Goal: Information Seeking & Learning: Learn about a topic

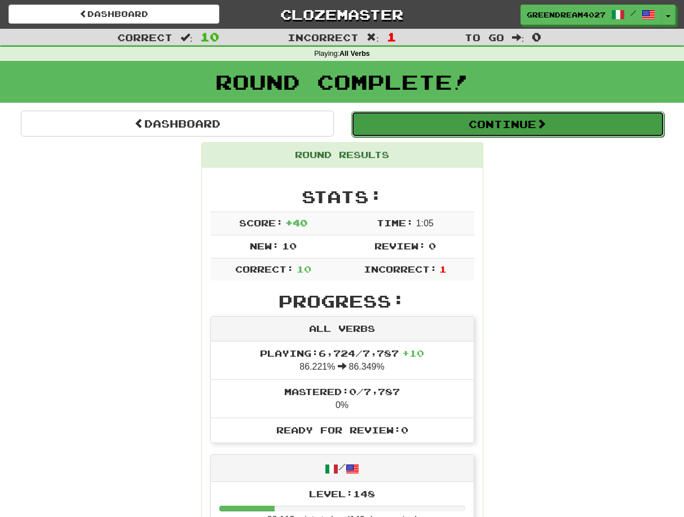
click at [485, 125] on button "Continue" at bounding box center [507, 124] width 313 height 26
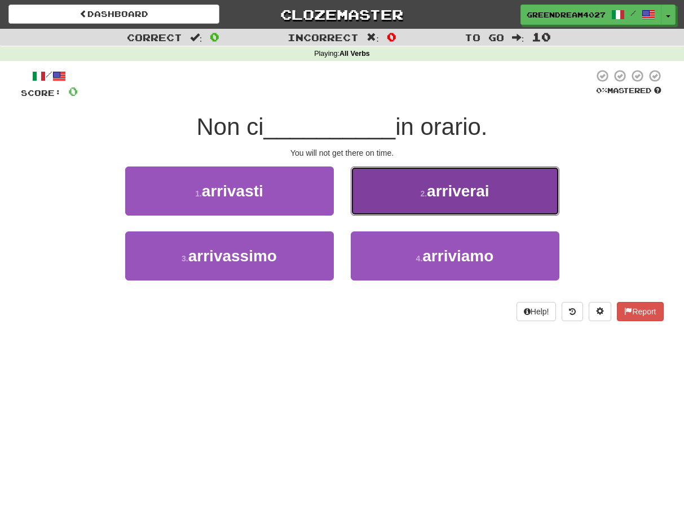
click at [398, 190] on button "2 . arriverai" at bounding box center [455, 190] width 209 height 49
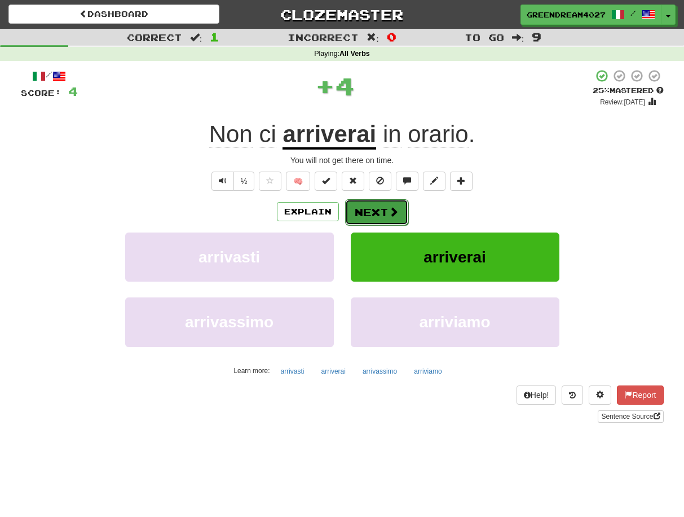
click at [368, 210] on button "Next" at bounding box center [376, 212] width 63 height 26
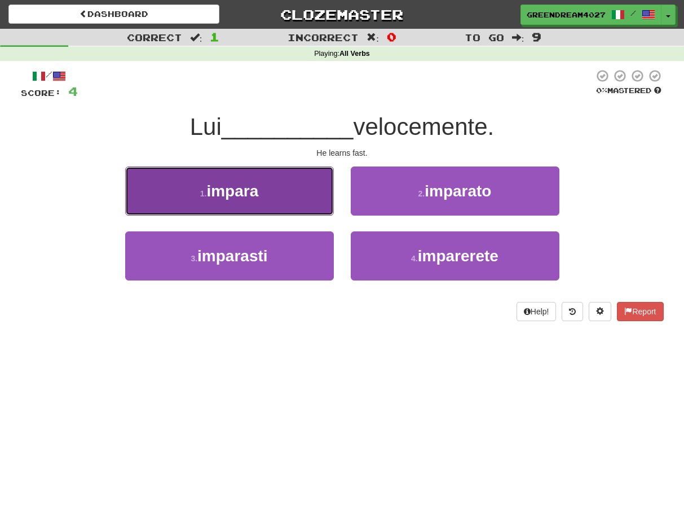
click at [286, 202] on button "1 . impara" at bounding box center [229, 190] width 209 height 49
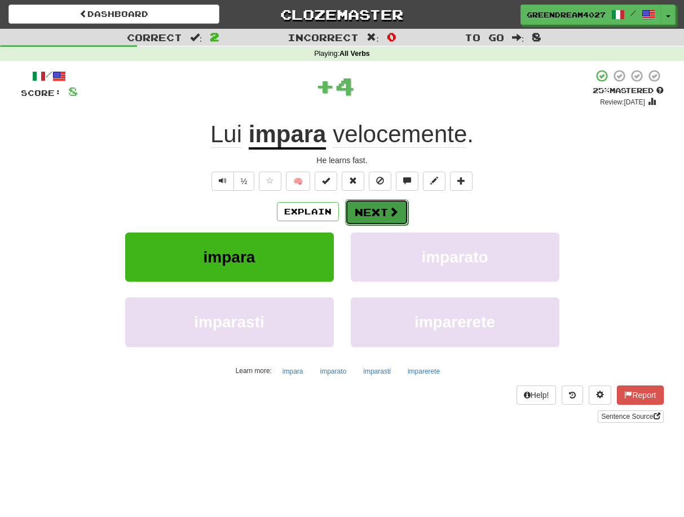
click at [379, 212] on button "Next" at bounding box center [376, 212] width 63 height 26
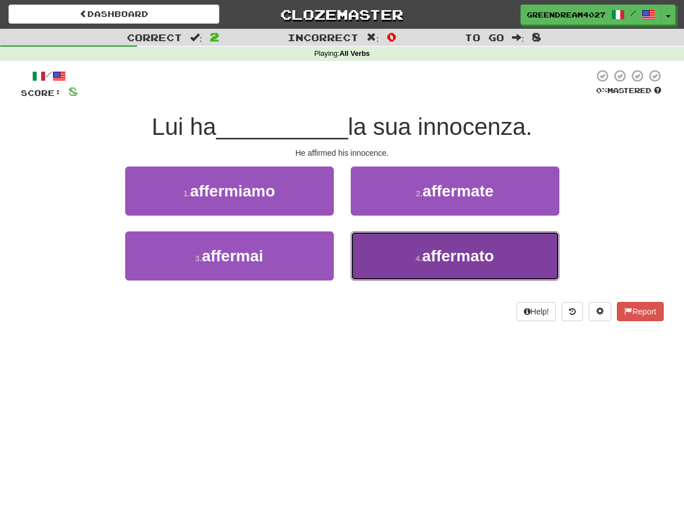
click at [386, 267] on button "4 . affermato" at bounding box center [455, 255] width 209 height 49
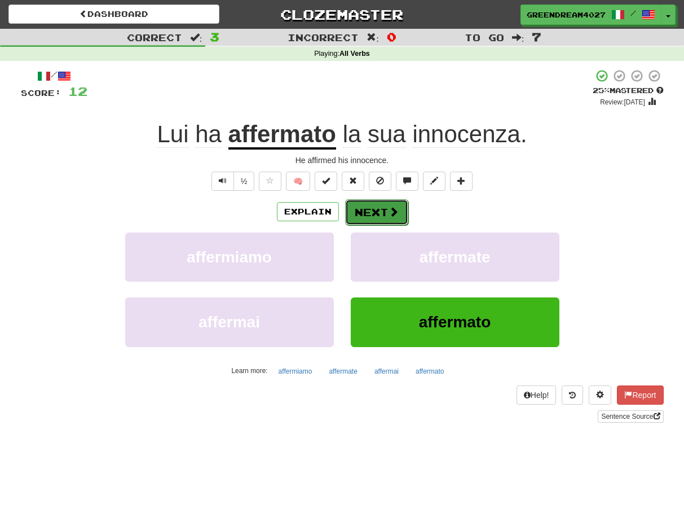
click at [372, 214] on button "Next" at bounding box center [376, 212] width 63 height 26
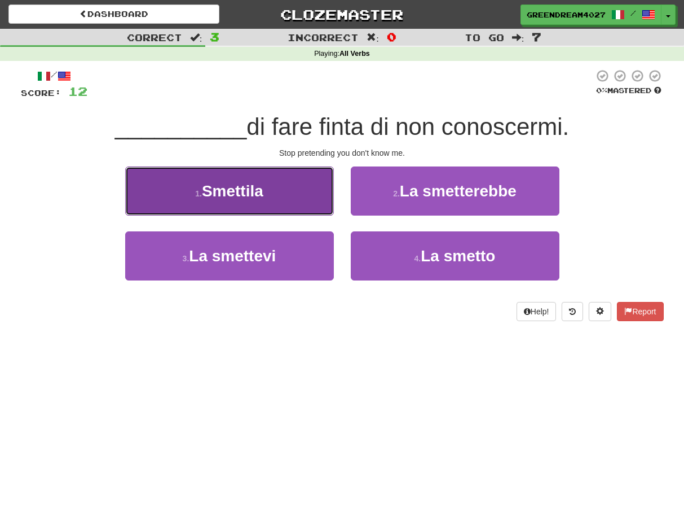
click at [263, 194] on span "Smettila" at bounding box center [232, 190] width 61 height 17
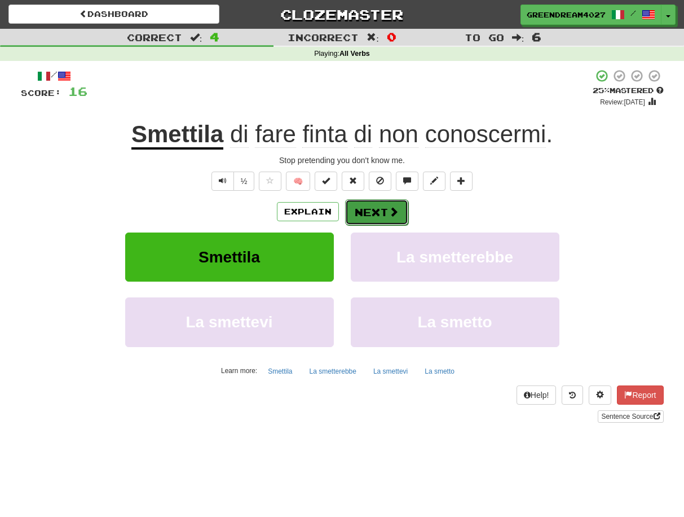
click at [375, 212] on button "Next" at bounding box center [376, 212] width 63 height 26
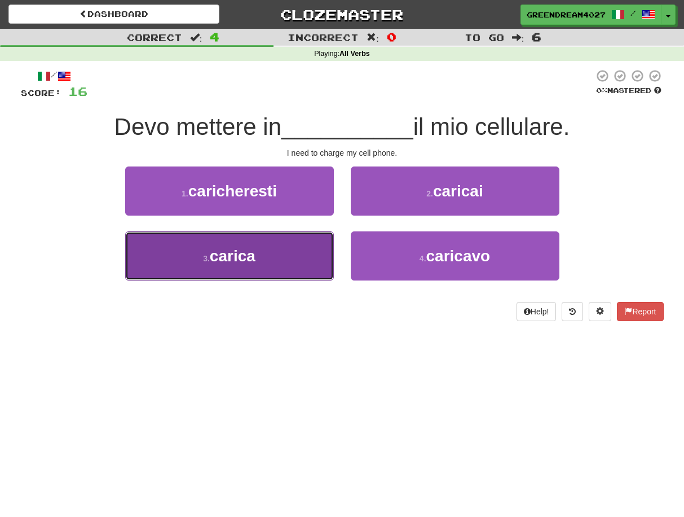
click at [304, 257] on button "3 . carica" at bounding box center [229, 255] width 209 height 49
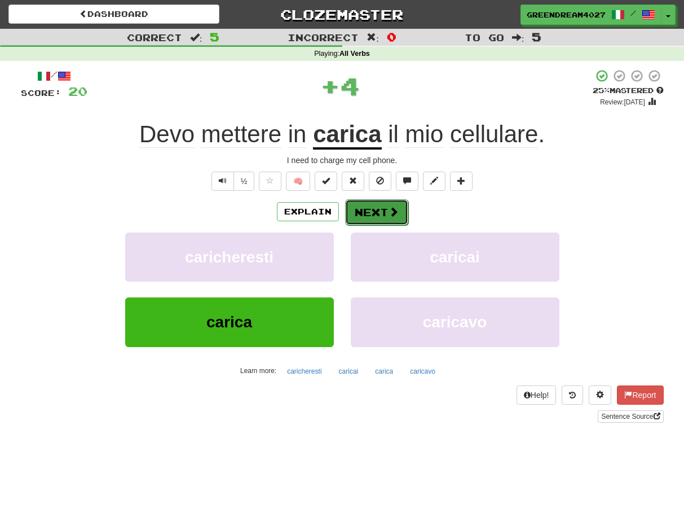
click at [371, 214] on button "Next" at bounding box center [376, 212] width 63 height 26
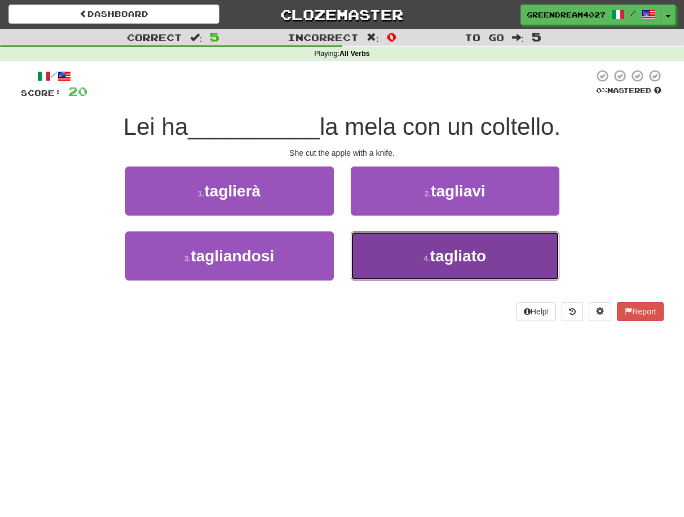
click at [408, 261] on button "4 . tagliato" at bounding box center [455, 255] width 209 height 49
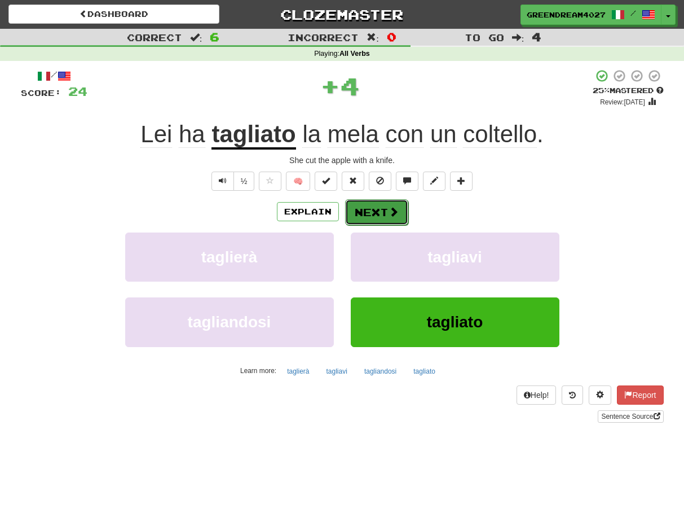
click at [370, 210] on button "Next" at bounding box center [376, 212] width 63 height 26
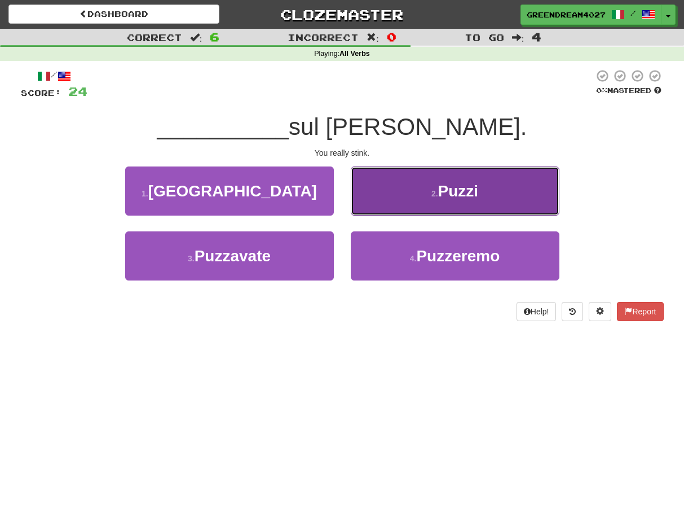
click at [392, 197] on button "2 . Puzzi" at bounding box center [455, 190] width 209 height 49
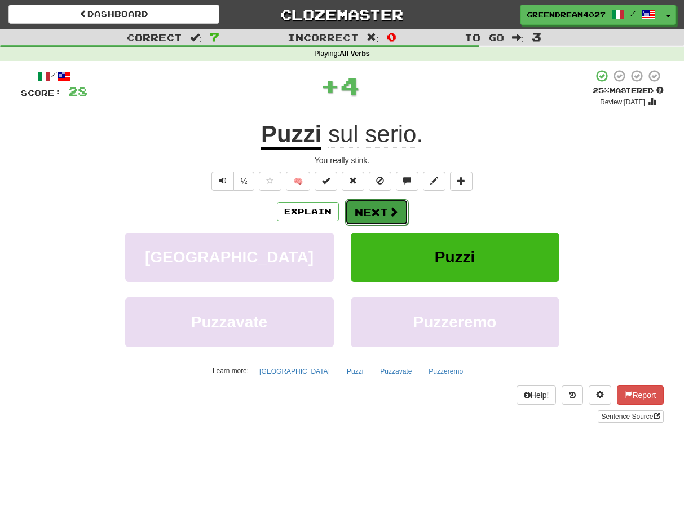
click at [369, 213] on button "Next" at bounding box center [376, 212] width 63 height 26
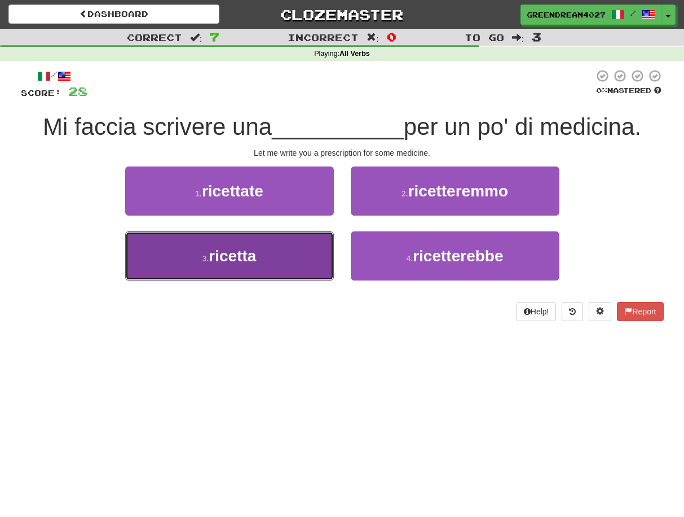
click at [311, 266] on button "3 . ricetta" at bounding box center [229, 255] width 209 height 49
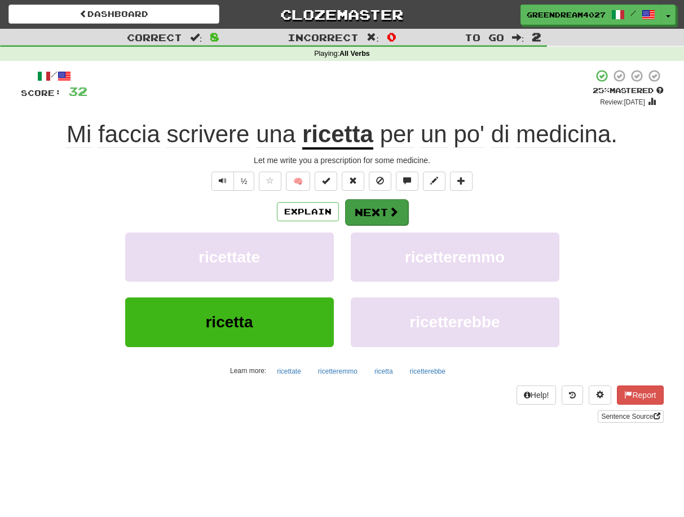
click at [379, 214] on button "Next" at bounding box center [376, 212] width 63 height 26
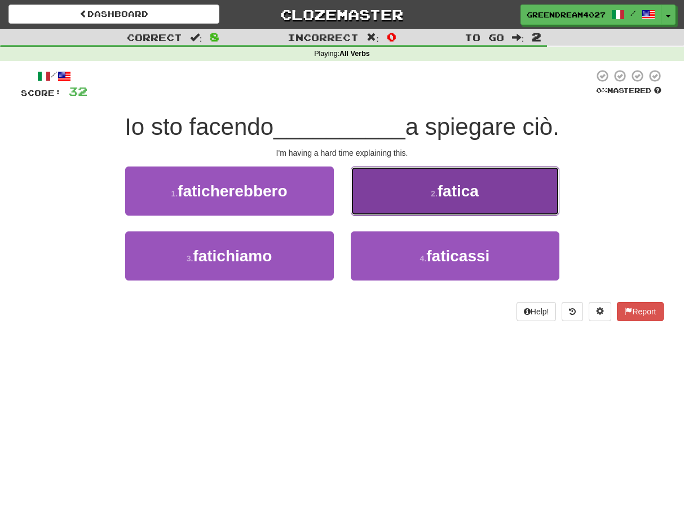
click at [434, 195] on small "2 ." at bounding box center [434, 193] width 7 height 9
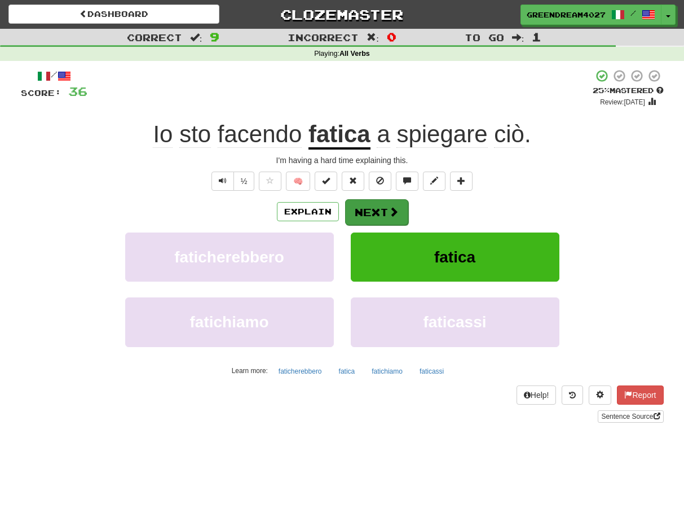
click at [379, 214] on button "Next" at bounding box center [376, 212] width 63 height 26
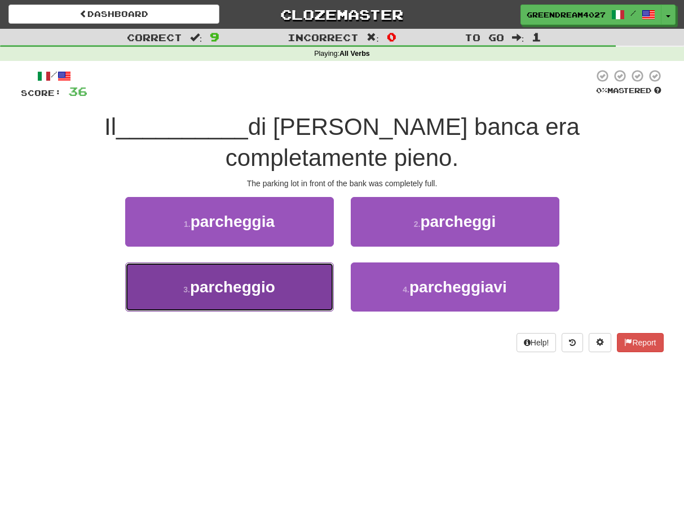
click at [315, 262] on button "3 . parcheggio" at bounding box center [229, 286] width 209 height 49
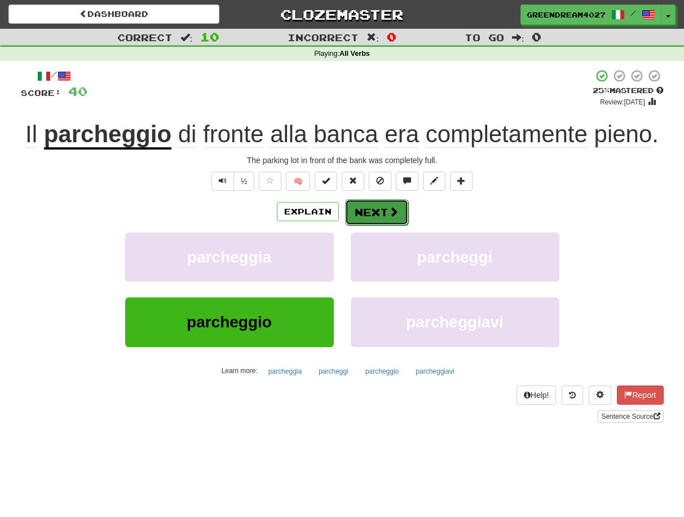
click at [375, 213] on button "Next" at bounding box center [376, 212] width 63 height 26
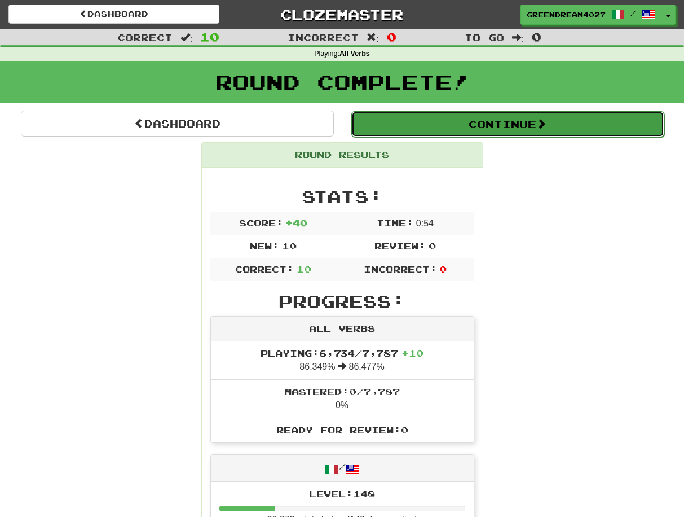
click at [489, 126] on button "Continue" at bounding box center [507, 124] width 313 height 26
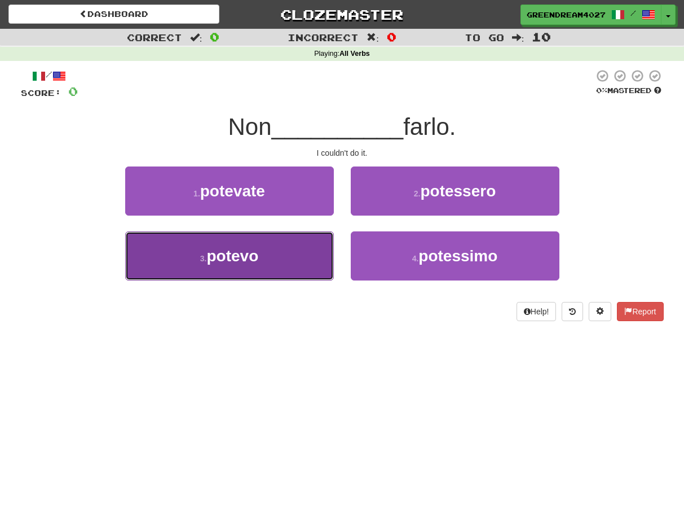
click at [269, 257] on button "3 . potevo" at bounding box center [229, 255] width 209 height 49
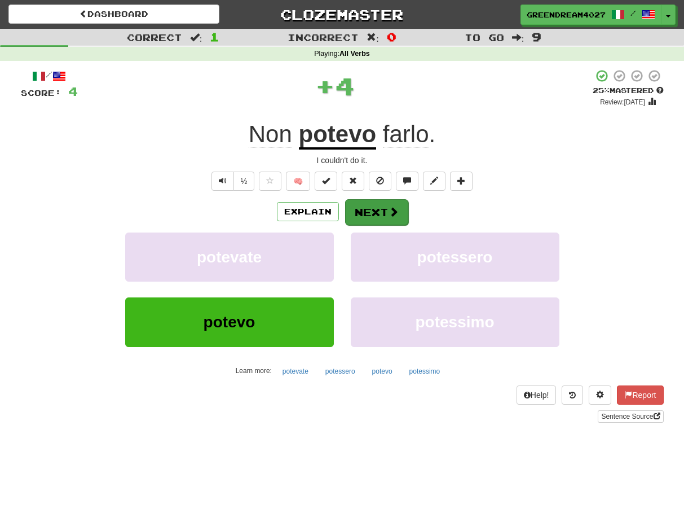
click at [369, 210] on button "Next" at bounding box center [376, 212] width 63 height 26
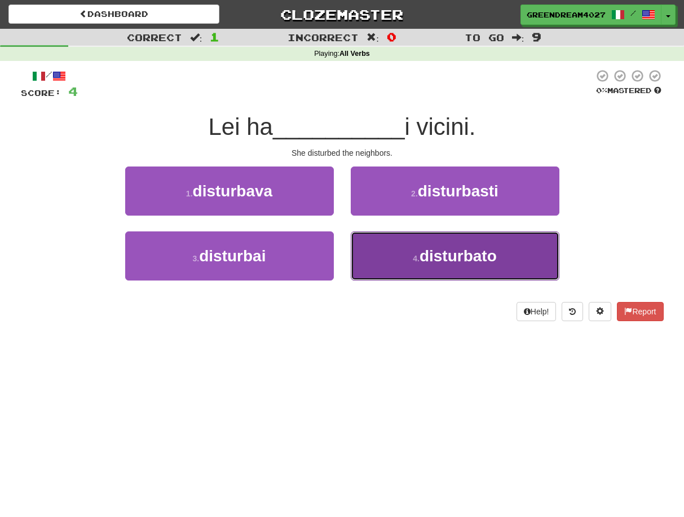
click at [415, 263] on button "4 . disturbato" at bounding box center [455, 255] width 209 height 49
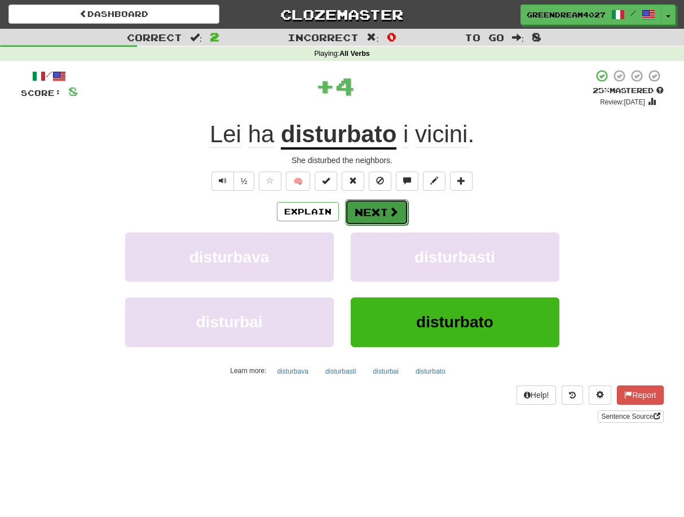
click at [383, 212] on button "Next" at bounding box center [376, 212] width 63 height 26
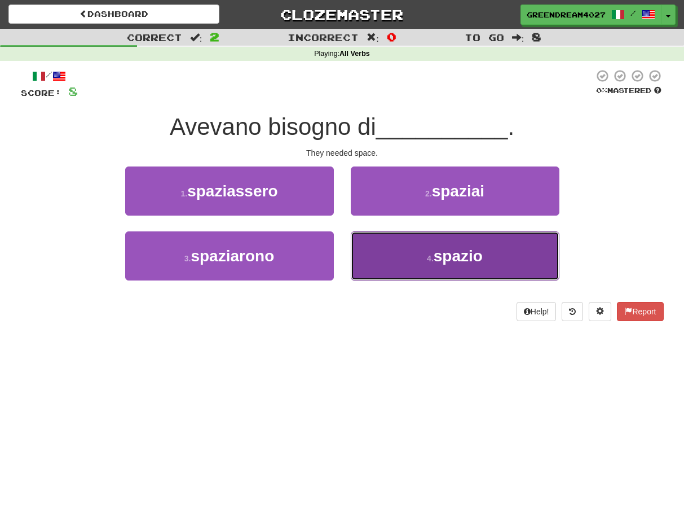
click at [401, 260] on button "4 . spazio" at bounding box center [455, 255] width 209 height 49
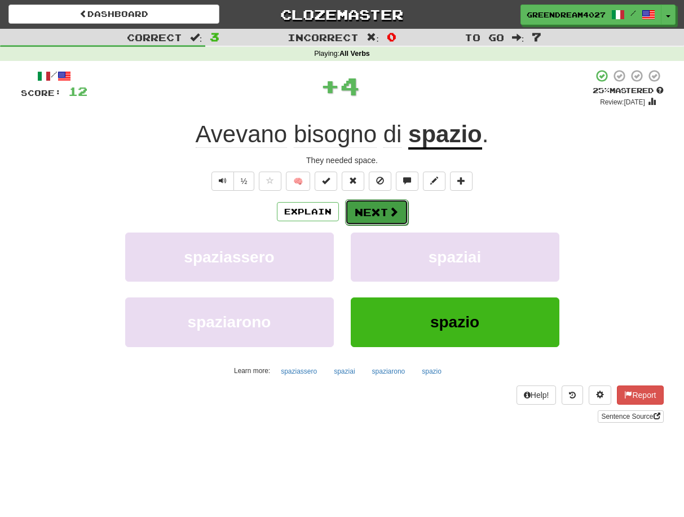
click at [367, 209] on button "Next" at bounding box center [376, 212] width 63 height 26
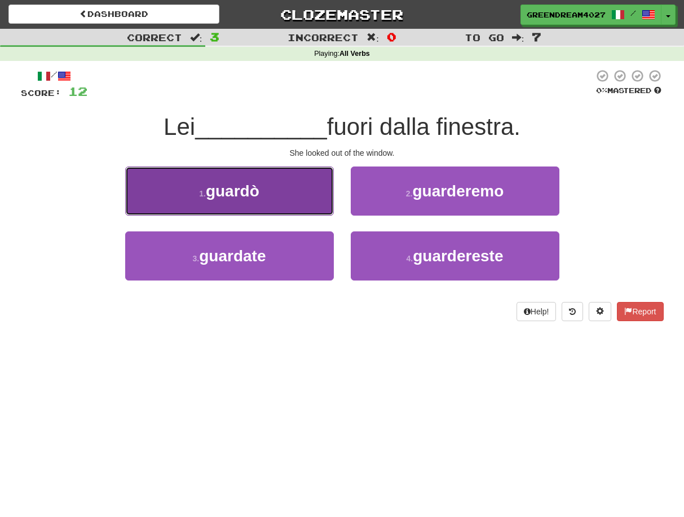
click at [276, 201] on button "1 . guardò" at bounding box center [229, 190] width 209 height 49
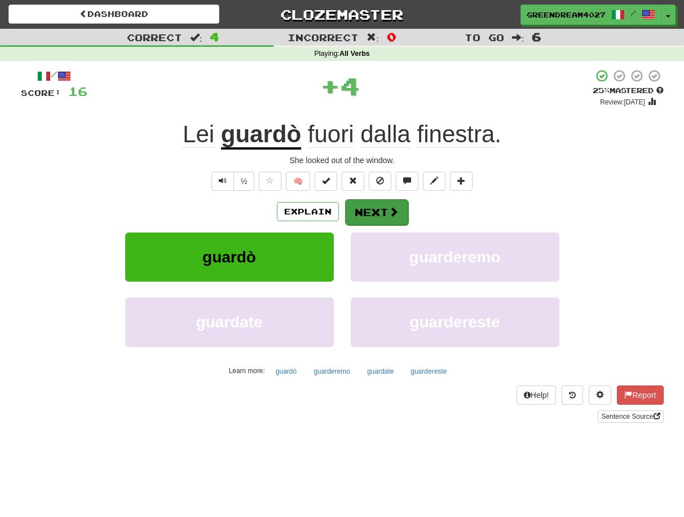
click at [374, 212] on button "Next" at bounding box center [376, 212] width 63 height 26
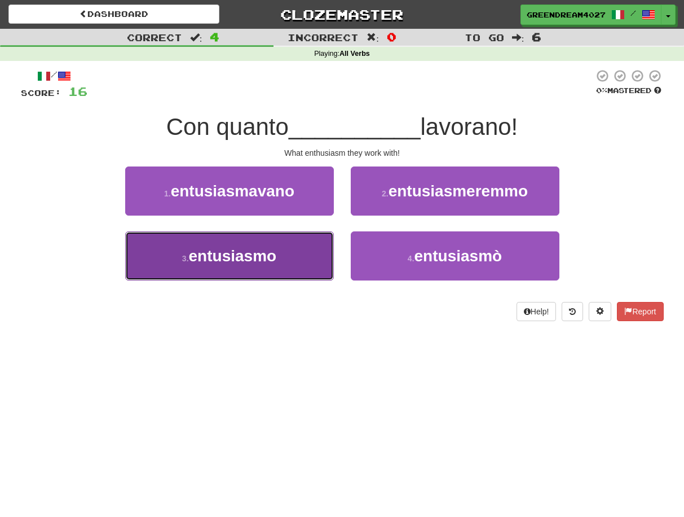
click at [298, 259] on button "3 . entusiasmo" at bounding box center [229, 255] width 209 height 49
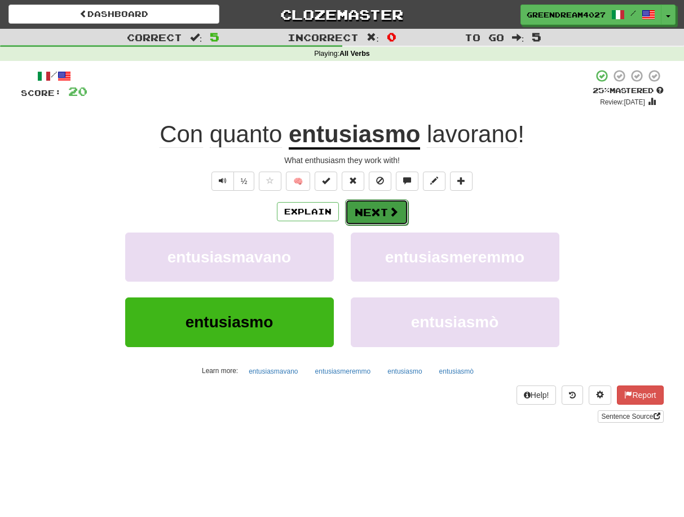
click at [371, 211] on button "Next" at bounding box center [376, 212] width 63 height 26
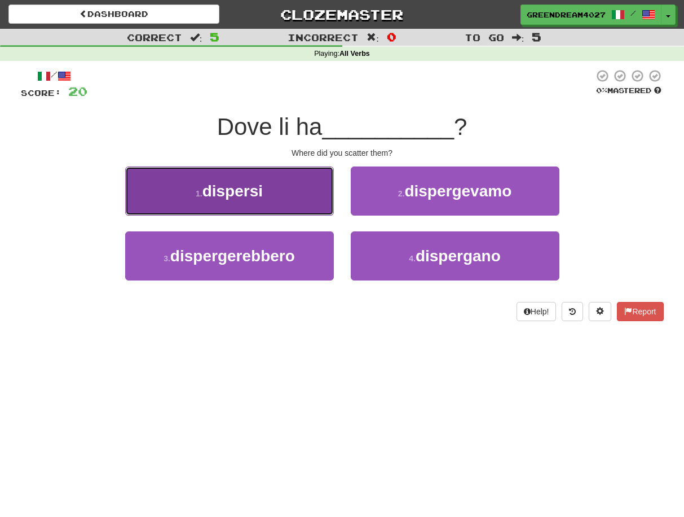
click at [256, 191] on span "dispersi" at bounding box center [233, 190] width 60 height 17
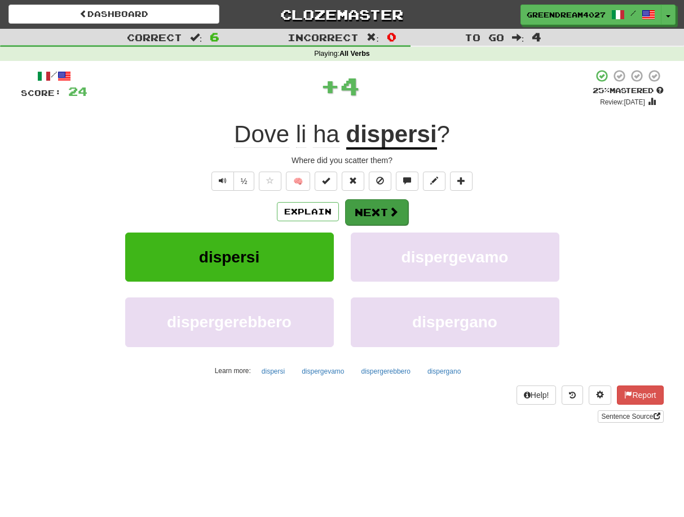
click at [375, 212] on button "Next" at bounding box center [376, 212] width 63 height 26
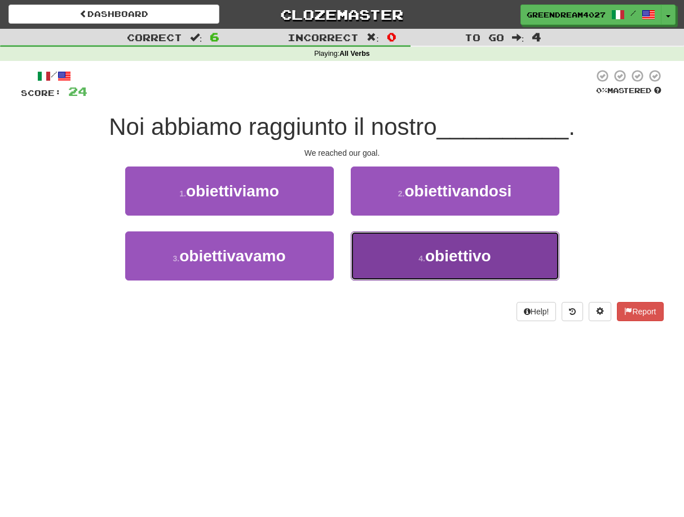
click at [409, 255] on button "4 . obiettivo" at bounding box center [455, 255] width 209 height 49
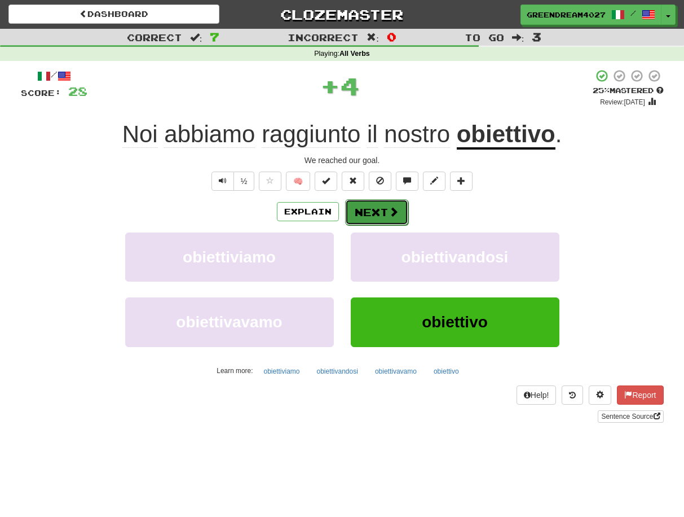
click at [365, 211] on button "Next" at bounding box center [376, 212] width 63 height 26
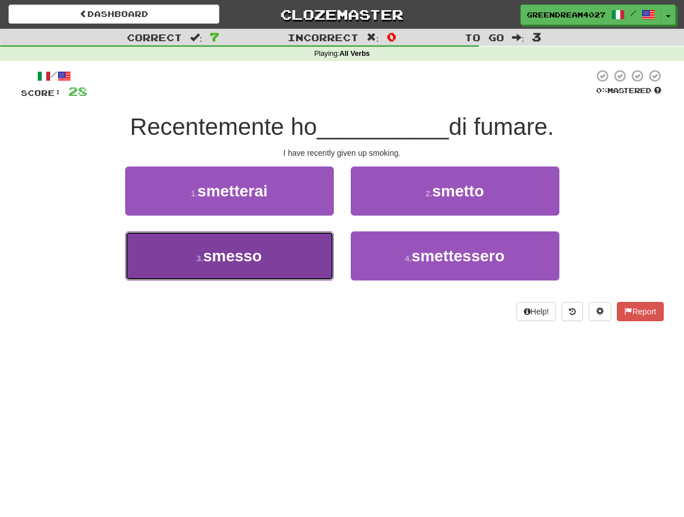
click at [294, 263] on button "3 . smesso" at bounding box center [229, 255] width 209 height 49
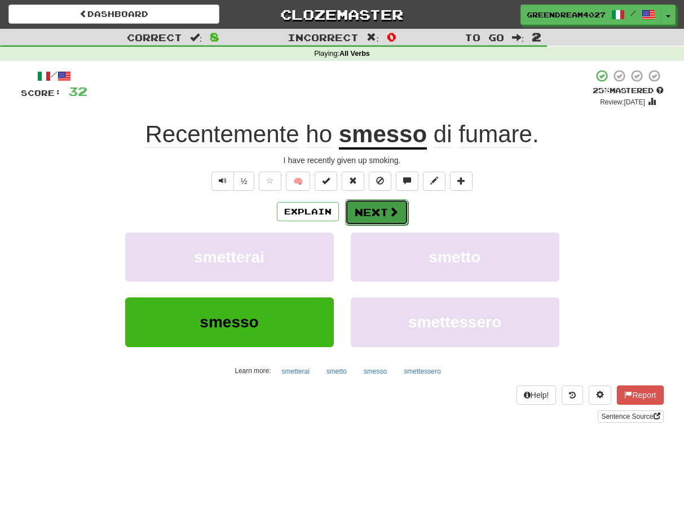
click at [372, 212] on button "Next" at bounding box center [376, 212] width 63 height 26
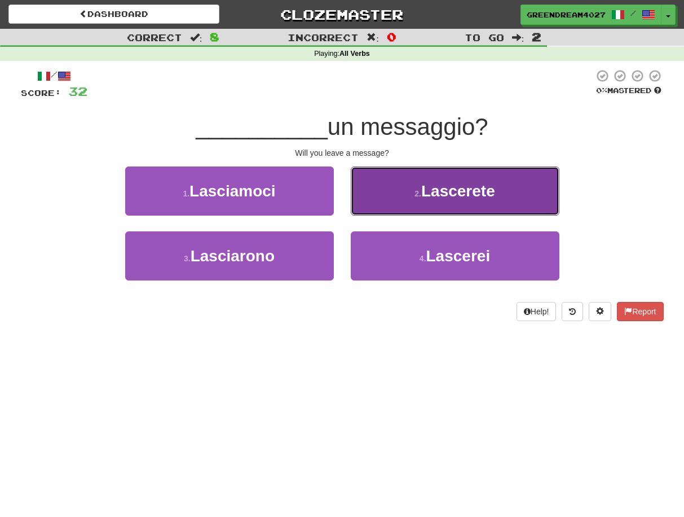
click at [388, 192] on button "2 . Lascerete" at bounding box center [455, 190] width 209 height 49
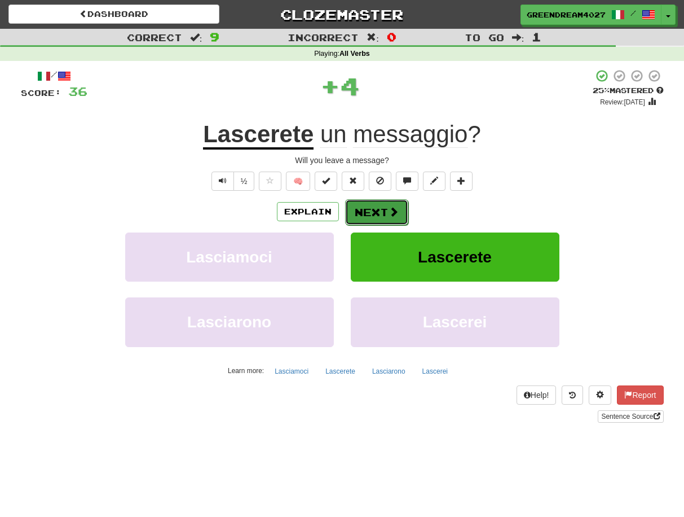
click at [368, 210] on button "Next" at bounding box center [376, 212] width 63 height 26
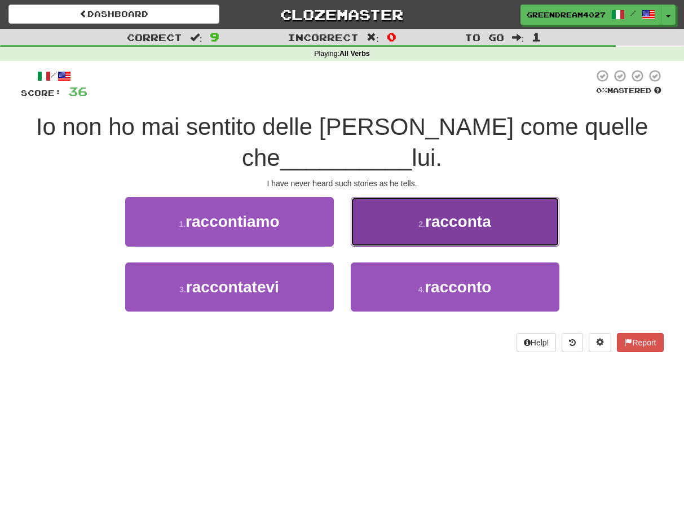
click at [392, 226] on button "2 . racconta" at bounding box center [455, 221] width 209 height 49
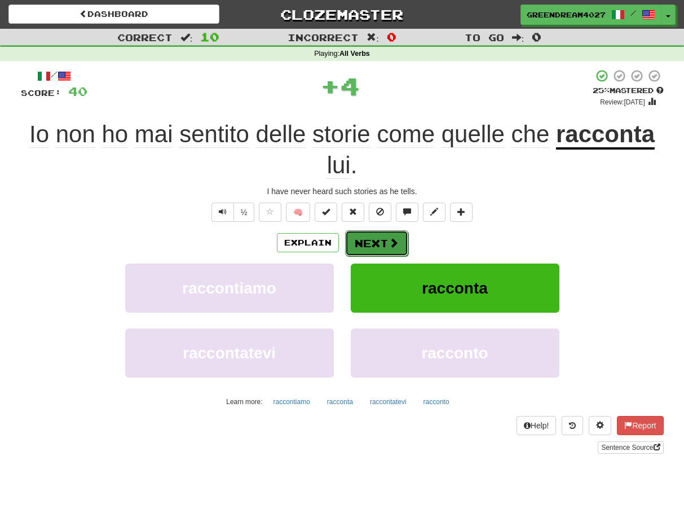
click at [365, 241] on button "Next" at bounding box center [376, 243] width 63 height 26
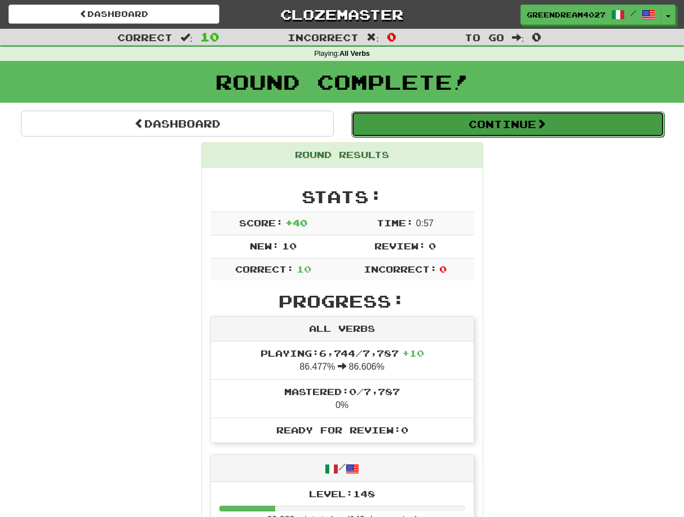
click at [487, 122] on button "Continue" at bounding box center [507, 124] width 313 height 26
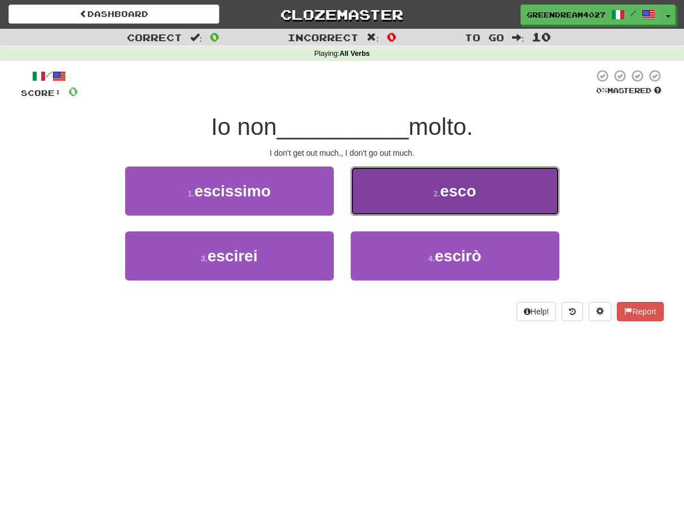
click at [401, 187] on button "2 . esco" at bounding box center [455, 190] width 209 height 49
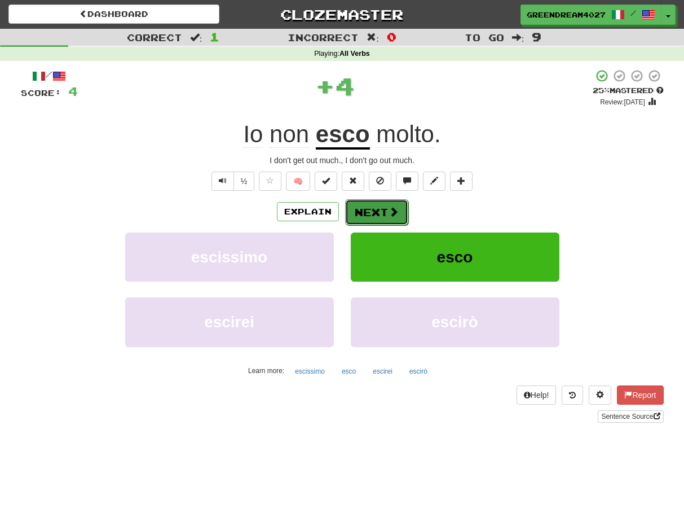
click at [371, 210] on button "Next" at bounding box center [376, 212] width 63 height 26
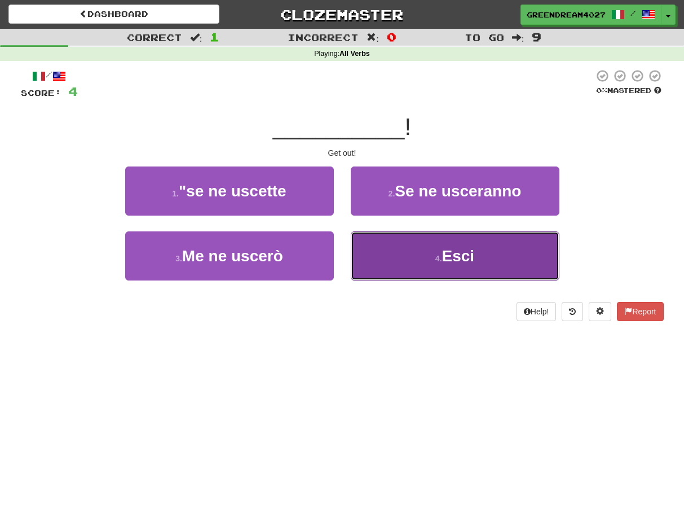
click at [392, 257] on button "4 . Esci" at bounding box center [455, 255] width 209 height 49
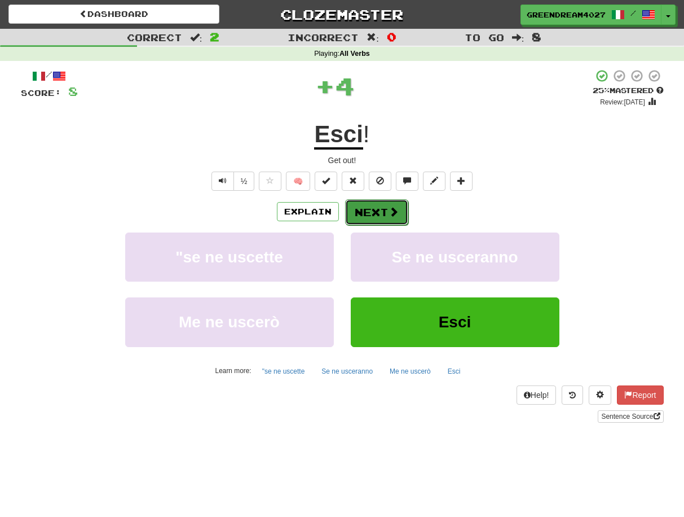
click at [383, 209] on button "Next" at bounding box center [376, 212] width 63 height 26
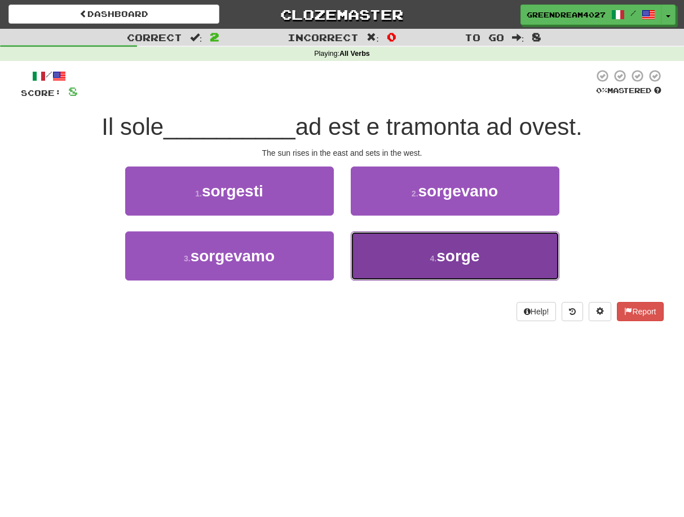
click at [414, 260] on button "4 . sorge" at bounding box center [455, 255] width 209 height 49
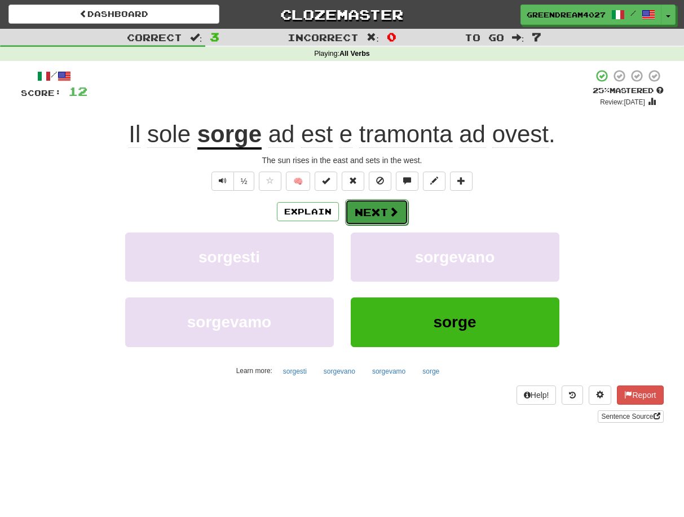
click at [389, 215] on span at bounding box center [394, 211] width 10 height 10
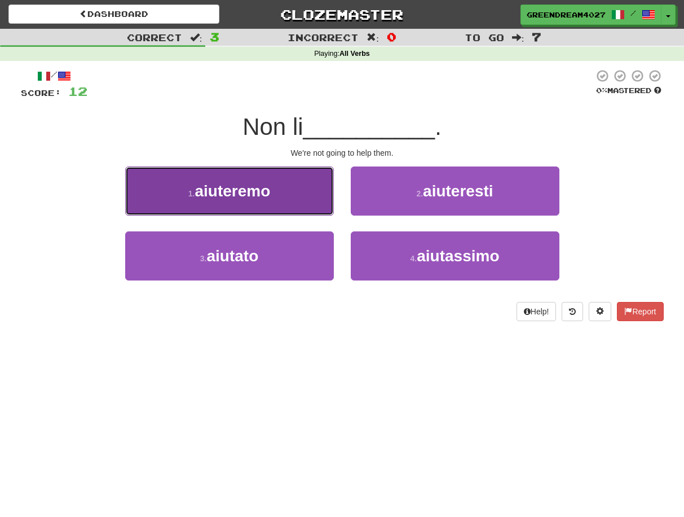
click at [278, 202] on button "1 . aiuteremo" at bounding box center [229, 190] width 209 height 49
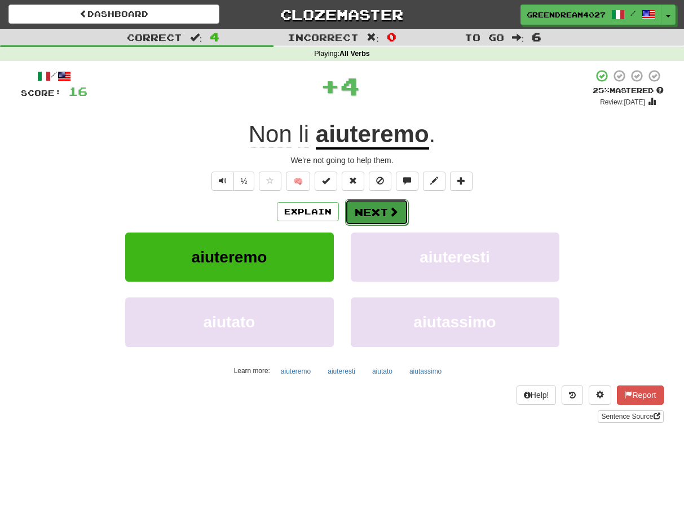
click at [373, 211] on button "Next" at bounding box center [376, 212] width 63 height 26
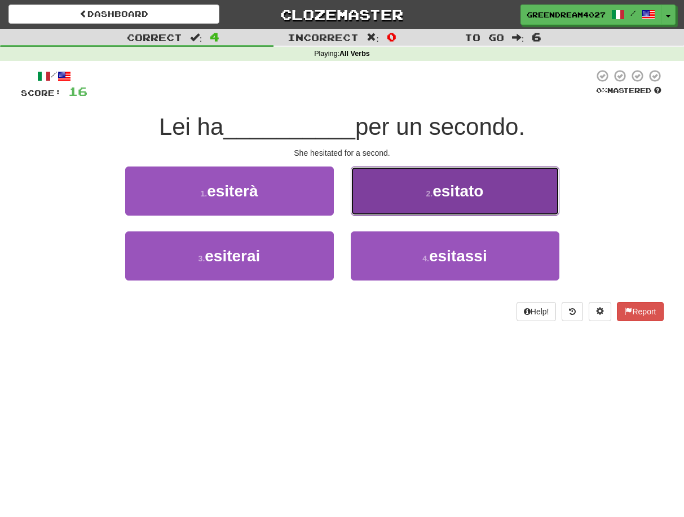
click at [431, 188] on button "2 . esitato" at bounding box center [455, 190] width 209 height 49
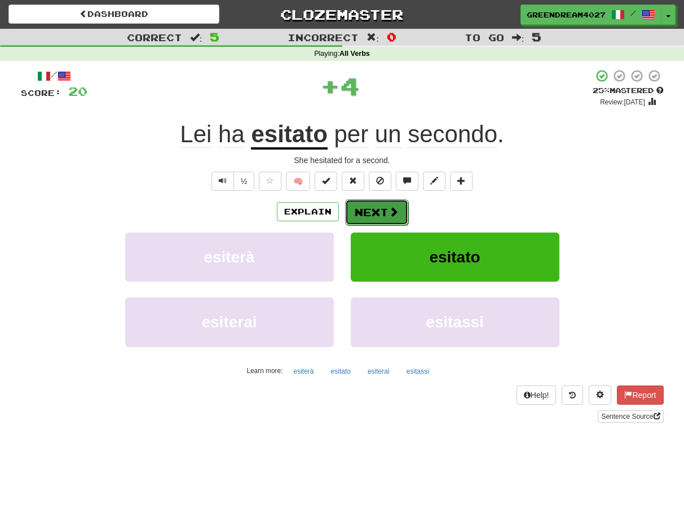
click at [376, 211] on button "Next" at bounding box center [376, 212] width 63 height 26
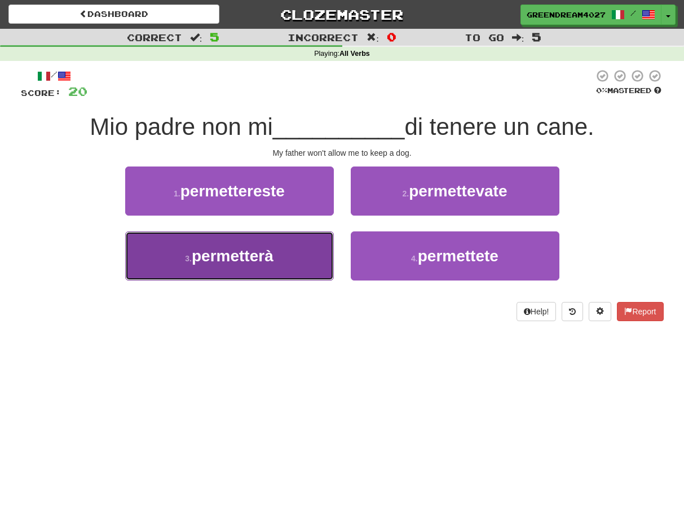
click at [306, 265] on button "3 . permetterà" at bounding box center [229, 255] width 209 height 49
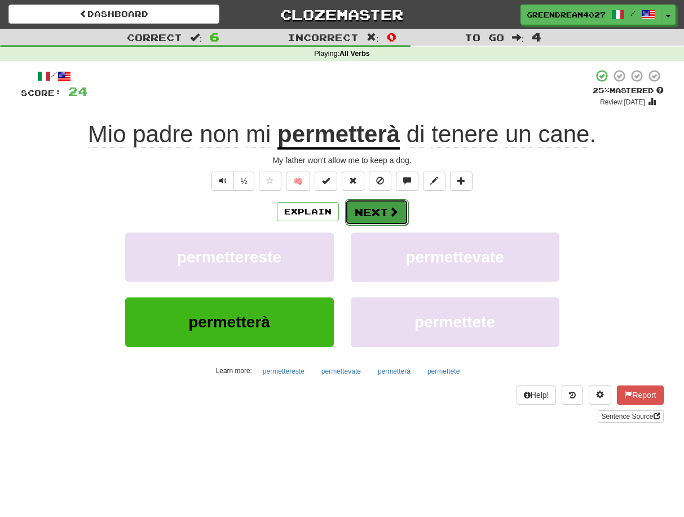
click at [367, 209] on button "Next" at bounding box center [376, 212] width 63 height 26
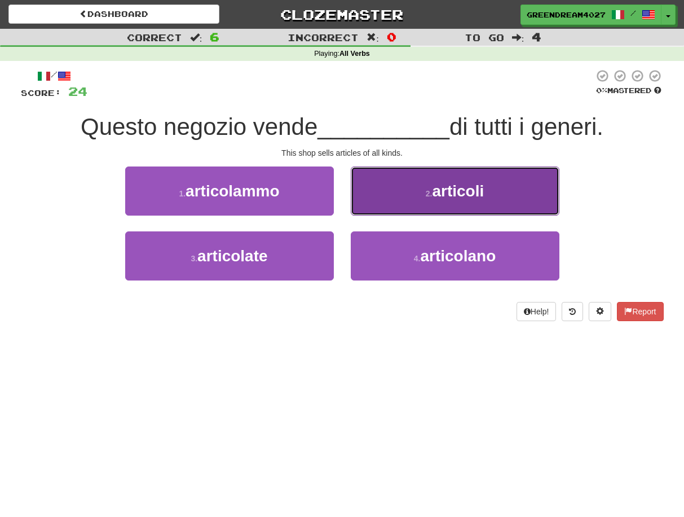
click at [390, 203] on button "2 . articoli" at bounding box center [455, 190] width 209 height 49
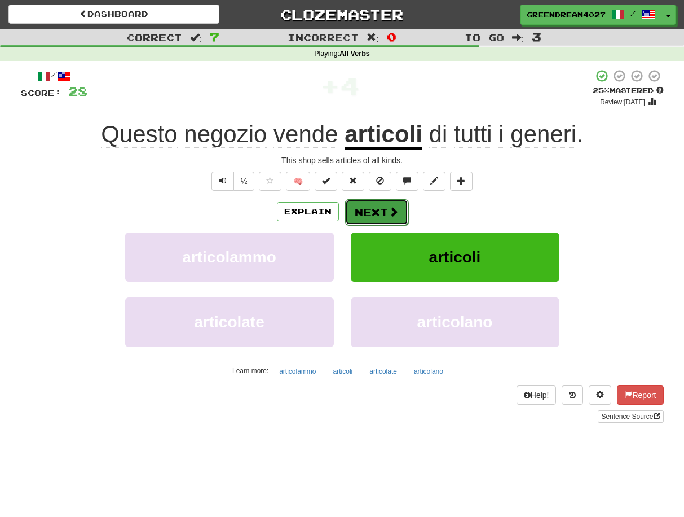
click at [376, 214] on button "Next" at bounding box center [376, 212] width 63 height 26
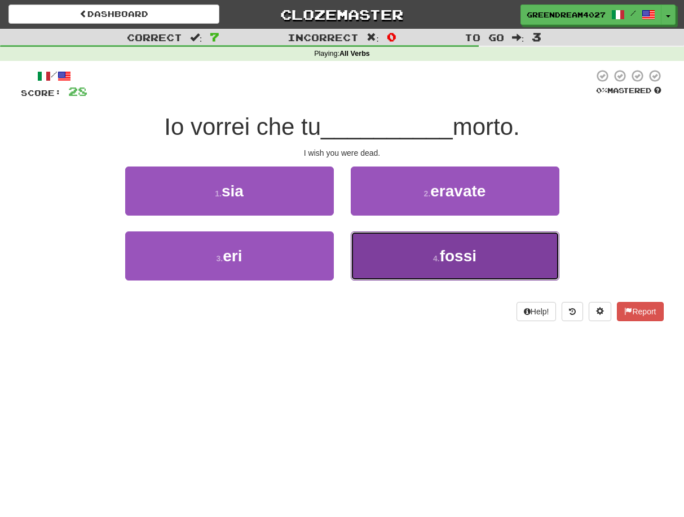
click at [408, 262] on button "4 . fossi" at bounding box center [455, 255] width 209 height 49
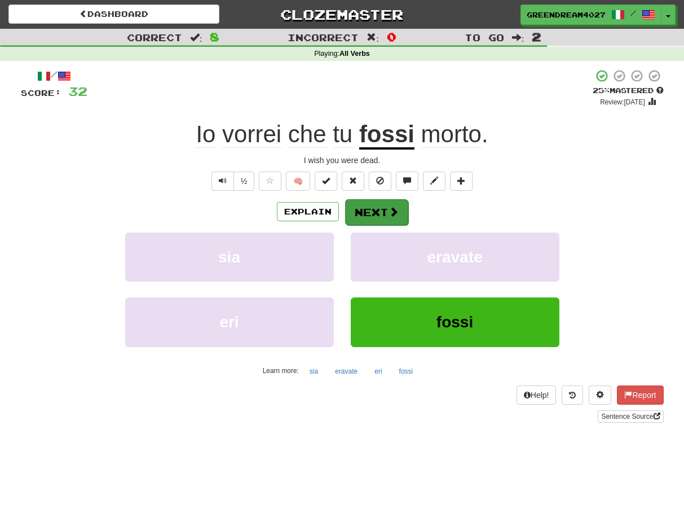
click at [372, 212] on button "Next" at bounding box center [376, 212] width 63 height 26
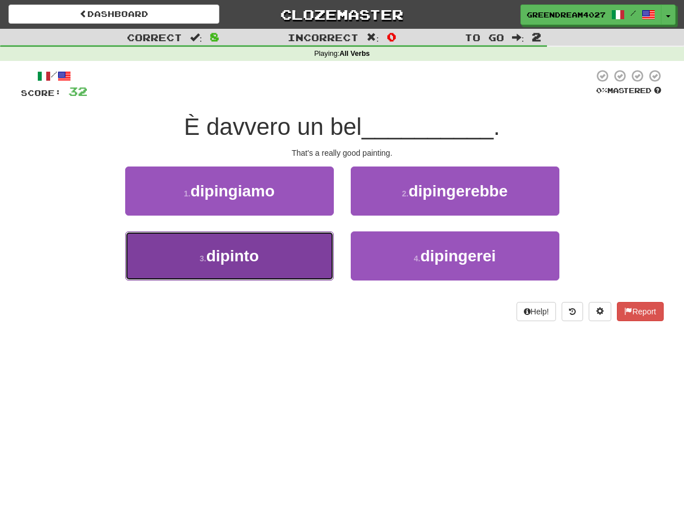
click at [304, 255] on button "3 . dipinto" at bounding box center [229, 255] width 209 height 49
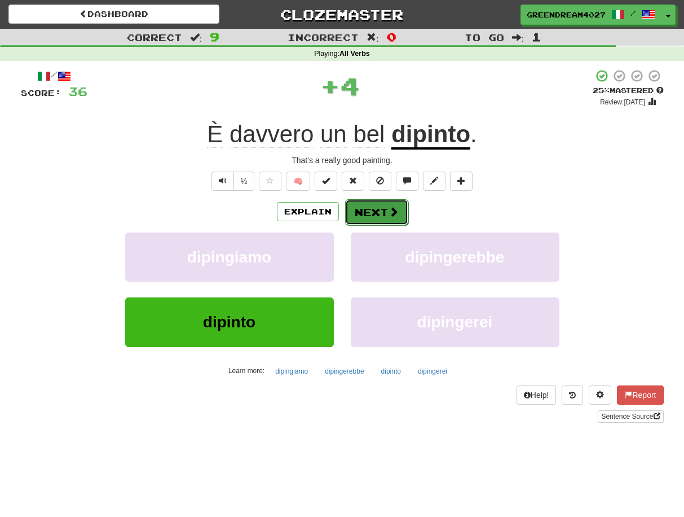
click at [368, 211] on button "Next" at bounding box center [376, 212] width 63 height 26
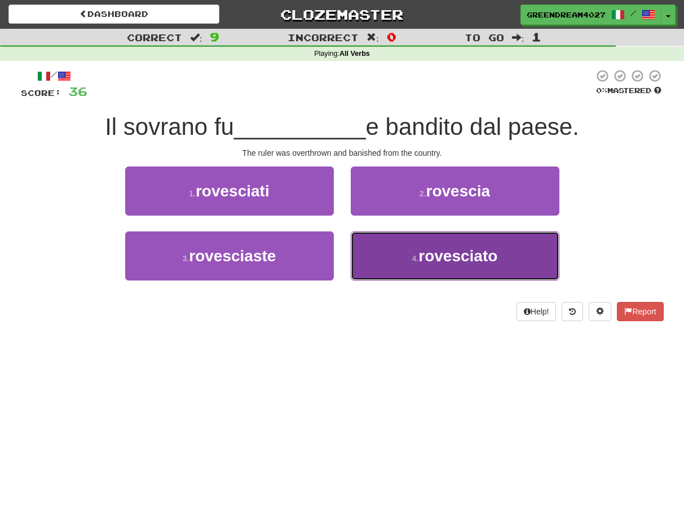
click at [393, 263] on button "4 . rovesciato" at bounding box center [455, 255] width 209 height 49
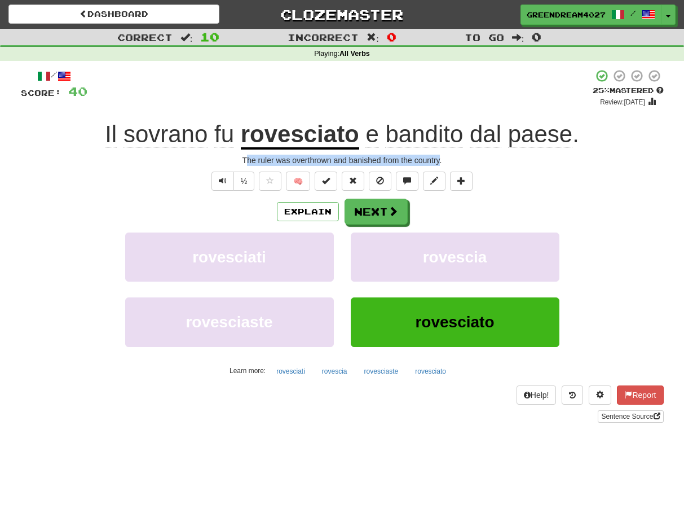
drag, startPoint x: 244, startPoint y: 160, endPoint x: 440, endPoint y: 160, distance: 196.3
click at [440, 160] on div "The ruler was overthrown and banished from the country." at bounding box center [342, 160] width 643 height 11
click at [433, 140] on div at bounding box center [433, 140] width 0 height 0
click at [394, 161] on div "The ruler was overthrown and banished from the country." at bounding box center [342, 160] width 643 height 11
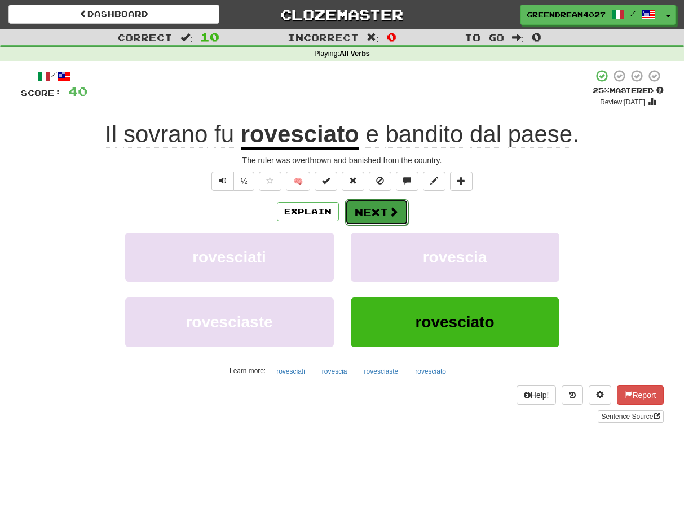
click at [381, 214] on button "Next" at bounding box center [376, 212] width 63 height 26
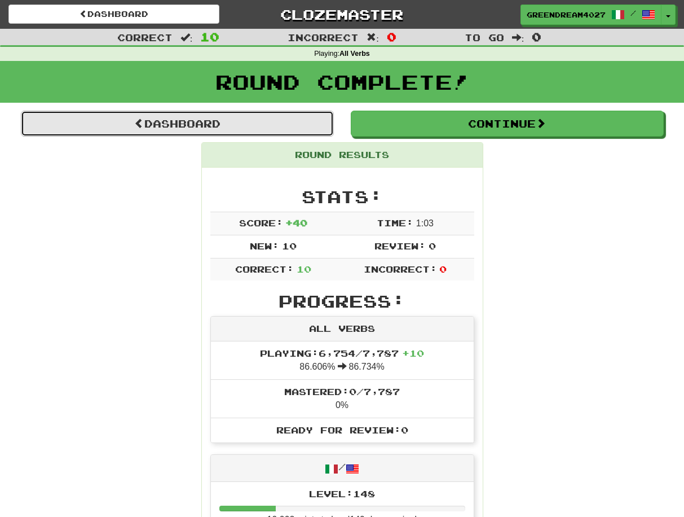
click at [171, 125] on link "Dashboard" at bounding box center [177, 124] width 313 height 26
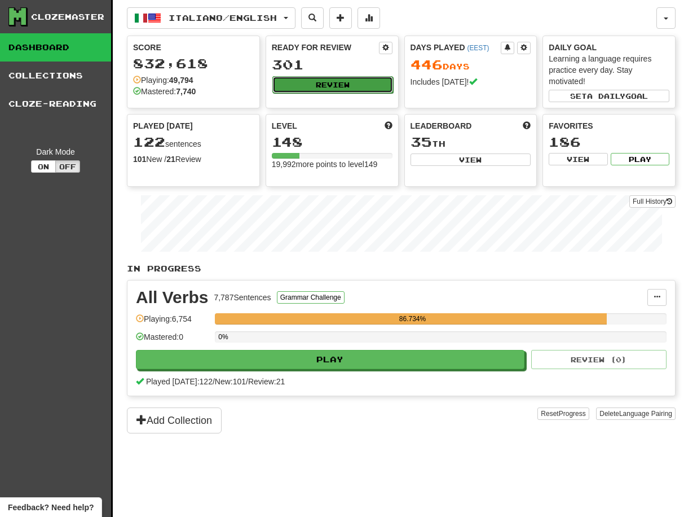
click at [338, 82] on button "Review" at bounding box center [332, 84] width 121 height 17
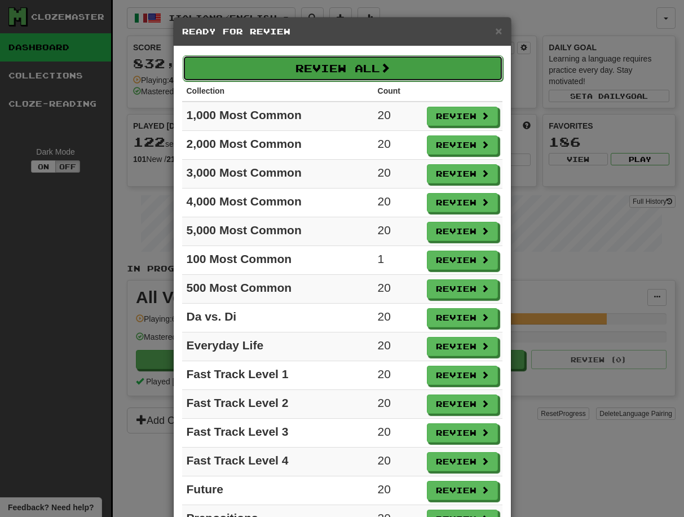
click at [332, 67] on button "Review All" at bounding box center [343, 68] width 320 height 26
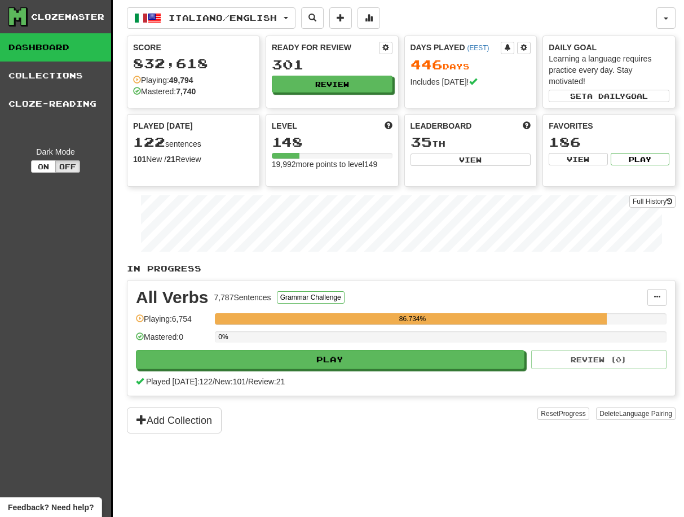
select select "**"
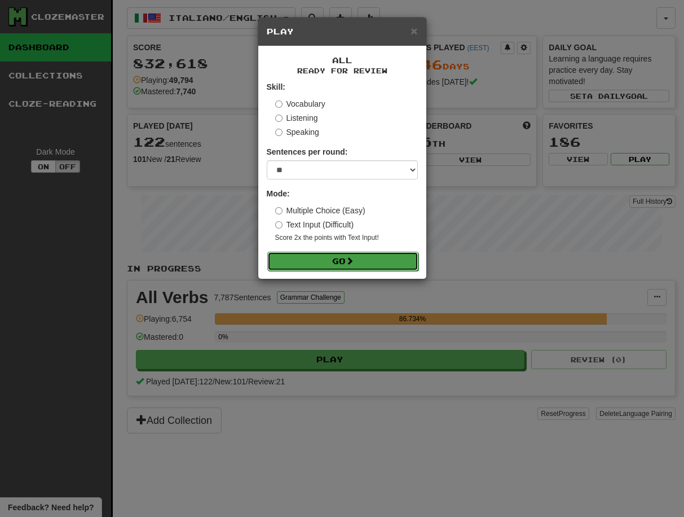
click at [328, 262] on button "Go" at bounding box center [342, 261] width 151 height 19
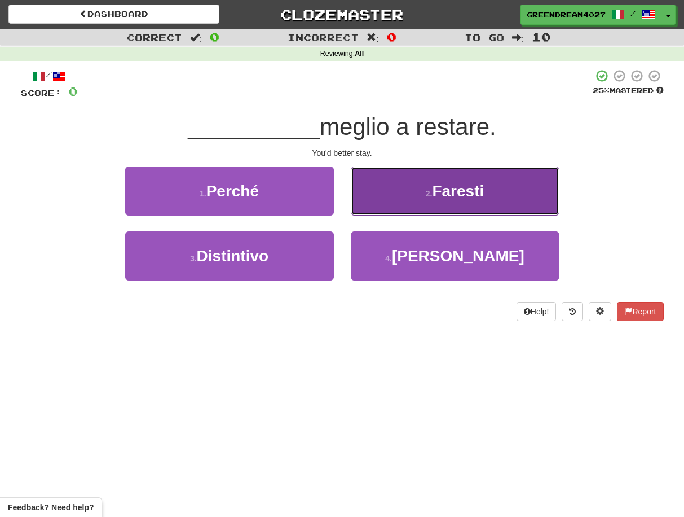
click at [388, 200] on button "2 . Faresti" at bounding box center [455, 190] width 209 height 49
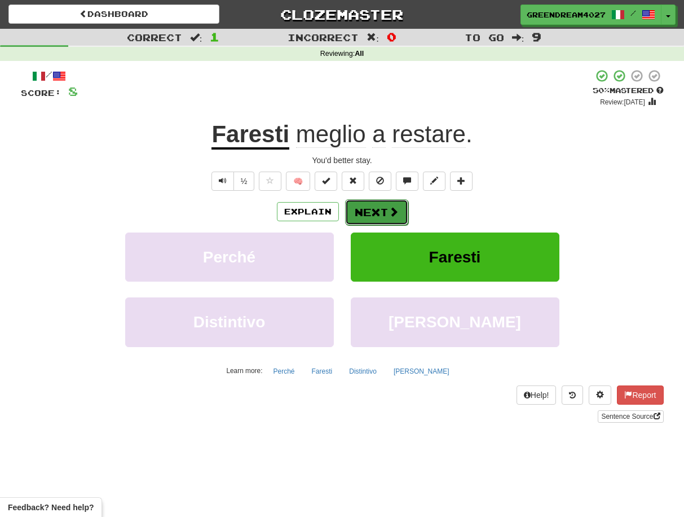
click at [379, 213] on button "Next" at bounding box center [376, 212] width 63 height 26
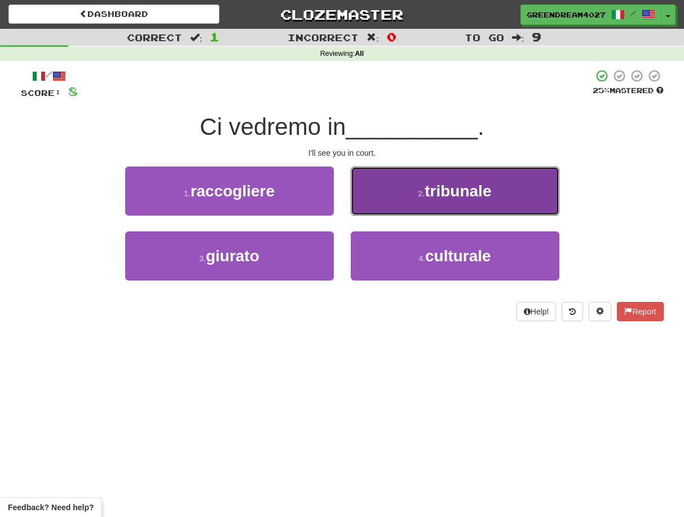
click at [409, 194] on button "2 . tribunale" at bounding box center [455, 190] width 209 height 49
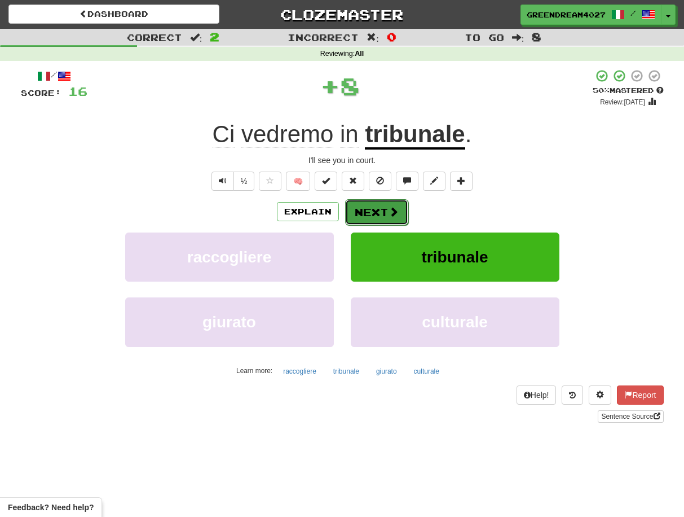
click at [370, 212] on button "Next" at bounding box center [376, 212] width 63 height 26
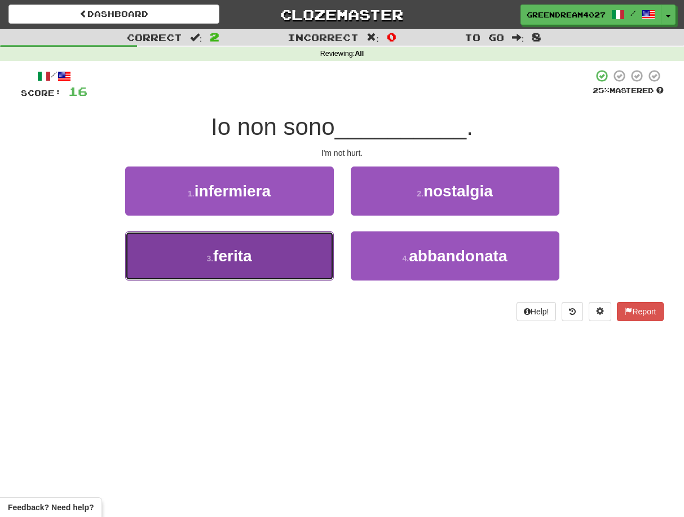
click at [308, 270] on button "3 . ferita" at bounding box center [229, 255] width 209 height 49
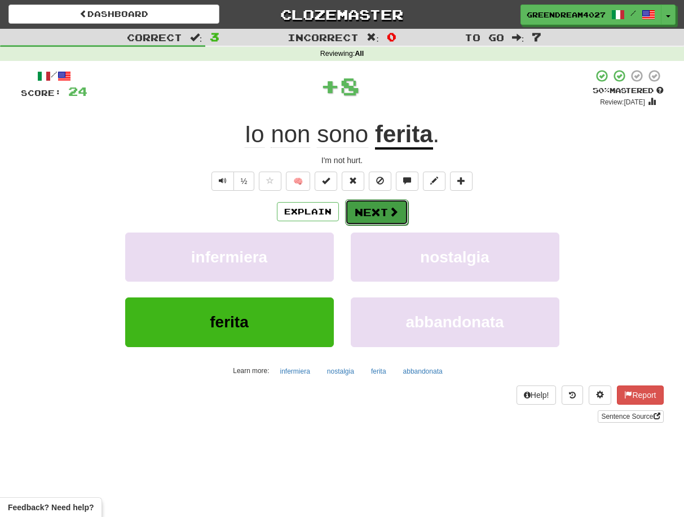
click at [380, 209] on button "Next" at bounding box center [376, 212] width 63 height 26
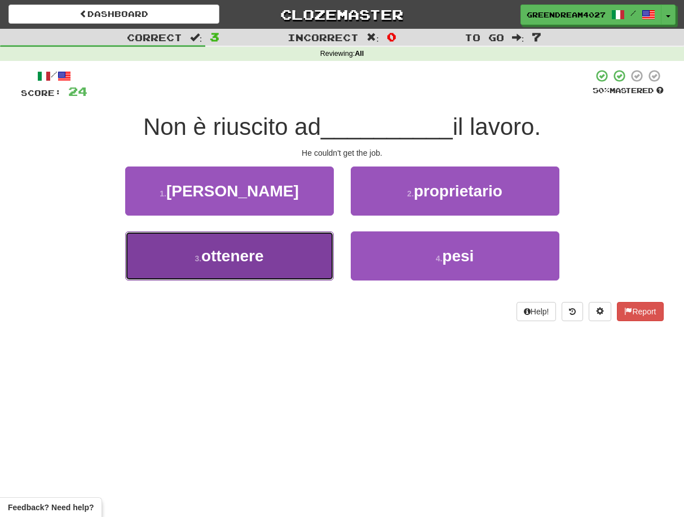
click at [300, 265] on button "3 . ottenere" at bounding box center [229, 255] width 209 height 49
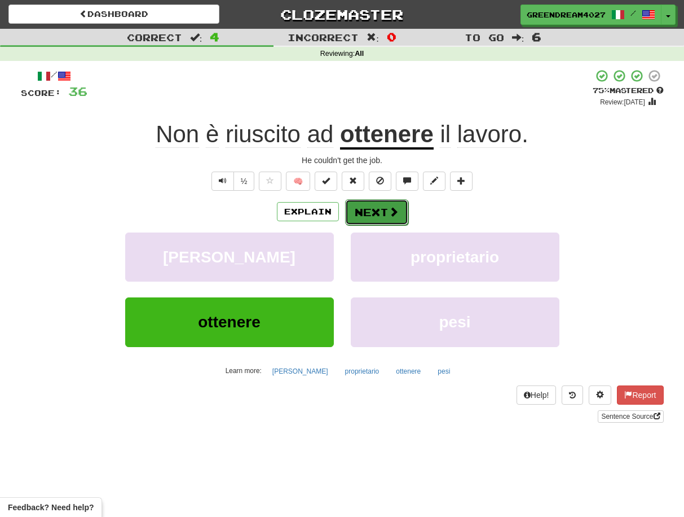
click at [375, 212] on button "Next" at bounding box center [376, 212] width 63 height 26
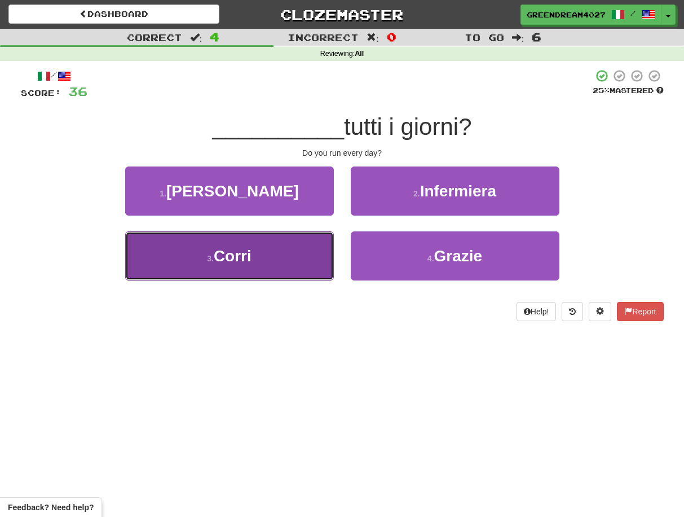
click at [291, 270] on button "3 . Corri" at bounding box center [229, 255] width 209 height 49
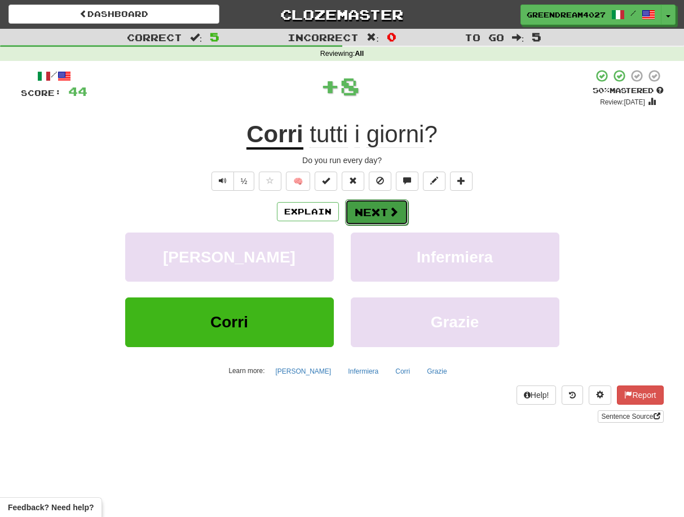
click at [384, 215] on button "Next" at bounding box center [376, 212] width 63 height 26
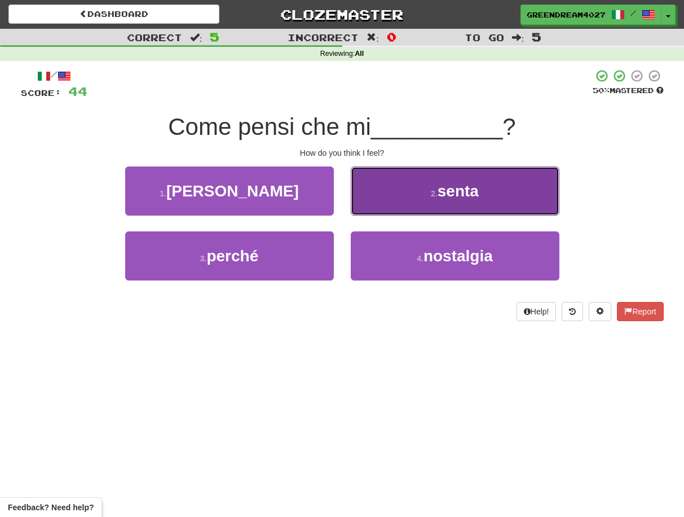
click at [417, 199] on button "2 . senta" at bounding box center [455, 190] width 209 height 49
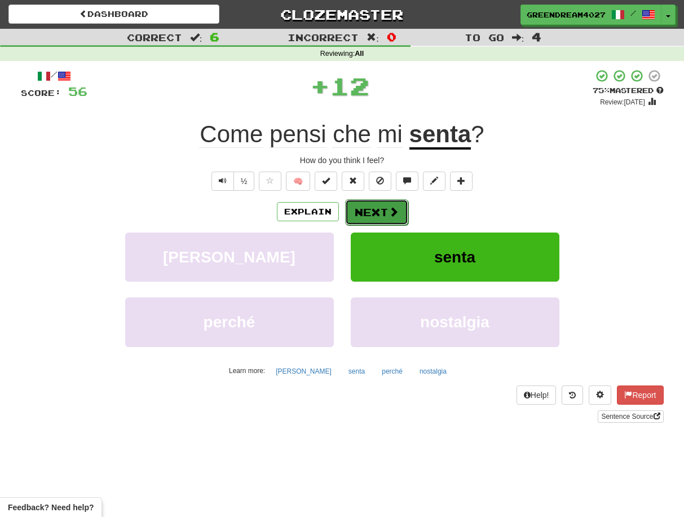
click at [381, 212] on button "Next" at bounding box center [376, 212] width 63 height 26
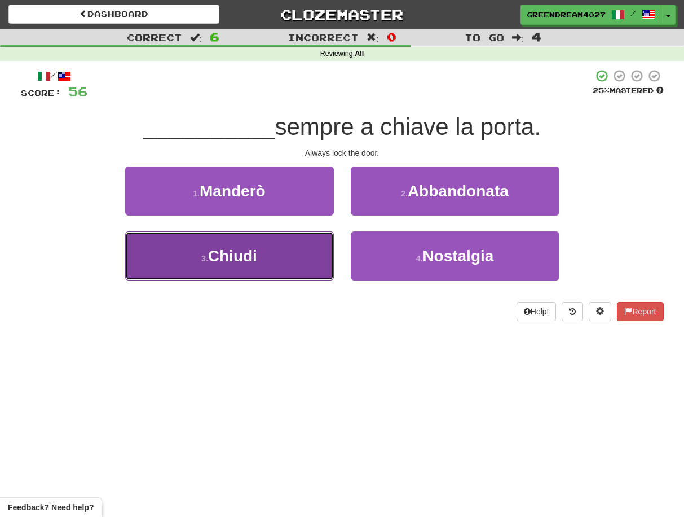
click at [291, 267] on button "3 . Chiudi" at bounding box center [229, 255] width 209 height 49
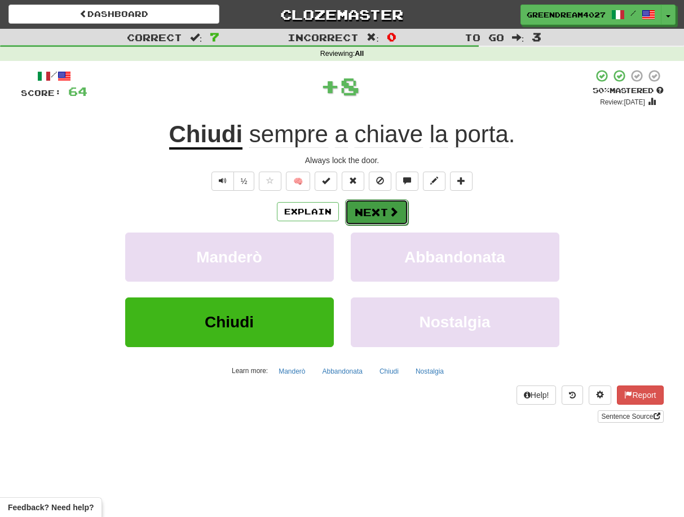
click at [374, 213] on button "Next" at bounding box center [376, 212] width 63 height 26
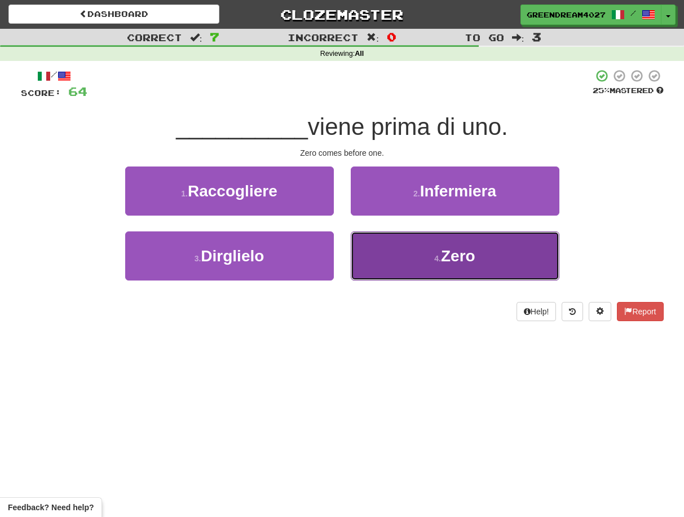
click at [399, 266] on button "4 . Zero" at bounding box center [455, 255] width 209 height 49
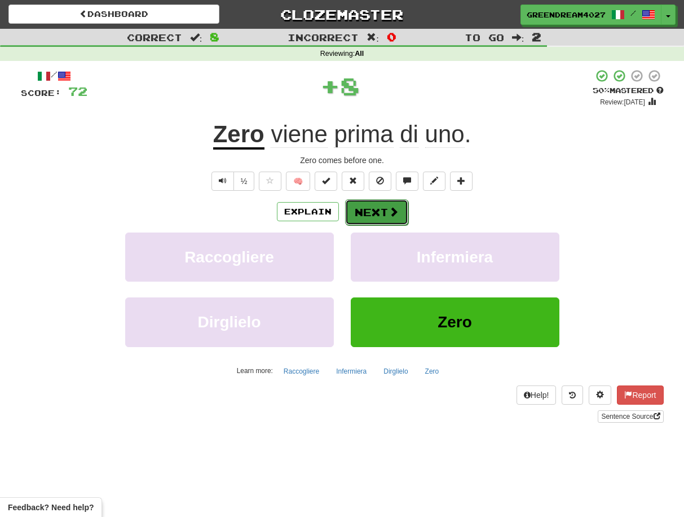
click at [380, 212] on button "Next" at bounding box center [376, 212] width 63 height 26
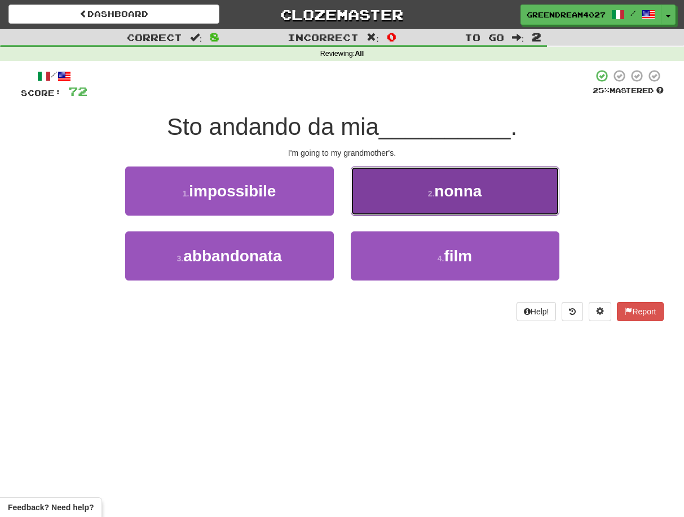
click at [401, 199] on button "2 . nonna" at bounding box center [455, 190] width 209 height 49
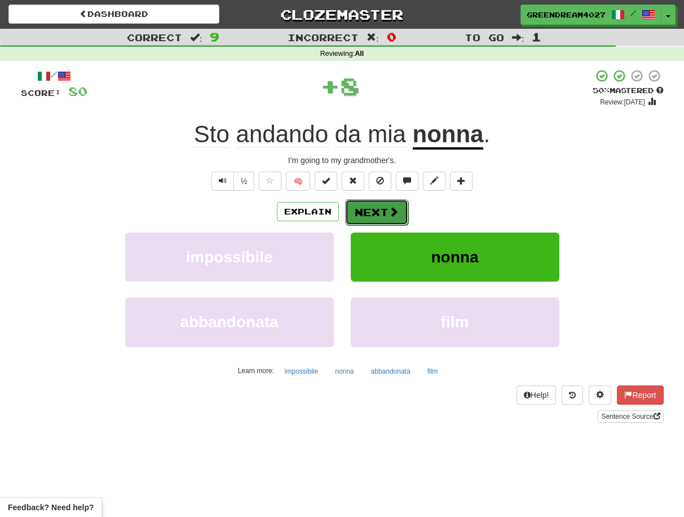
click at [379, 214] on button "Next" at bounding box center [376, 212] width 63 height 26
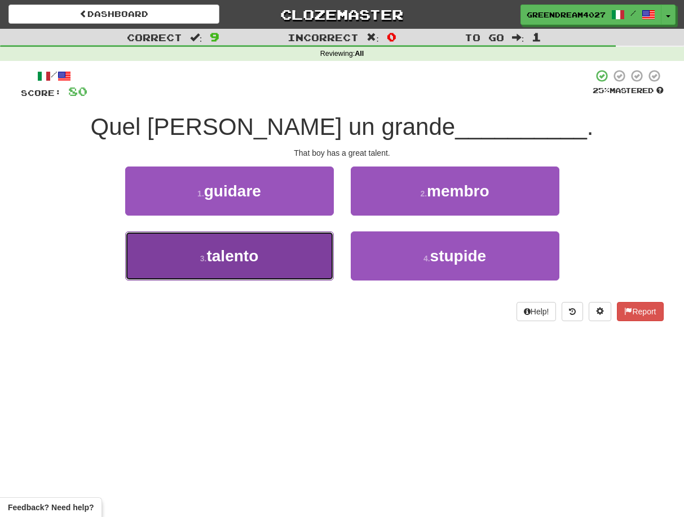
click at [302, 262] on button "3 . talento" at bounding box center [229, 255] width 209 height 49
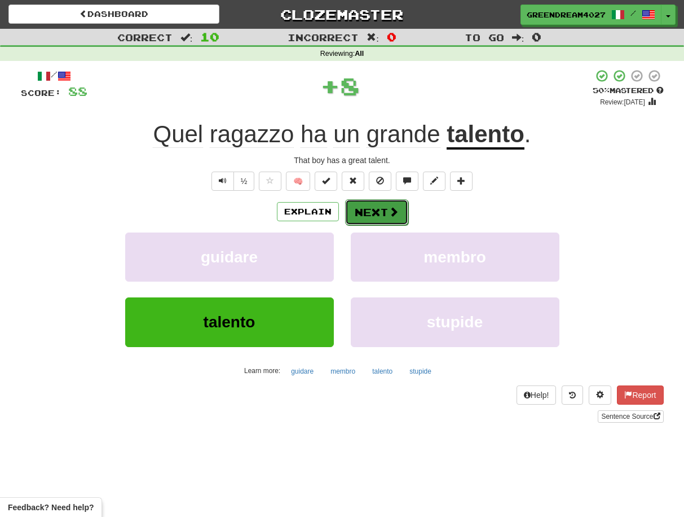
click at [376, 214] on button "Next" at bounding box center [376, 212] width 63 height 26
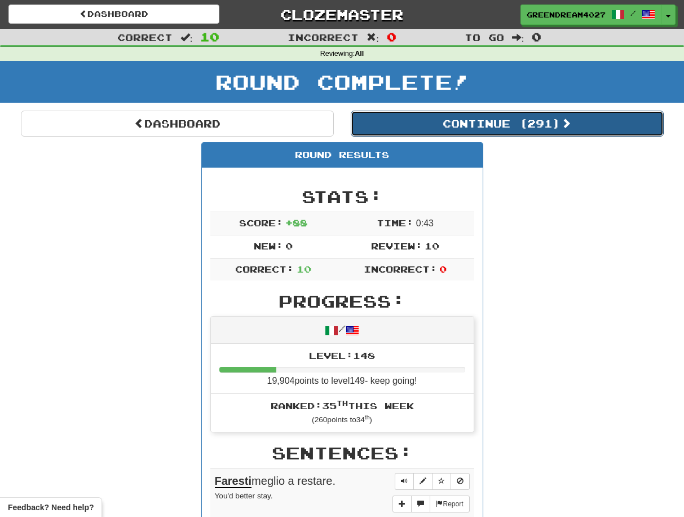
click at [477, 124] on button "Continue ( 291 )" at bounding box center [507, 124] width 313 height 26
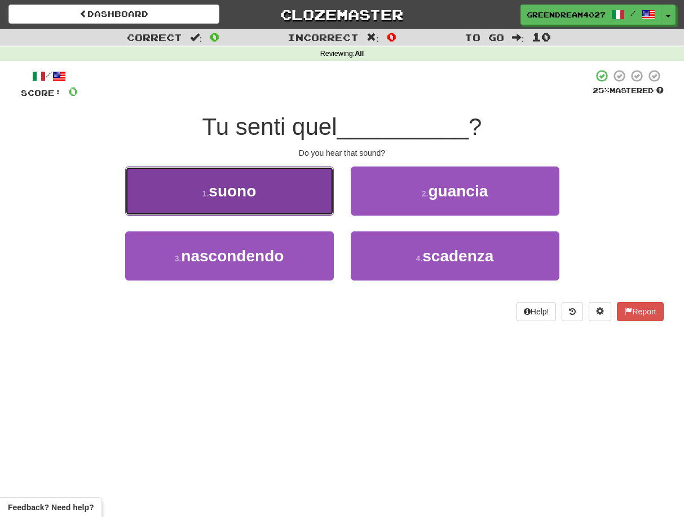
click at [260, 190] on button "1 . suono" at bounding box center [229, 190] width 209 height 49
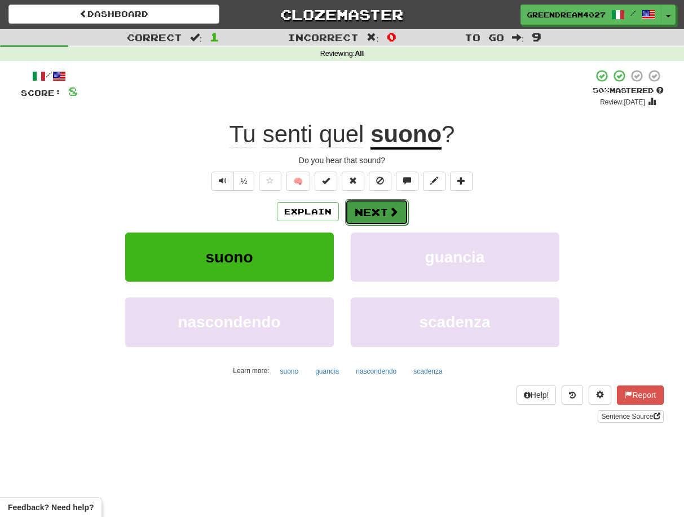
click at [372, 211] on button "Next" at bounding box center [376, 212] width 63 height 26
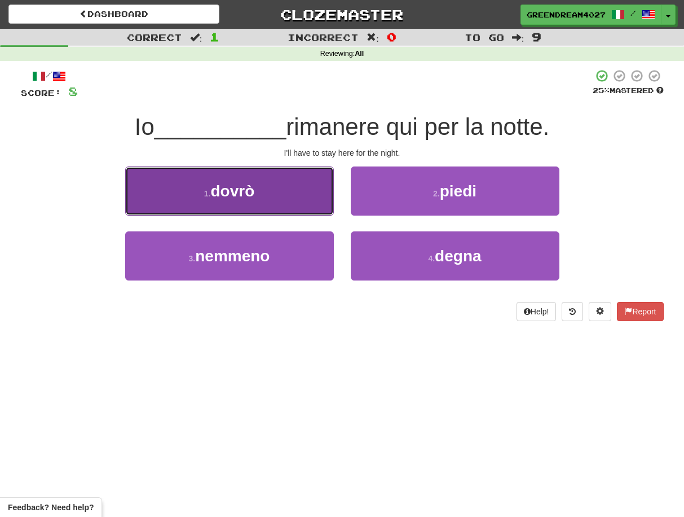
click at [292, 200] on button "1 . dovrò" at bounding box center [229, 190] width 209 height 49
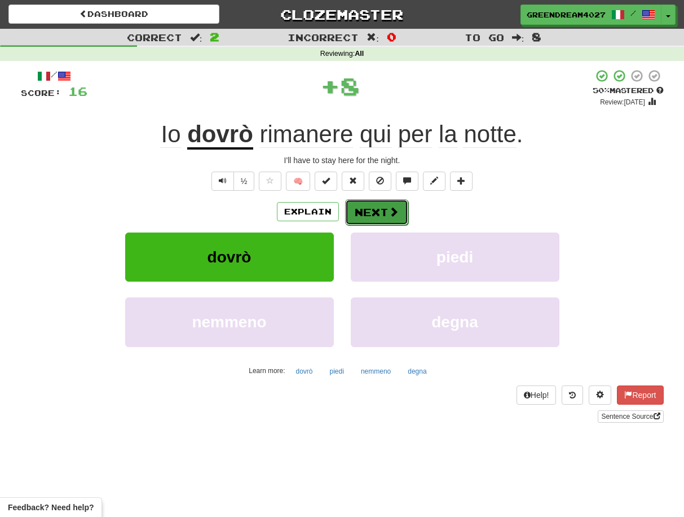
click at [384, 210] on button "Next" at bounding box center [376, 212] width 63 height 26
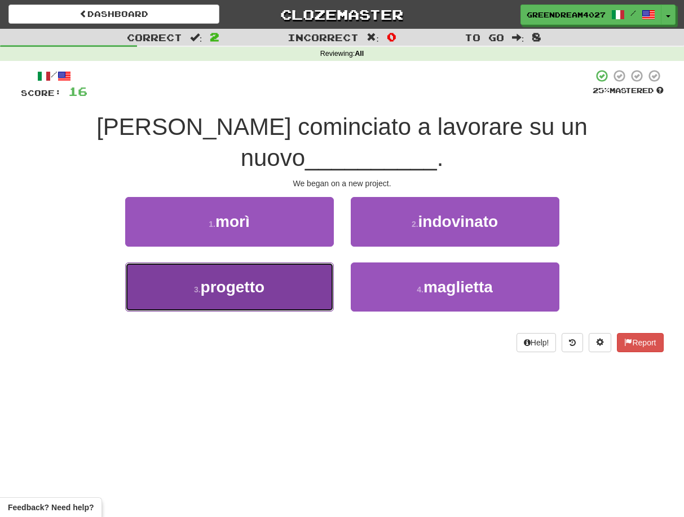
click at [292, 266] on button "3 . progetto" at bounding box center [229, 286] width 209 height 49
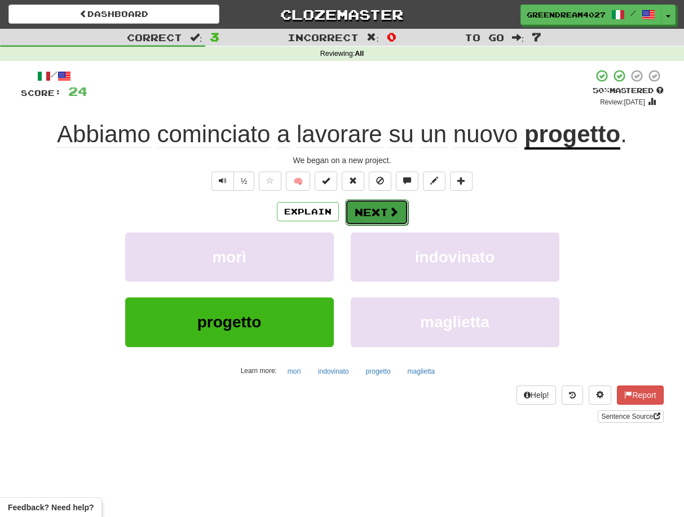
click at [369, 214] on button "Next" at bounding box center [376, 212] width 63 height 26
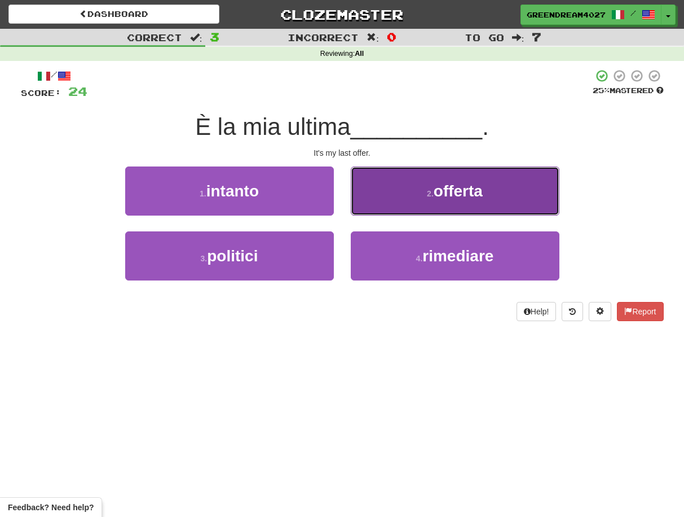
click at [447, 201] on button "2 . offerta" at bounding box center [455, 190] width 209 height 49
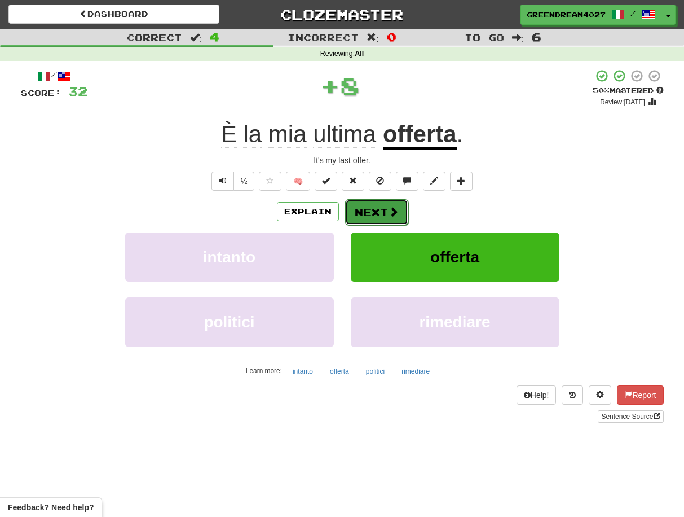
click at [386, 213] on button "Next" at bounding box center [376, 212] width 63 height 26
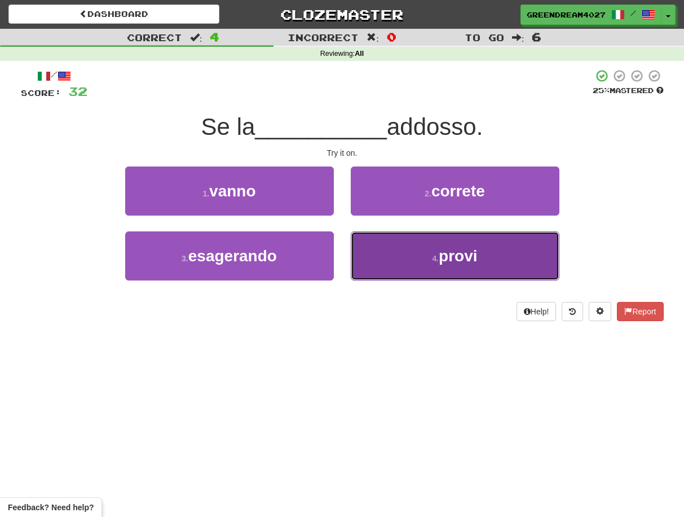
click at [402, 262] on button "4 . provi" at bounding box center [455, 255] width 209 height 49
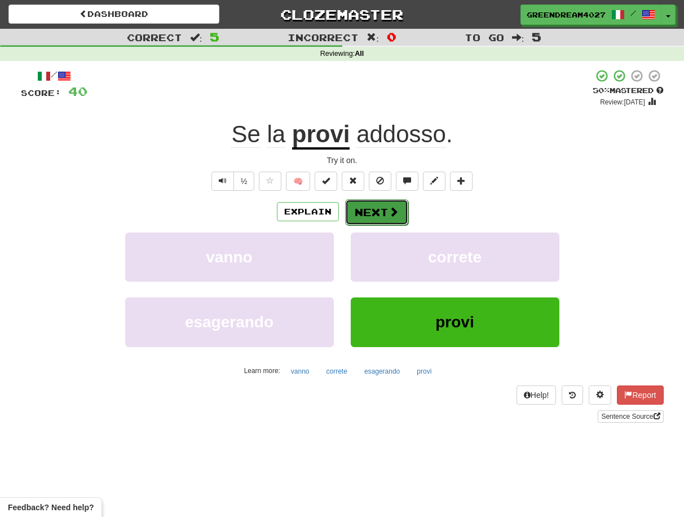
click at [386, 210] on button "Next" at bounding box center [376, 212] width 63 height 26
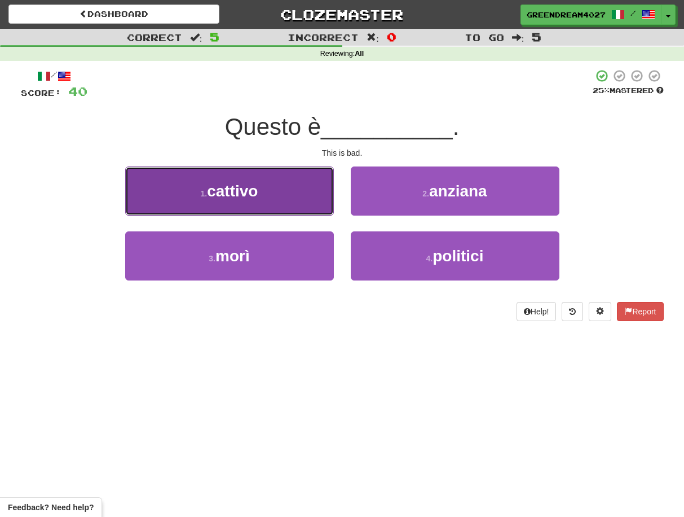
click at [304, 197] on button "1 . cattivo" at bounding box center [229, 190] width 209 height 49
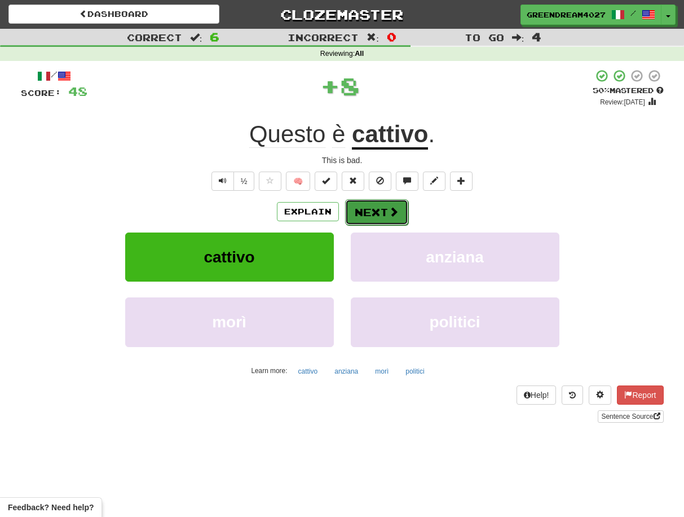
click at [375, 209] on button "Next" at bounding box center [376, 212] width 63 height 26
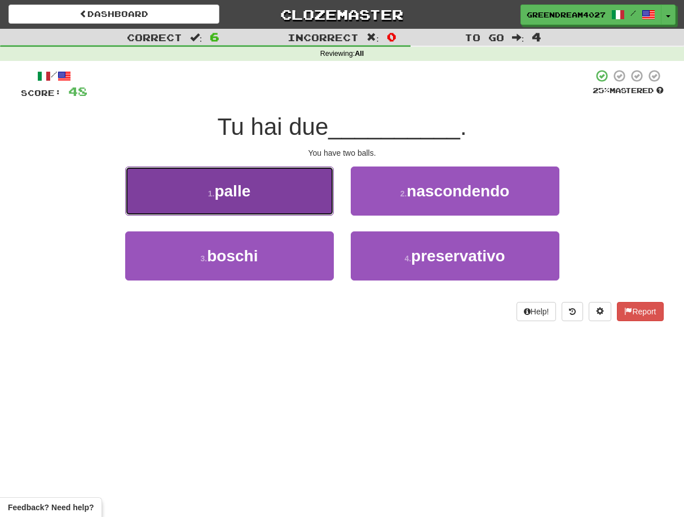
click at [280, 194] on button "1 . palle" at bounding box center [229, 190] width 209 height 49
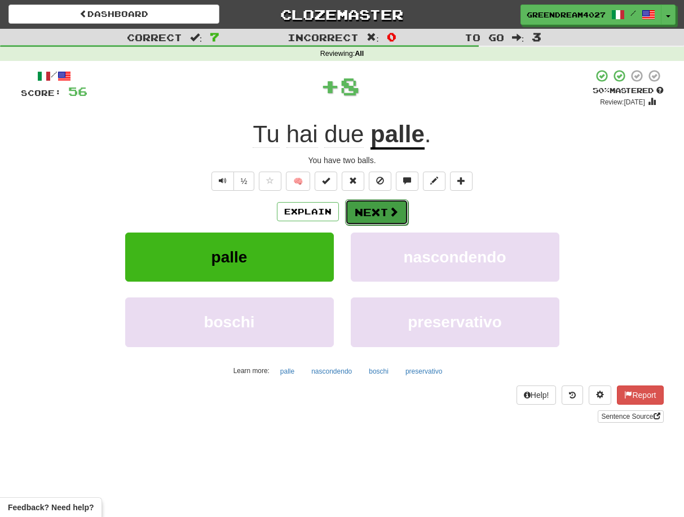
click at [374, 213] on button "Next" at bounding box center [376, 212] width 63 height 26
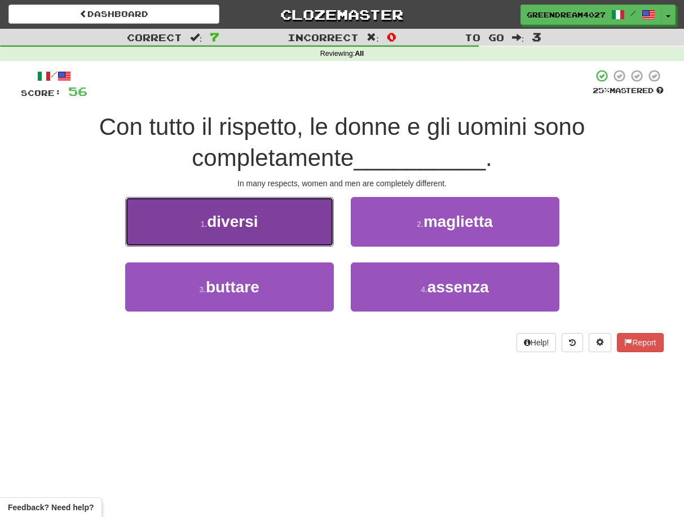
click at [292, 234] on button "1 . diversi" at bounding box center [229, 221] width 209 height 49
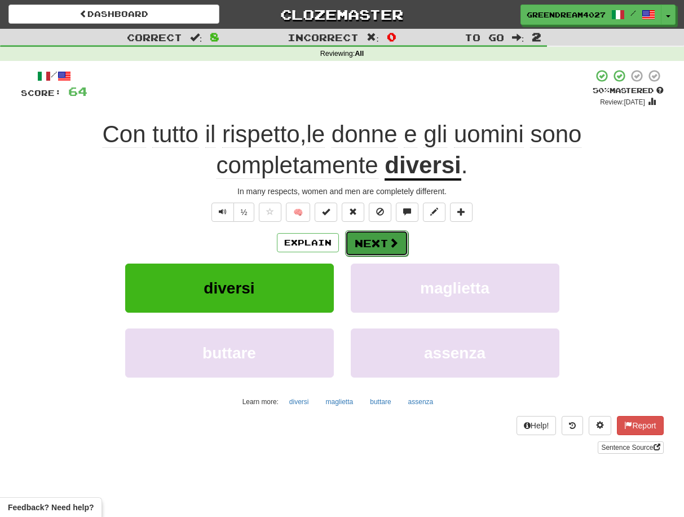
click at [377, 244] on button "Next" at bounding box center [376, 243] width 63 height 26
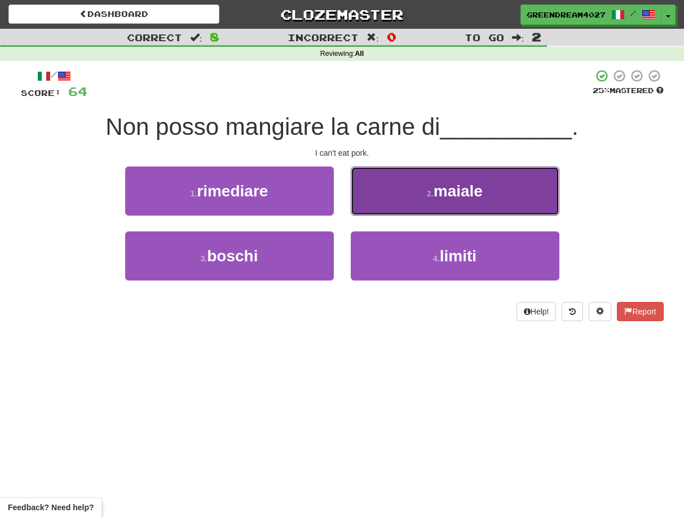
click at [429, 198] on button "2 . maiale" at bounding box center [455, 190] width 209 height 49
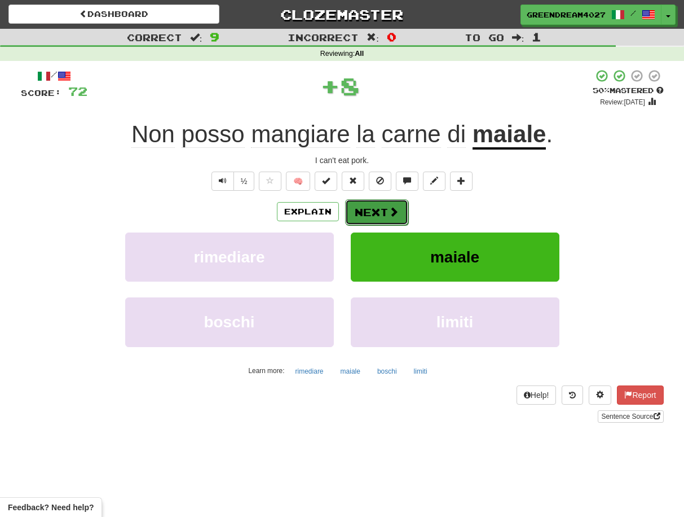
click at [372, 213] on button "Next" at bounding box center [376, 212] width 63 height 26
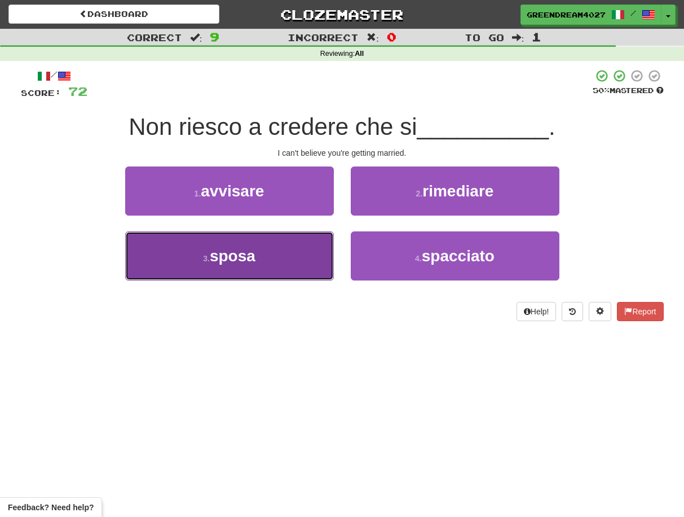
click at [300, 255] on button "3 . sposa" at bounding box center [229, 255] width 209 height 49
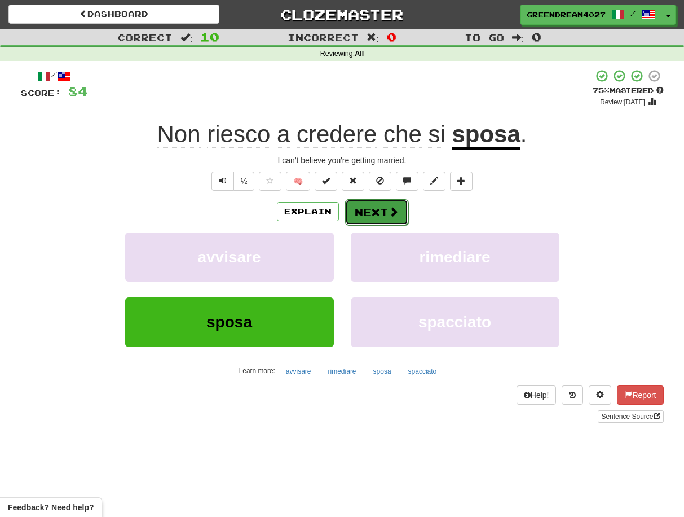
click at [371, 210] on button "Next" at bounding box center [376, 212] width 63 height 26
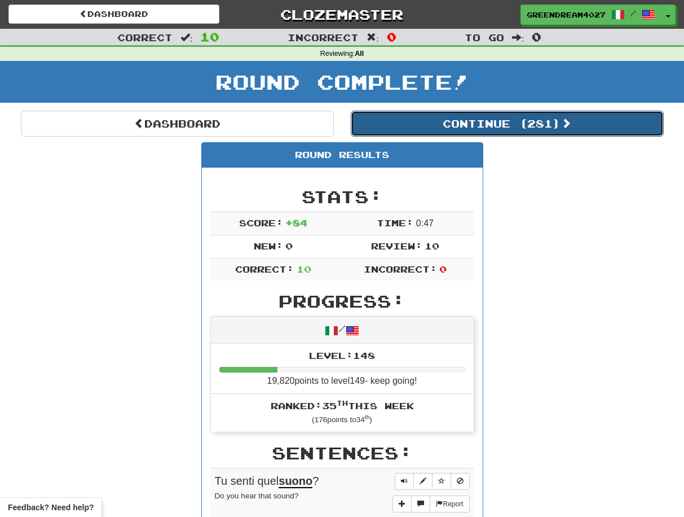
click at [503, 129] on button "Continue ( 281 )" at bounding box center [507, 124] width 313 height 26
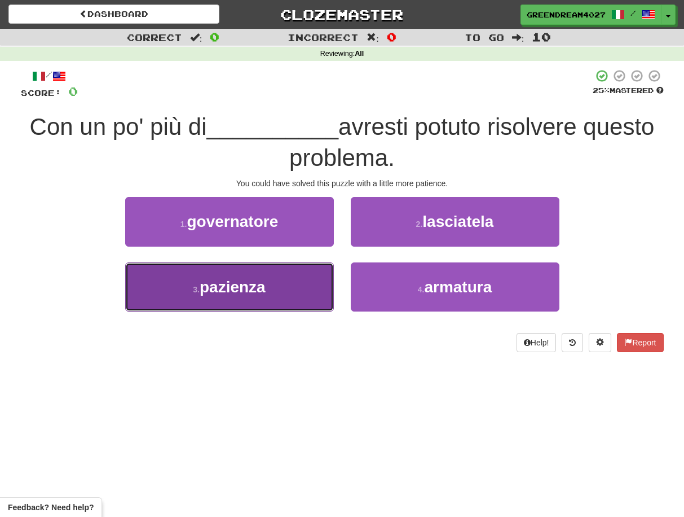
click at [289, 305] on button "3 . pazienza" at bounding box center [229, 286] width 209 height 49
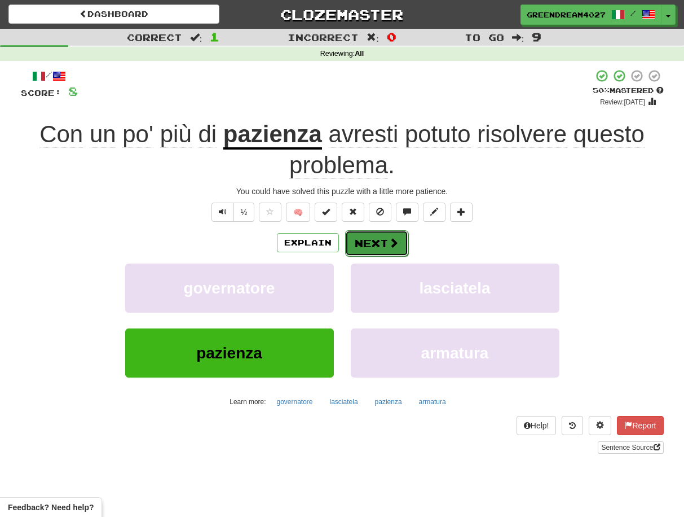
click at [365, 239] on button "Next" at bounding box center [376, 243] width 63 height 26
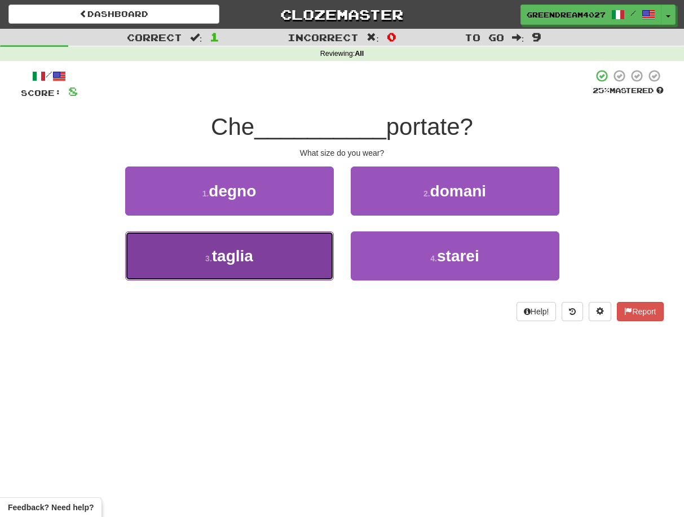
click at [298, 267] on button "3 . taglia" at bounding box center [229, 255] width 209 height 49
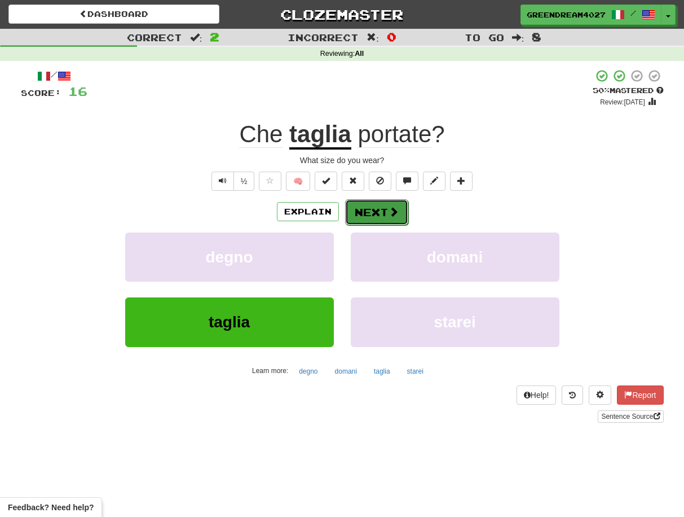
click at [377, 208] on button "Next" at bounding box center [376, 212] width 63 height 26
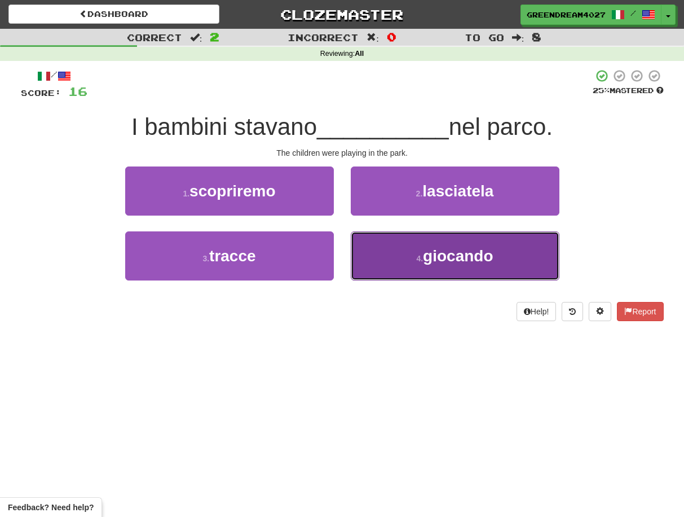
click at [393, 261] on button "4 . giocando" at bounding box center [455, 255] width 209 height 49
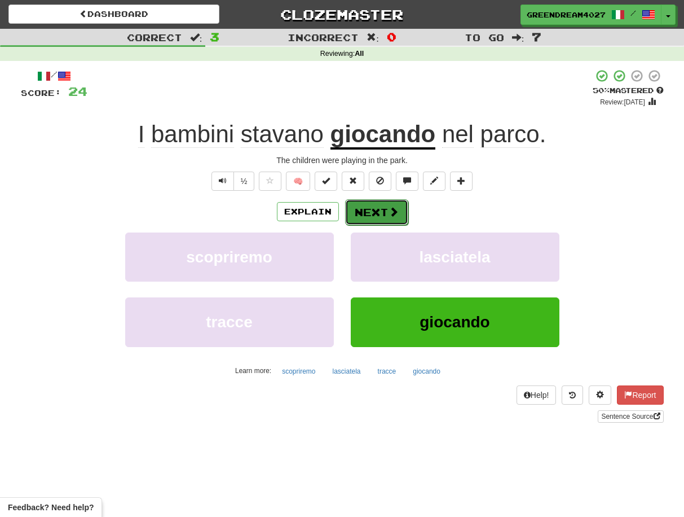
click at [379, 211] on button "Next" at bounding box center [376, 212] width 63 height 26
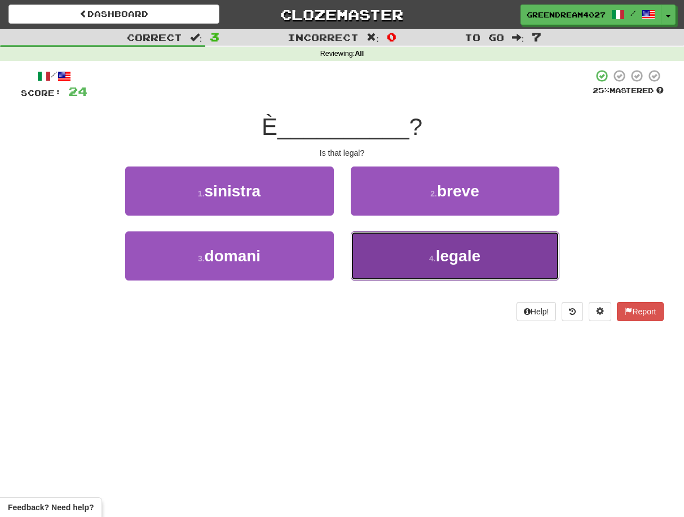
click at [408, 267] on button "4 . legale" at bounding box center [455, 255] width 209 height 49
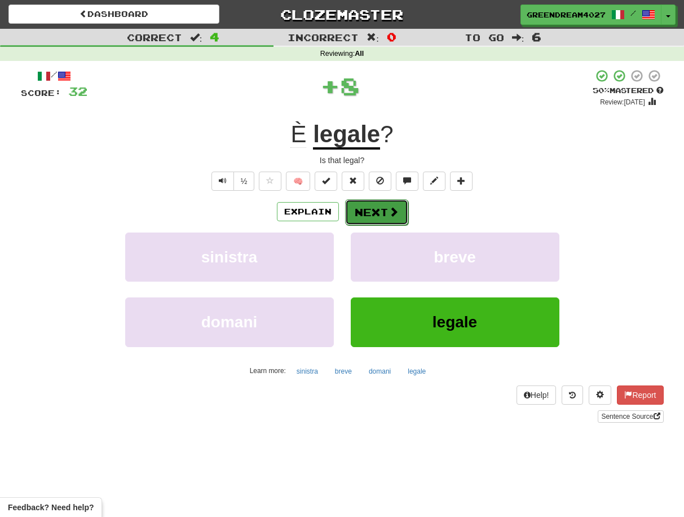
click at [378, 212] on button "Next" at bounding box center [376, 212] width 63 height 26
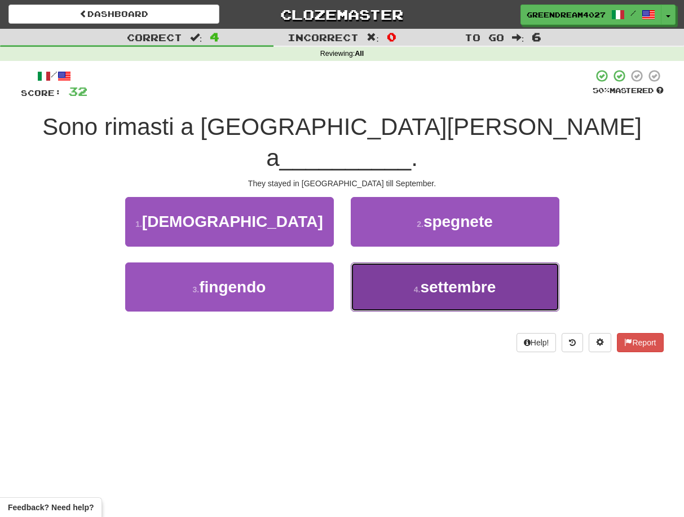
click at [381, 262] on button "4 . settembre" at bounding box center [455, 286] width 209 height 49
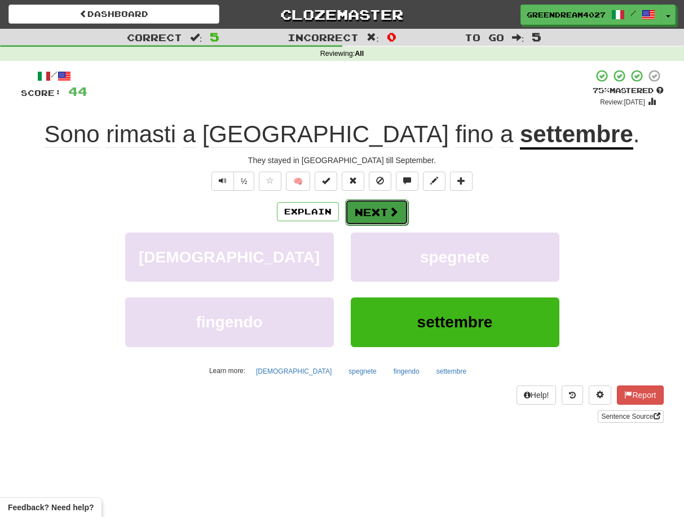
click at [383, 213] on button "Next" at bounding box center [376, 212] width 63 height 26
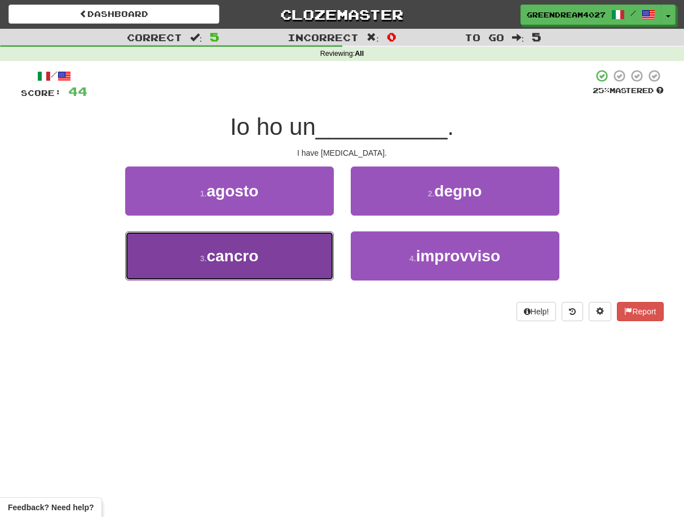
click at [304, 256] on button "3 . cancro" at bounding box center [229, 255] width 209 height 49
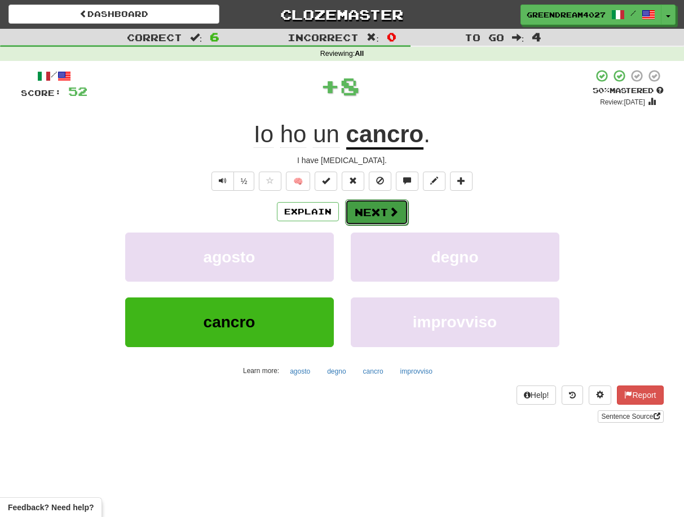
click at [366, 213] on button "Next" at bounding box center [376, 212] width 63 height 26
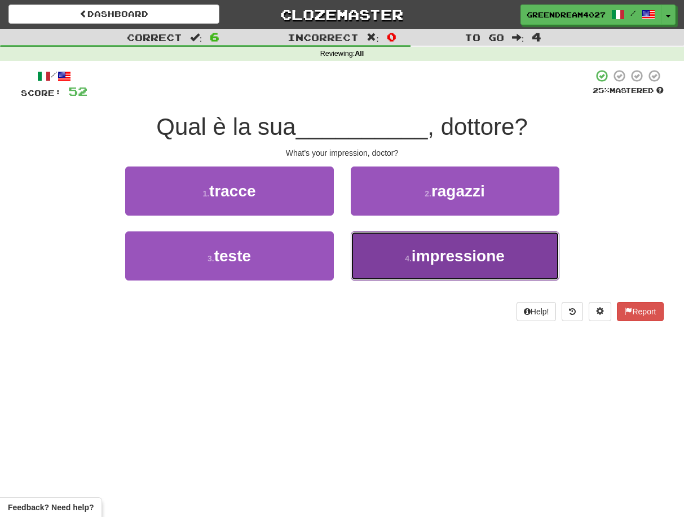
click at [398, 262] on button "4 . impressione" at bounding box center [455, 255] width 209 height 49
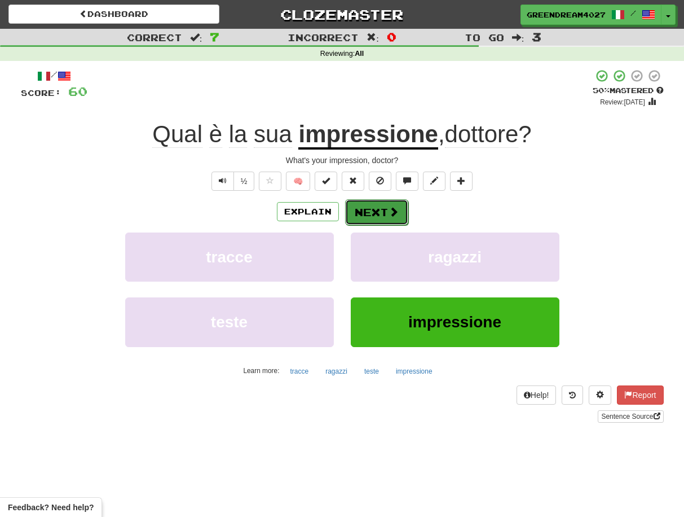
click at [373, 212] on button "Next" at bounding box center [376, 212] width 63 height 26
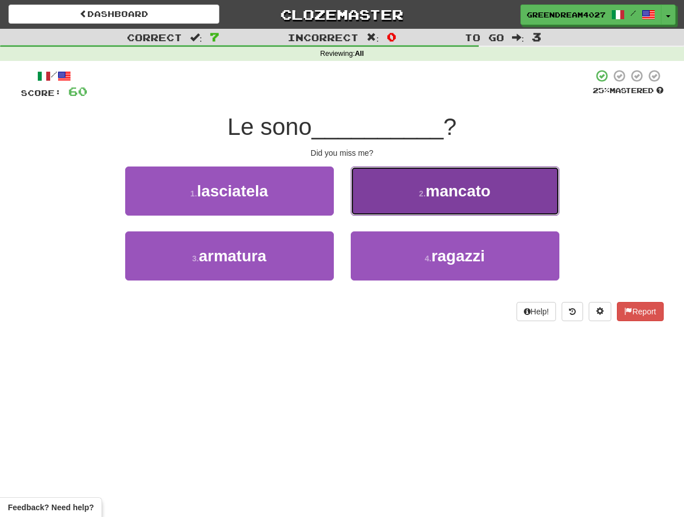
click at [421, 196] on small "2 ." at bounding box center [422, 193] width 7 height 9
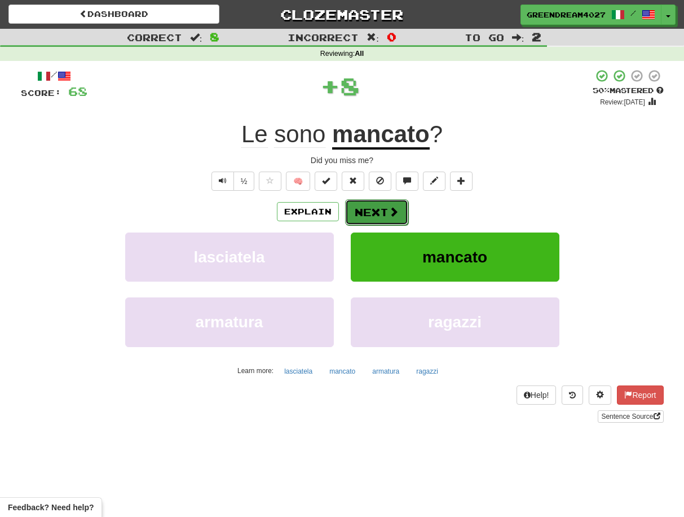
click at [381, 215] on button "Next" at bounding box center [376, 212] width 63 height 26
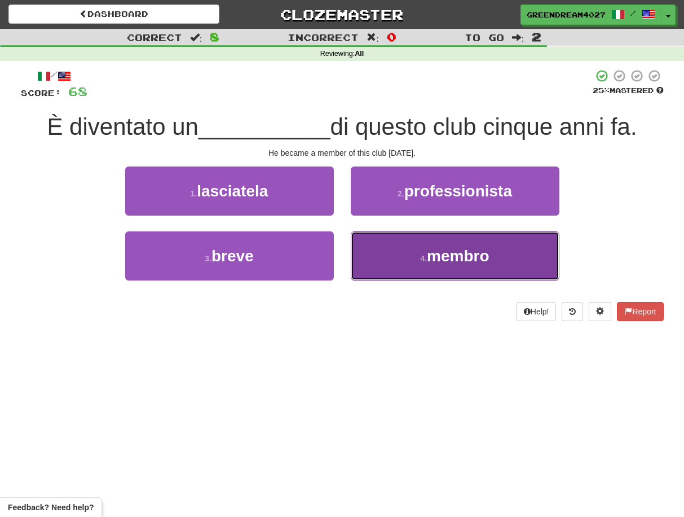
click at [420, 254] on small "4 ." at bounding box center [423, 258] width 7 height 9
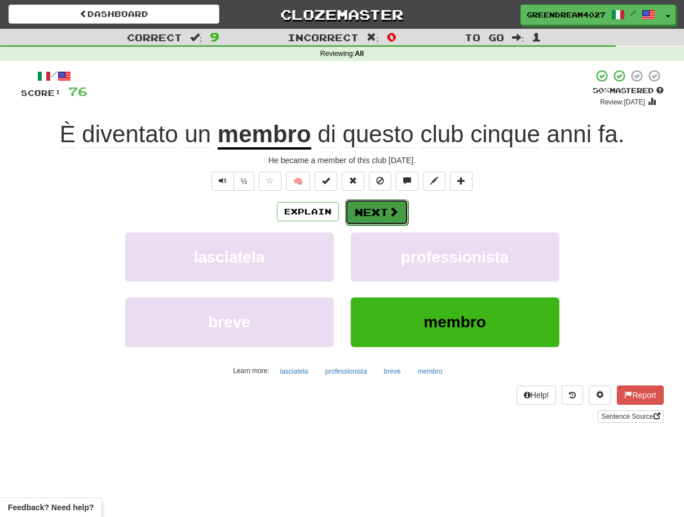
click at [380, 212] on button "Next" at bounding box center [376, 212] width 63 height 26
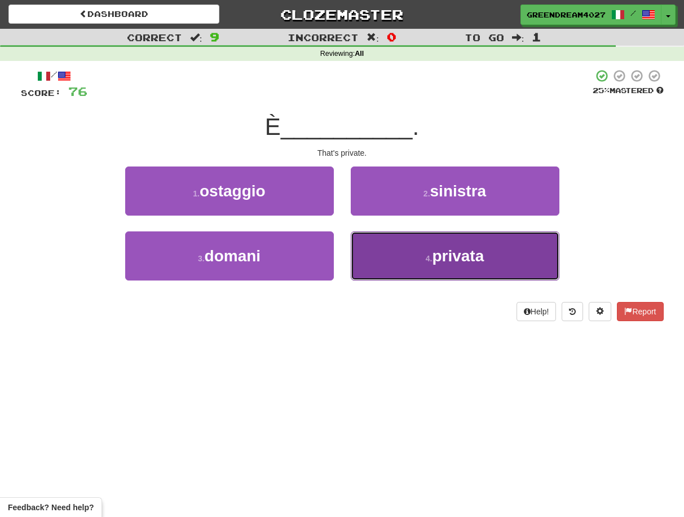
click at [389, 257] on button "4 . privata" at bounding box center [455, 255] width 209 height 49
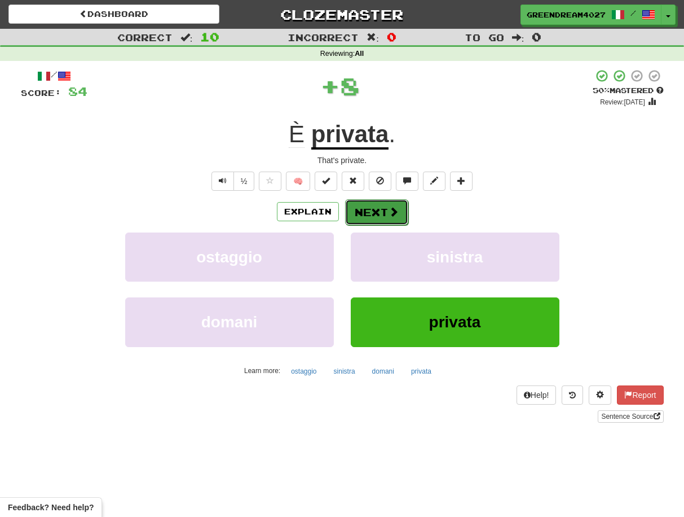
click at [376, 209] on button "Next" at bounding box center [376, 212] width 63 height 26
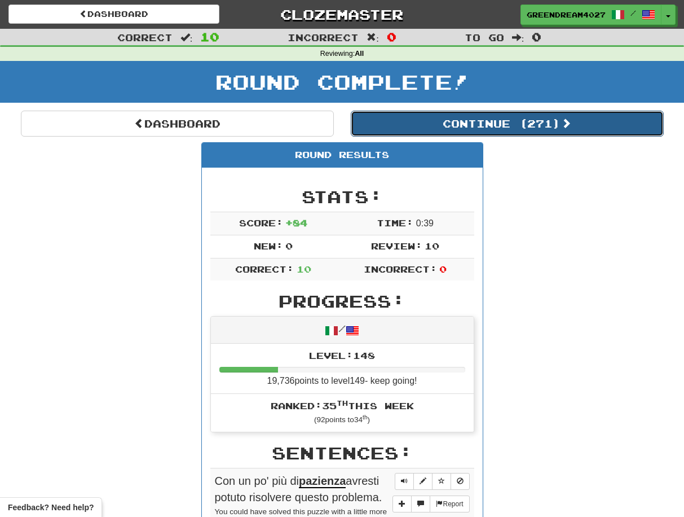
click at [460, 126] on button "Continue ( 271 )" at bounding box center [507, 124] width 313 height 26
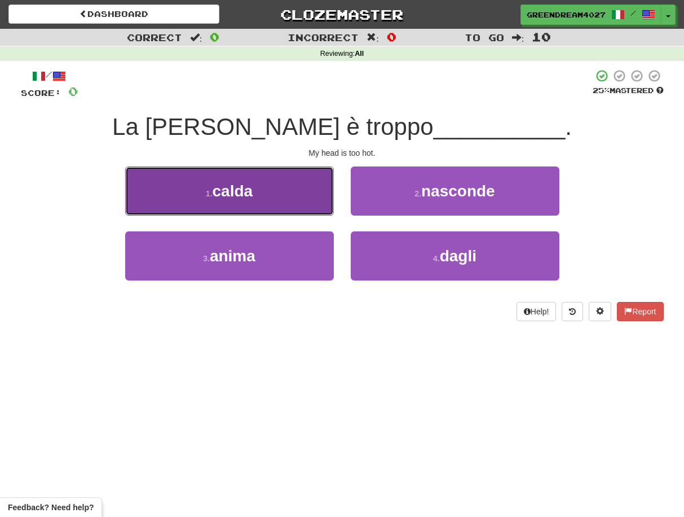
click at [279, 204] on button "1 . calda" at bounding box center [229, 190] width 209 height 49
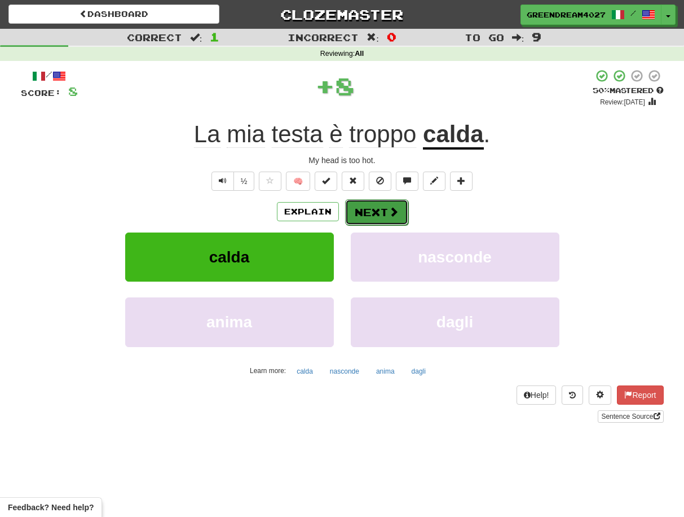
click at [373, 211] on button "Next" at bounding box center [376, 212] width 63 height 26
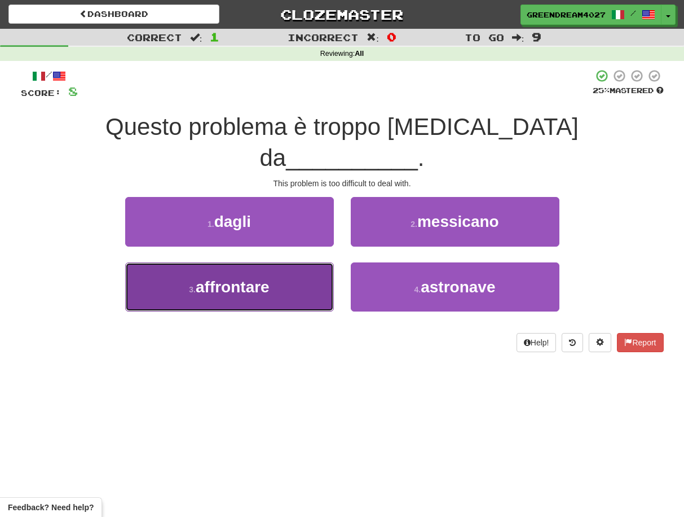
click at [287, 270] on button "3 . affrontare" at bounding box center [229, 286] width 209 height 49
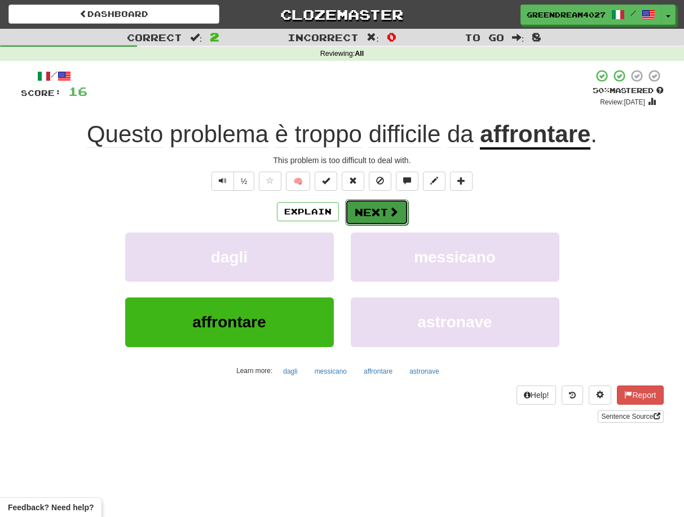
click at [376, 211] on button "Next" at bounding box center [376, 212] width 63 height 26
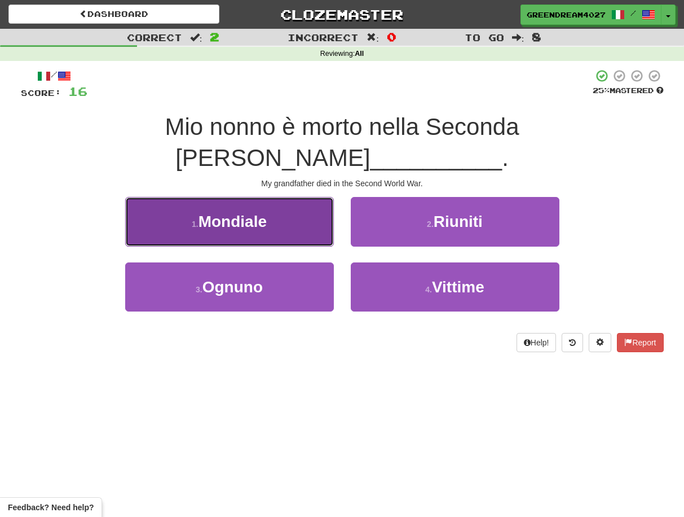
click at [285, 200] on button "1 . Mondiale" at bounding box center [229, 221] width 209 height 49
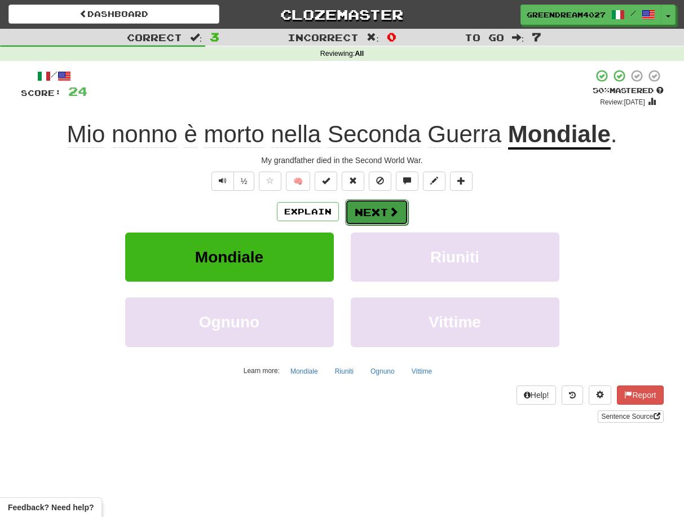
click at [376, 211] on button "Next" at bounding box center [376, 212] width 63 height 26
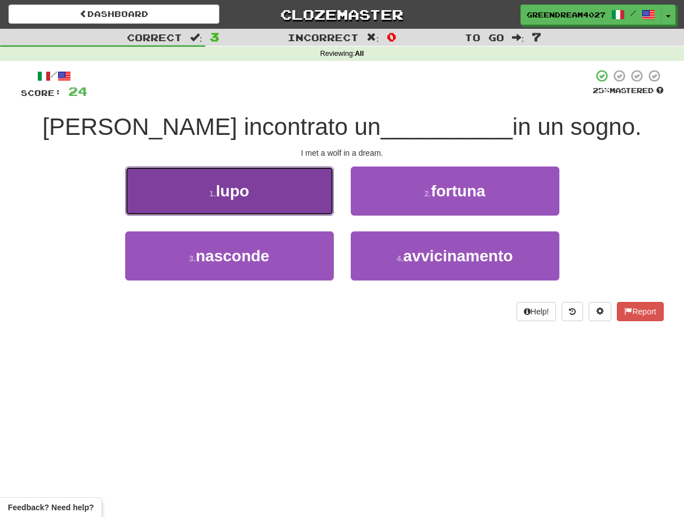
click at [292, 198] on button "1 . lupo" at bounding box center [229, 190] width 209 height 49
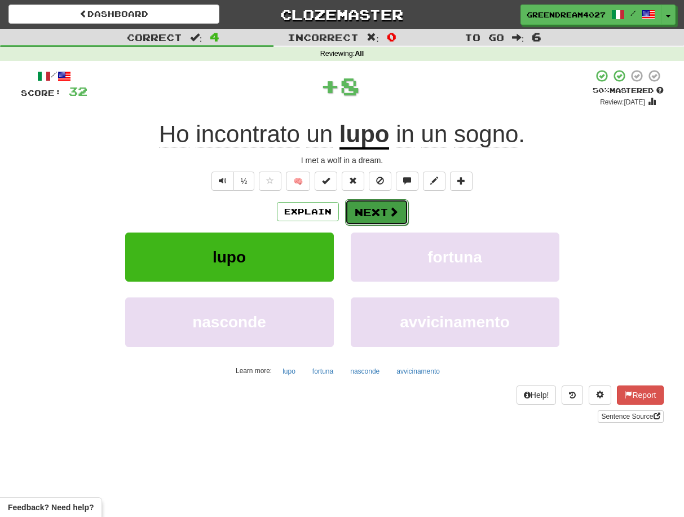
click at [372, 211] on button "Next" at bounding box center [376, 212] width 63 height 26
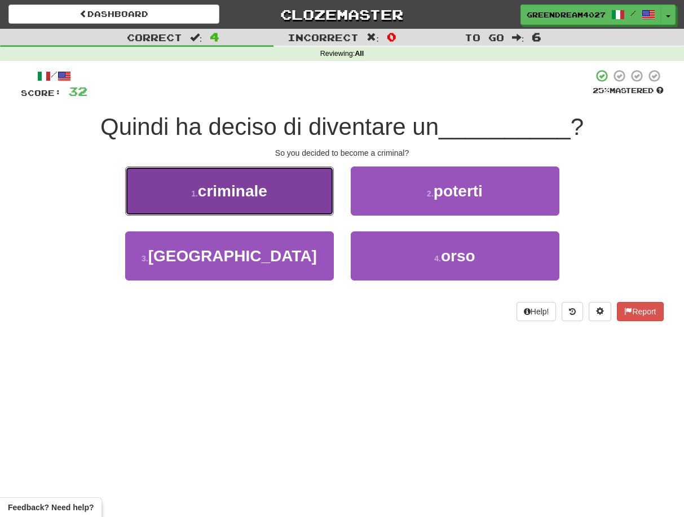
click at [293, 199] on button "1 . criminale" at bounding box center [229, 190] width 209 height 49
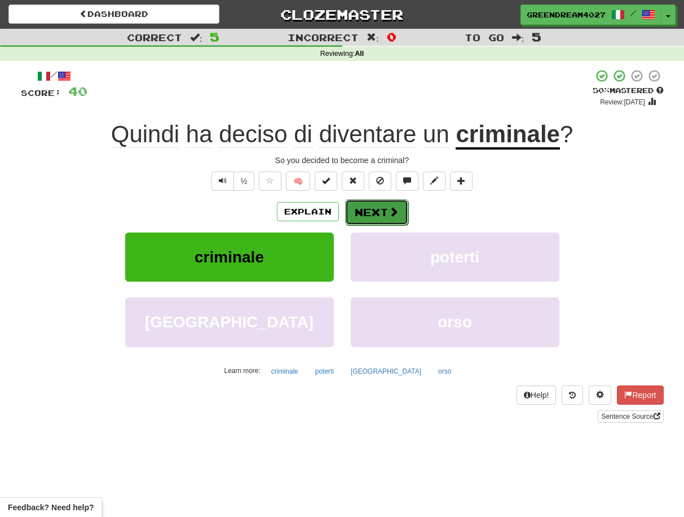
click at [375, 212] on button "Next" at bounding box center [376, 212] width 63 height 26
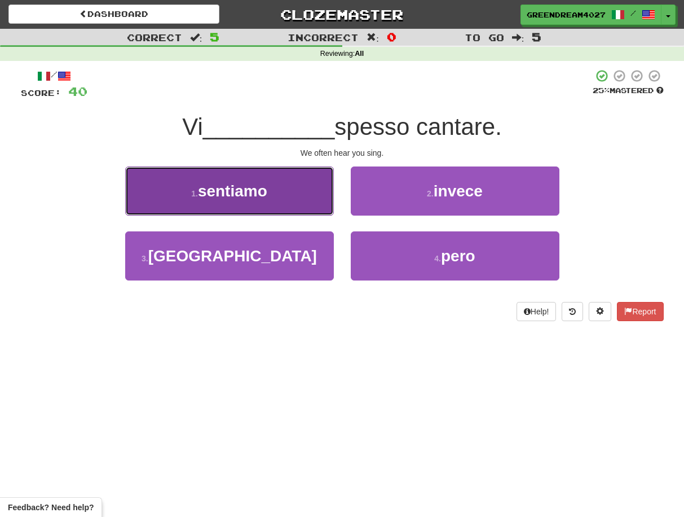
click at [279, 197] on button "1 . sentiamo" at bounding box center [229, 190] width 209 height 49
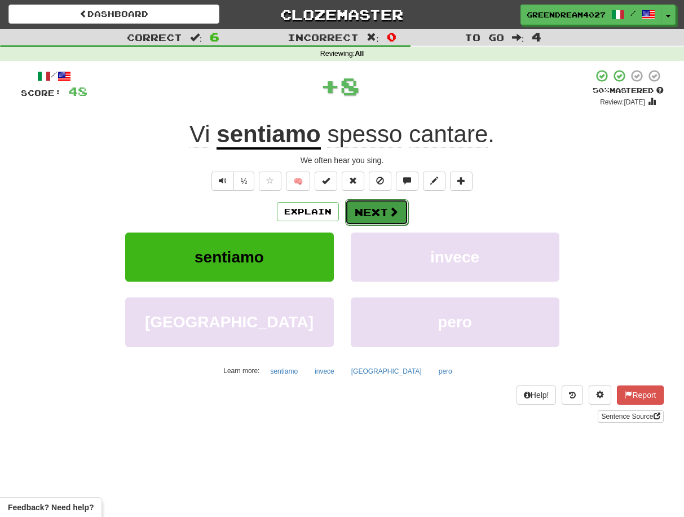
click at [378, 212] on button "Next" at bounding box center [376, 212] width 63 height 26
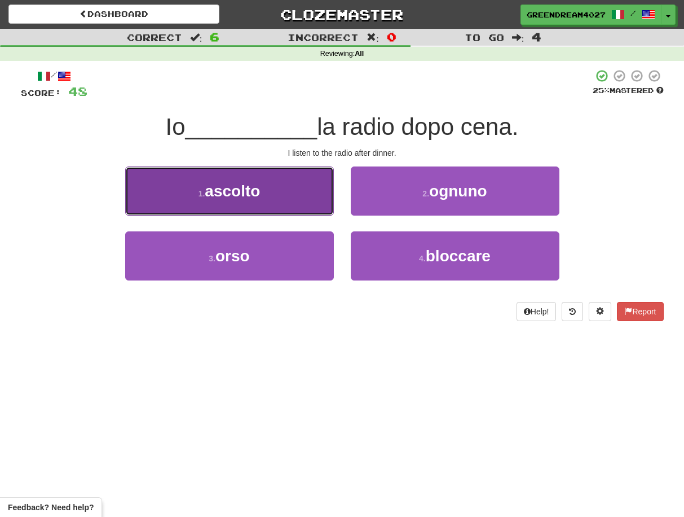
click at [273, 207] on button "1 . ascolto" at bounding box center [229, 190] width 209 height 49
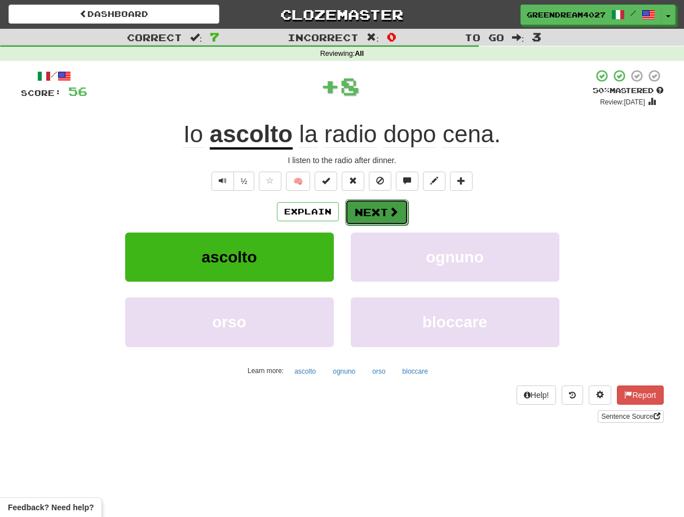
click at [367, 209] on button "Next" at bounding box center [376, 212] width 63 height 26
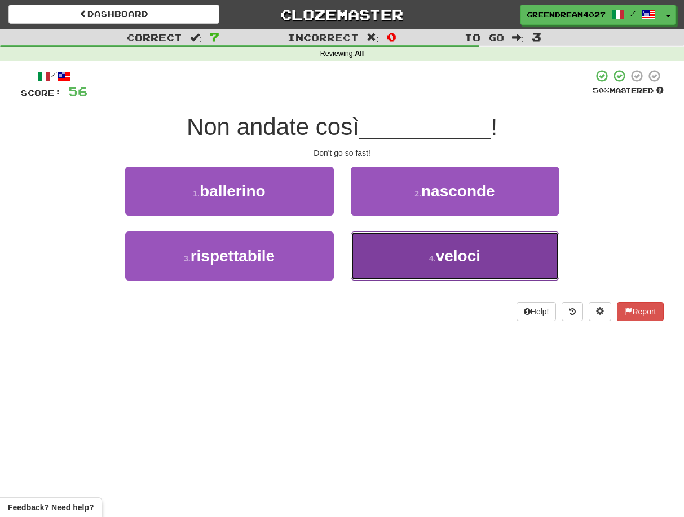
click at [401, 263] on button "4 . veloci" at bounding box center [455, 255] width 209 height 49
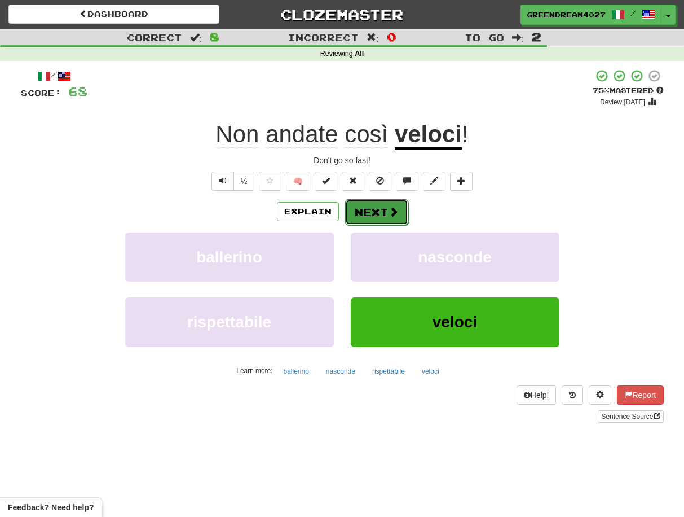
click at [377, 210] on button "Next" at bounding box center [376, 212] width 63 height 26
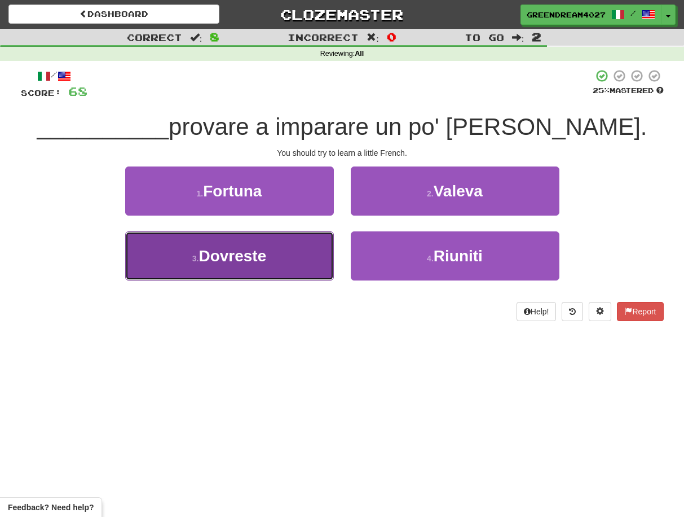
click at [291, 267] on button "3 . Dovreste" at bounding box center [229, 255] width 209 height 49
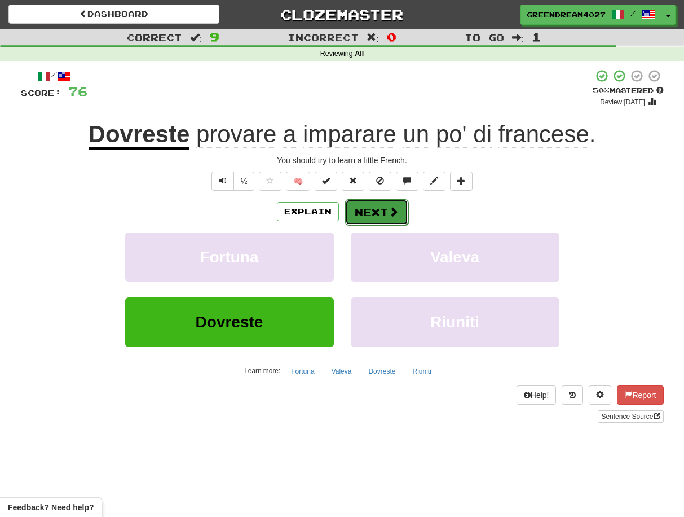
click at [380, 213] on button "Next" at bounding box center [376, 212] width 63 height 26
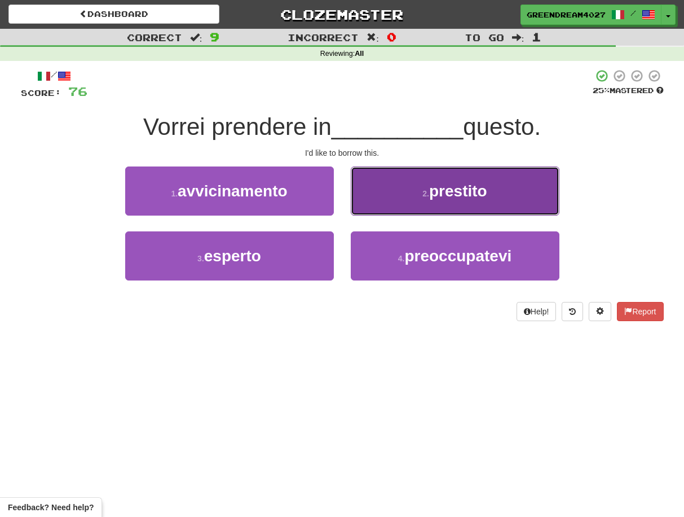
click at [408, 199] on button "2 . prestito" at bounding box center [455, 190] width 209 height 49
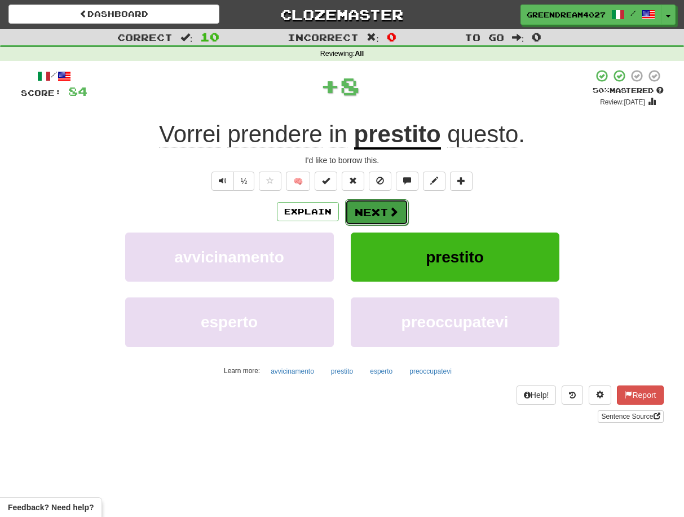
click at [379, 211] on button "Next" at bounding box center [376, 212] width 63 height 26
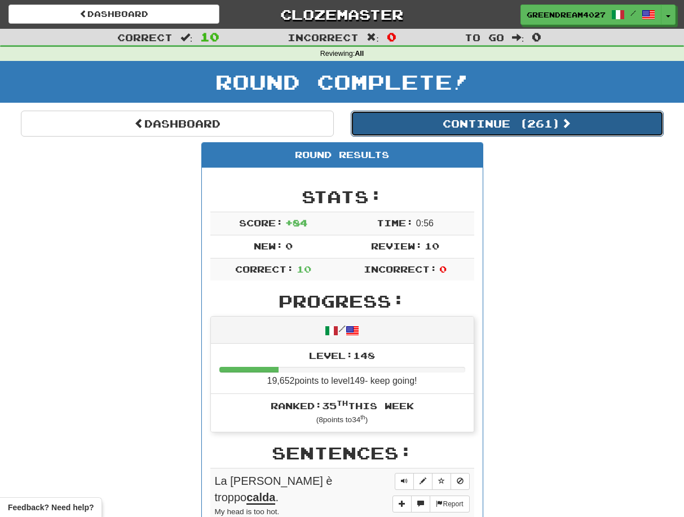
click at [505, 125] on button "Continue ( 261 )" at bounding box center [507, 124] width 313 height 26
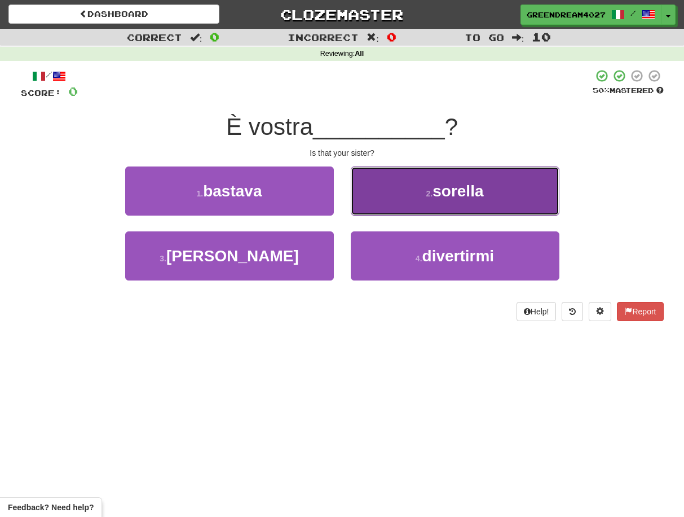
click at [407, 195] on button "2 . sorella" at bounding box center [455, 190] width 209 height 49
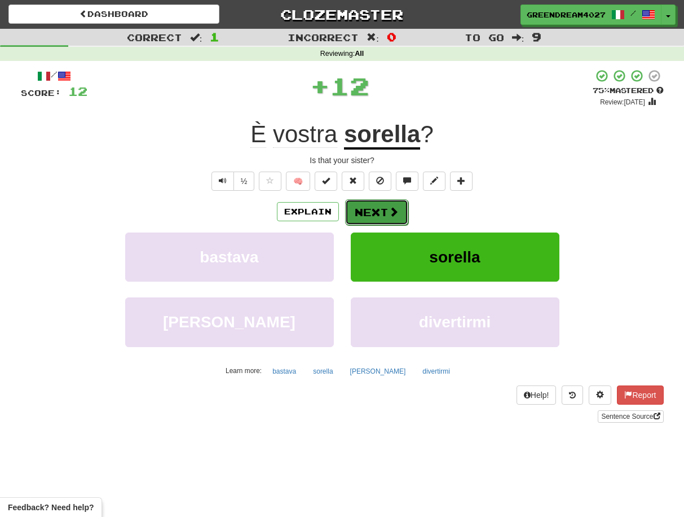
click at [379, 212] on button "Next" at bounding box center [376, 212] width 63 height 26
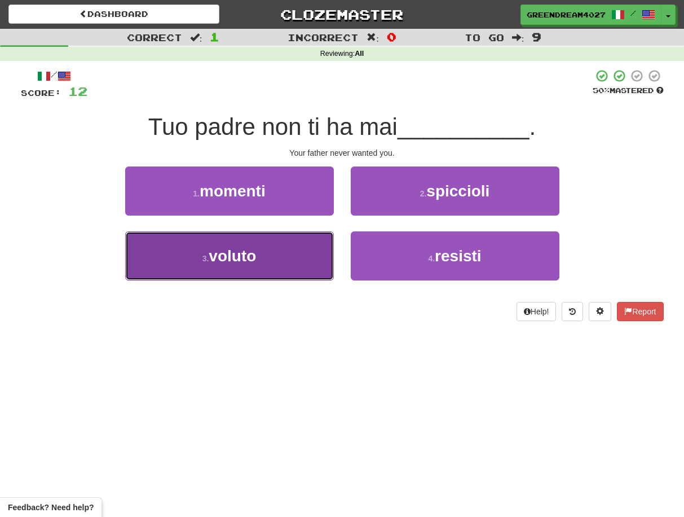
click at [286, 271] on button "3 . voluto" at bounding box center [229, 255] width 209 height 49
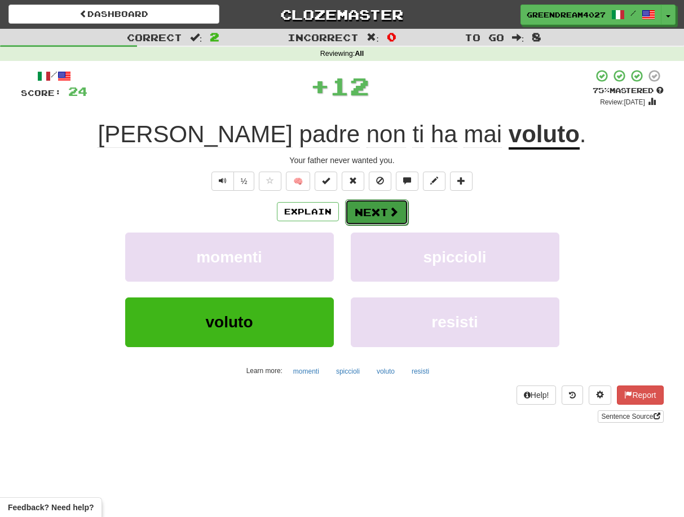
click at [383, 213] on button "Next" at bounding box center [376, 212] width 63 height 26
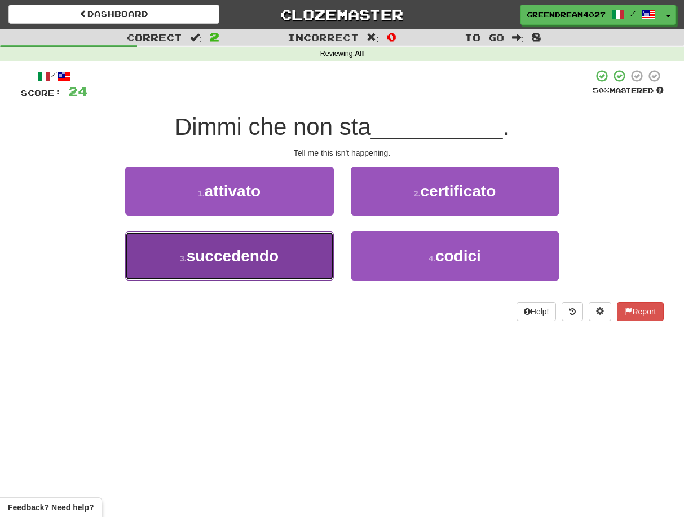
click at [301, 269] on button "3 . succedendo" at bounding box center [229, 255] width 209 height 49
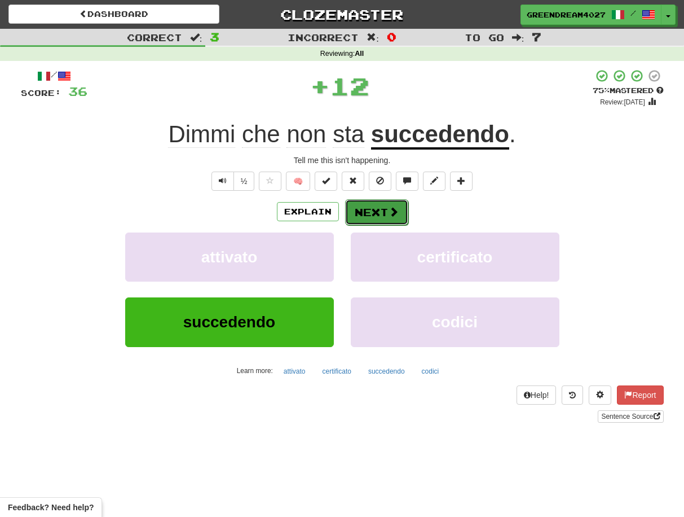
click at [370, 212] on button "Next" at bounding box center [376, 212] width 63 height 26
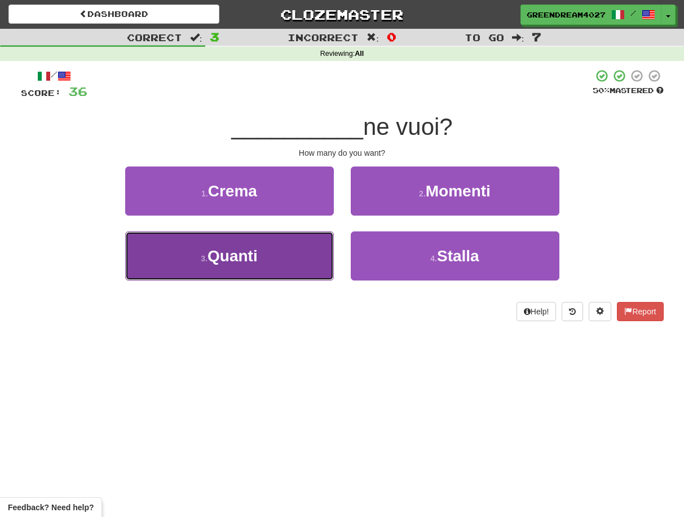
click at [305, 261] on button "3 . Quanti" at bounding box center [229, 255] width 209 height 49
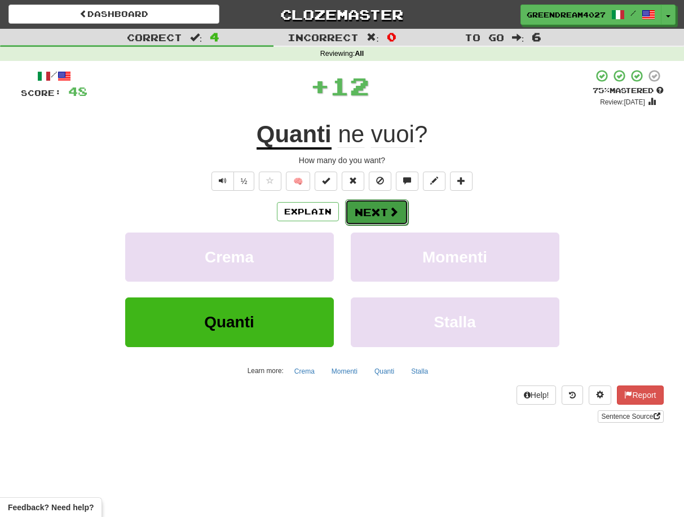
click at [367, 212] on button "Next" at bounding box center [376, 212] width 63 height 26
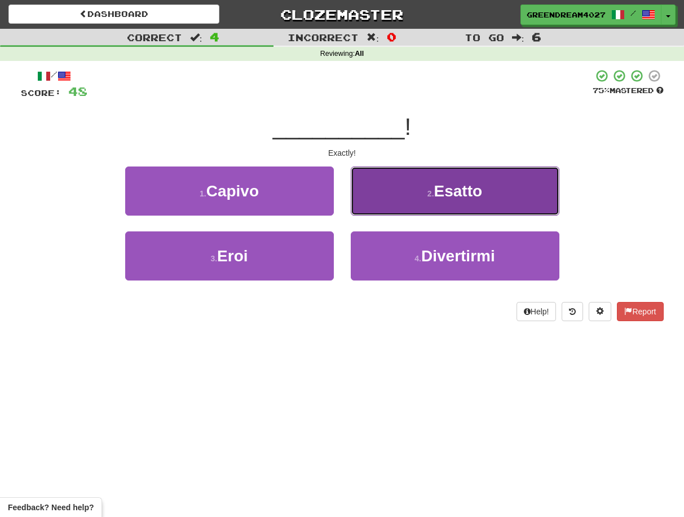
click at [407, 199] on button "2 . Esatto" at bounding box center [455, 190] width 209 height 49
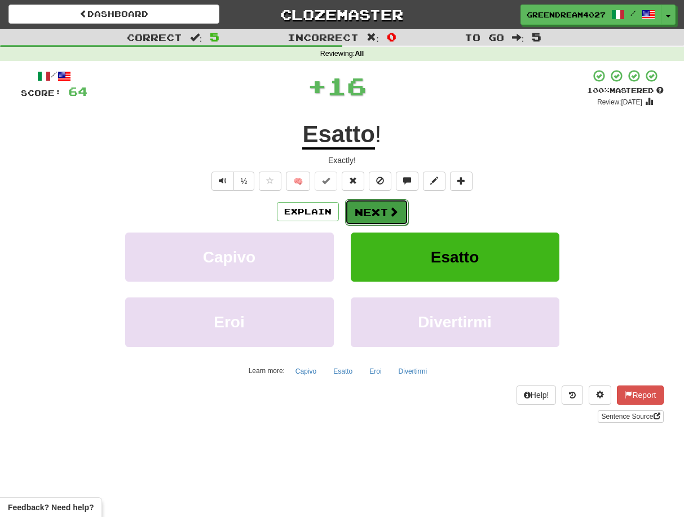
click at [377, 214] on button "Next" at bounding box center [376, 212] width 63 height 26
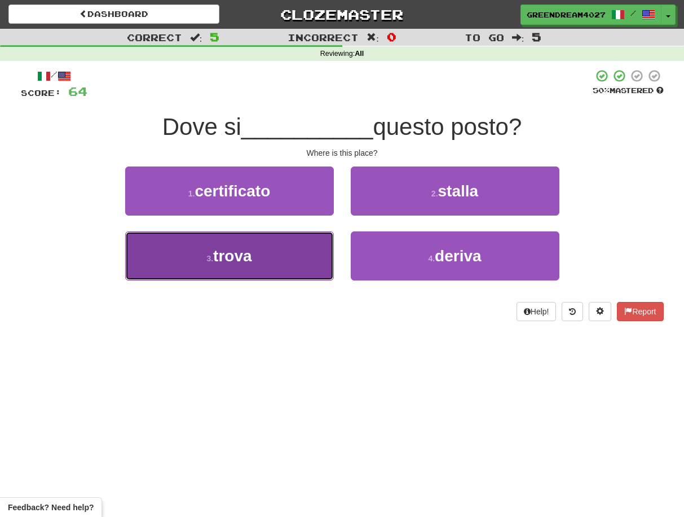
click at [307, 270] on button "3 . trova" at bounding box center [229, 255] width 209 height 49
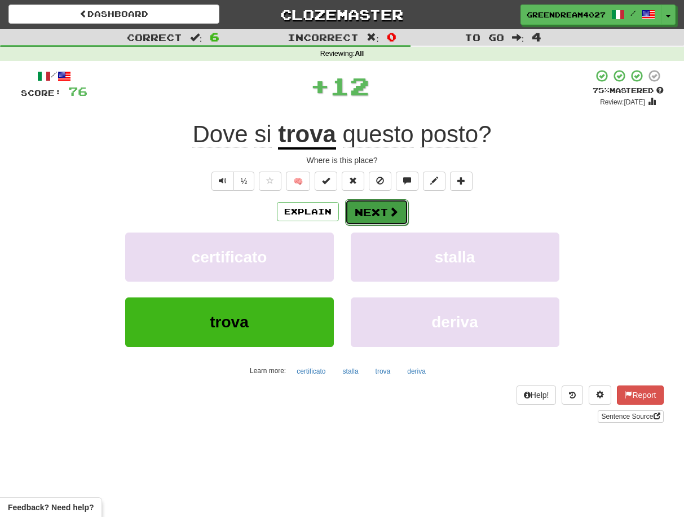
click at [370, 212] on button "Next" at bounding box center [376, 212] width 63 height 26
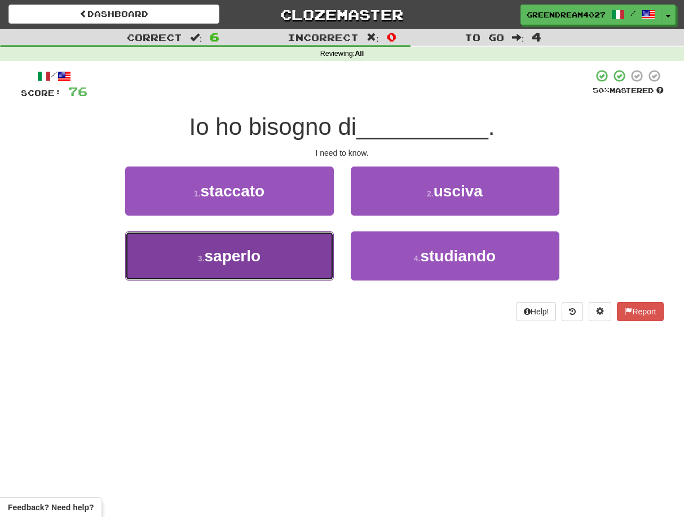
click at [293, 265] on button "3 . saperlo" at bounding box center [229, 255] width 209 height 49
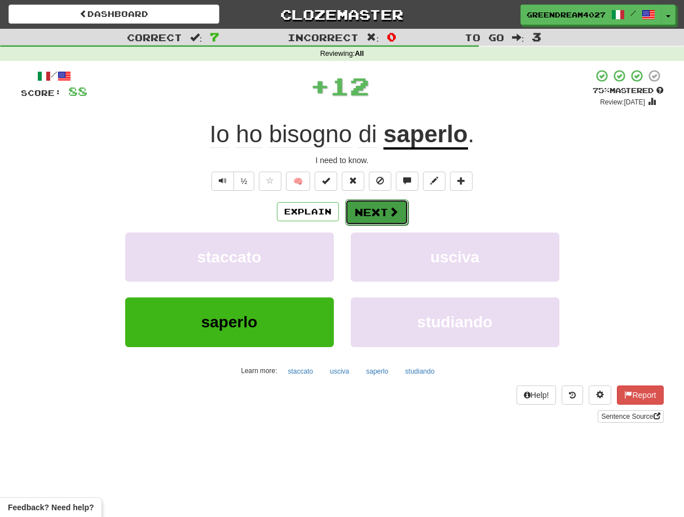
click at [371, 212] on button "Next" at bounding box center [376, 212] width 63 height 26
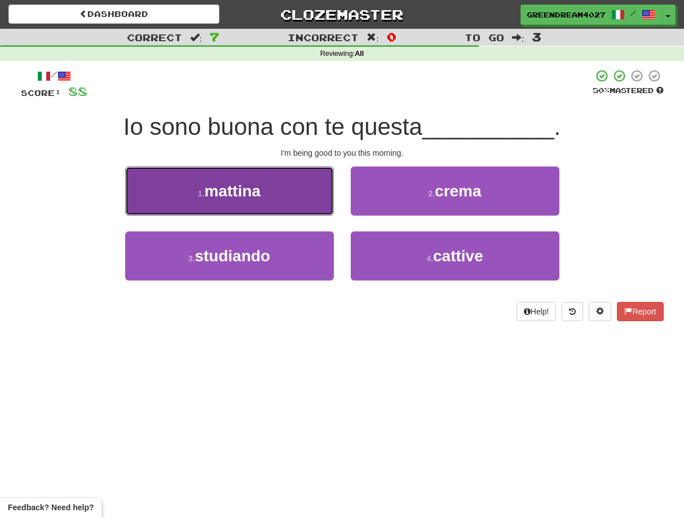
click at [275, 197] on button "1 . mattina" at bounding box center [229, 190] width 209 height 49
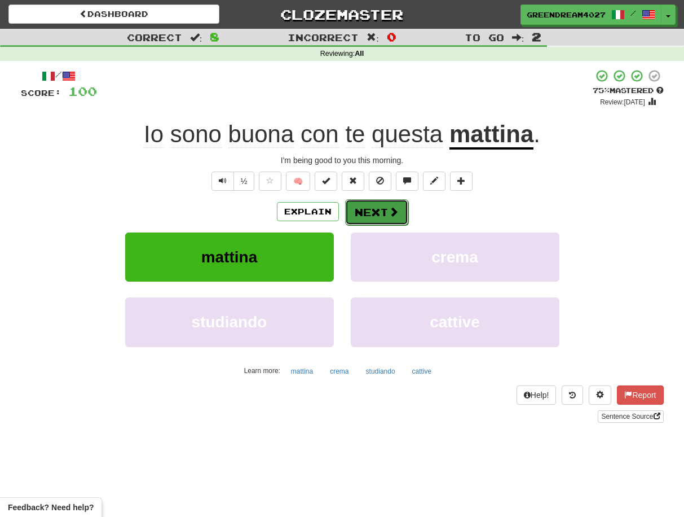
click at [374, 212] on button "Next" at bounding box center [376, 212] width 63 height 26
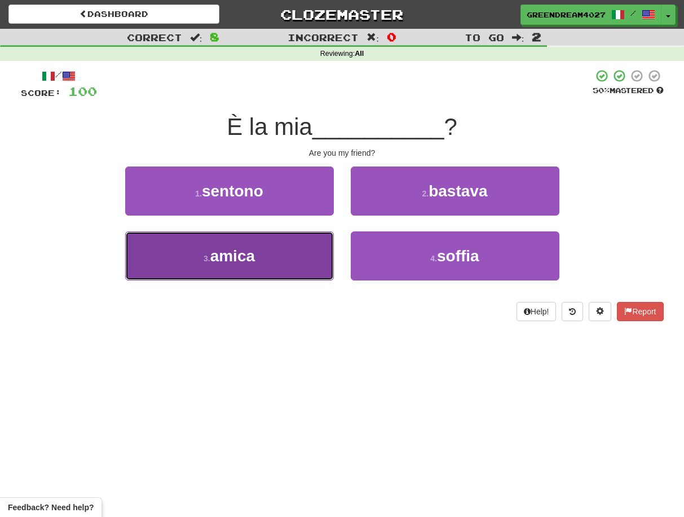
click at [296, 263] on button "3 . amica" at bounding box center [229, 255] width 209 height 49
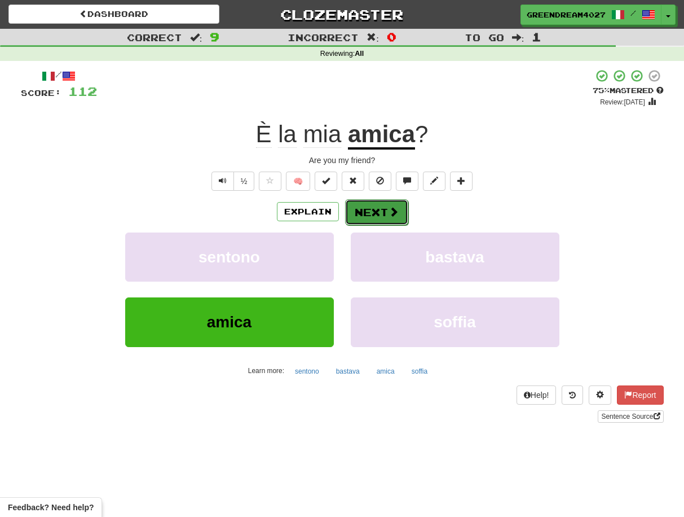
click at [366, 210] on button "Next" at bounding box center [376, 212] width 63 height 26
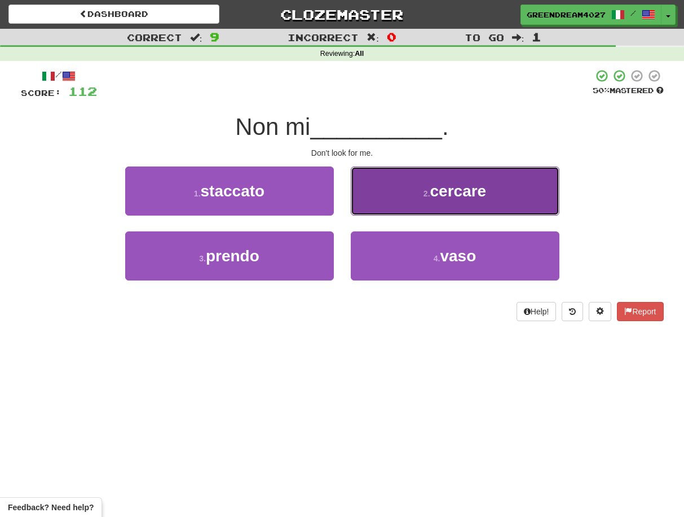
click at [419, 197] on button "2 . cercare" at bounding box center [455, 190] width 209 height 49
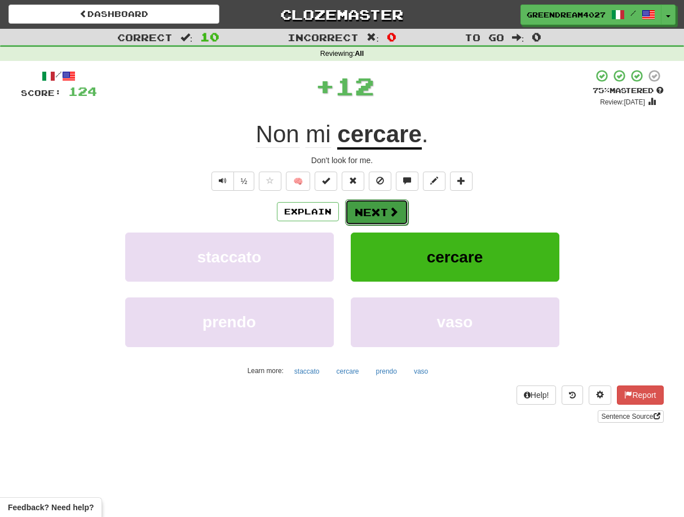
click at [383, 209] on button "Next" at bounding box center [376, 212] width 63 height 26
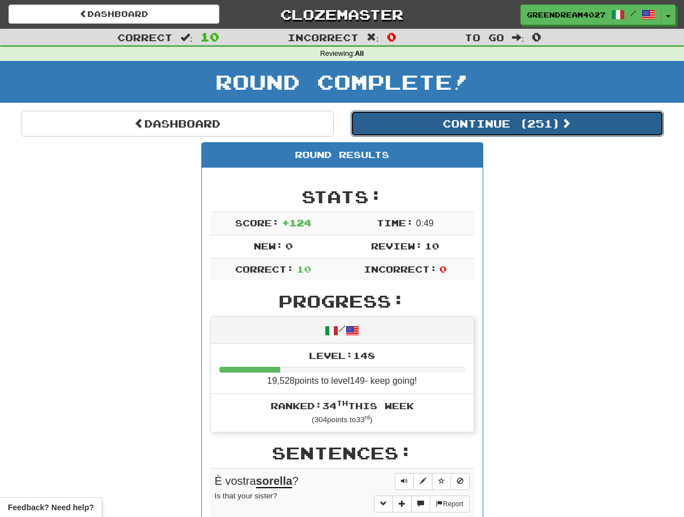
click at [469, 122] on button "Continue ( 251 )" at bounding box center [507, 124] width 313 height 26
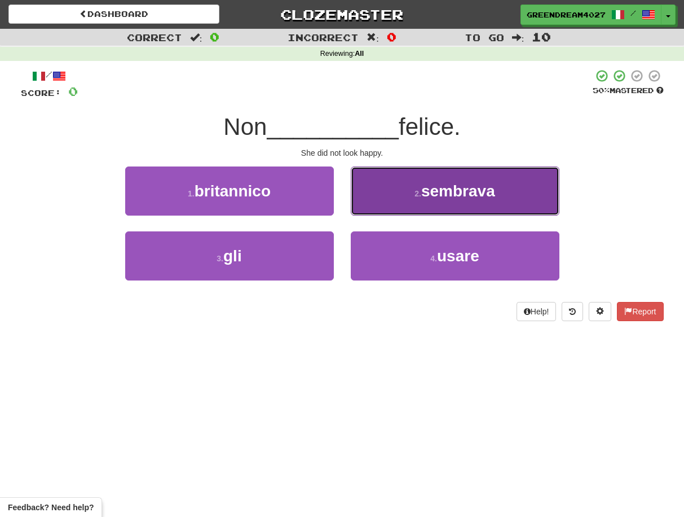
click at [406, 192] on button "2 . sembrava" at bounding box center [455, 190] width 209 height 49
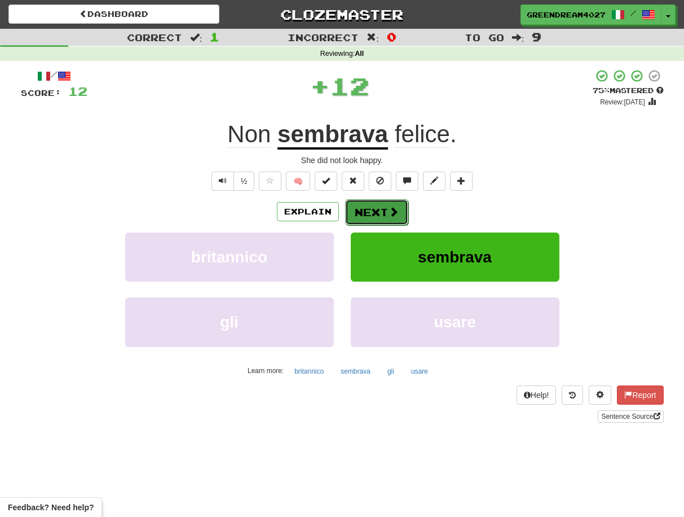
click at [385, 210] on button "Next" at bounding box center [376, 212] width 63 height 26
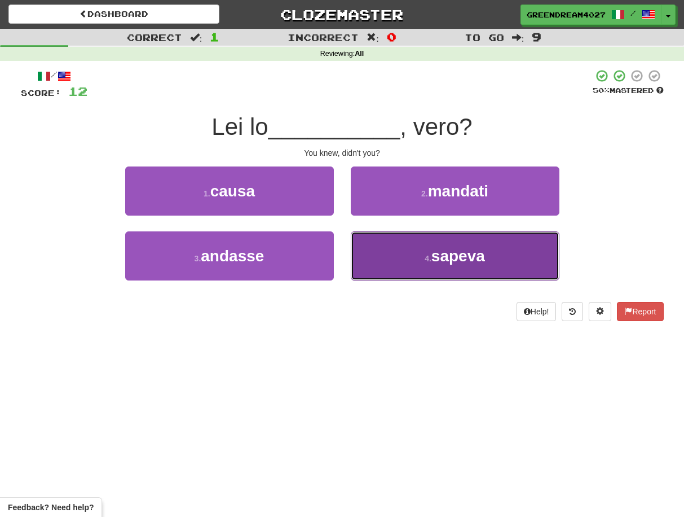
click at [404, 266] on button "4 . sapeva" at bounding box center [455, 255] width 209 height 49
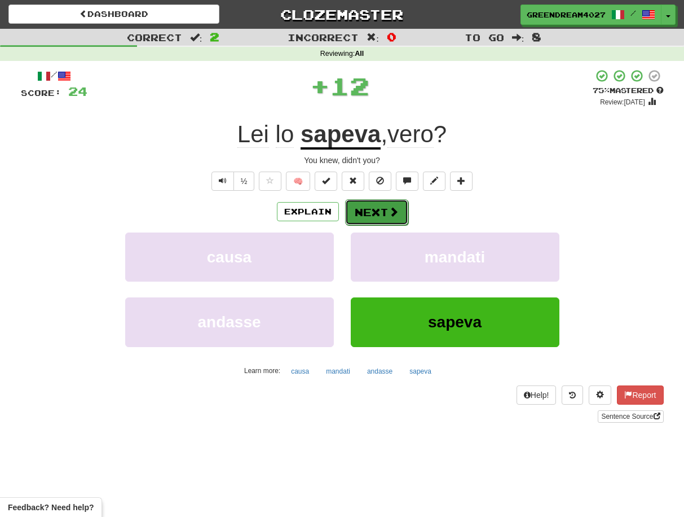
click at [383, 212] on button "Next" at bounding box center [376, 212] width 63 height 26
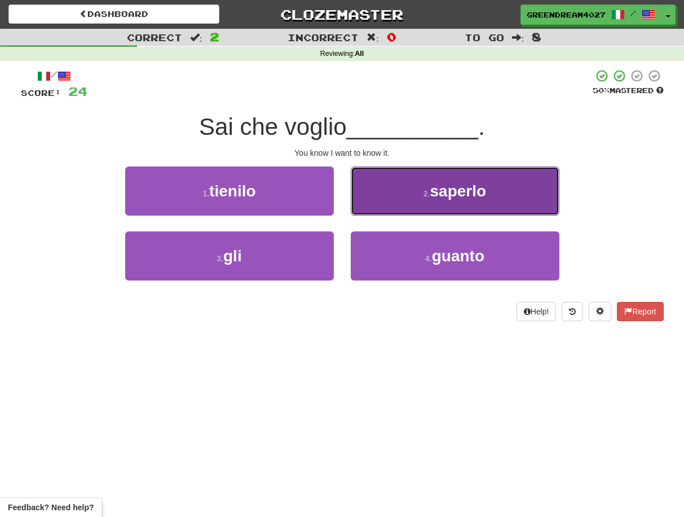
click at [414, 192] on button "2 . saperlo" at bounding box center [455, 190] width 209 height 49
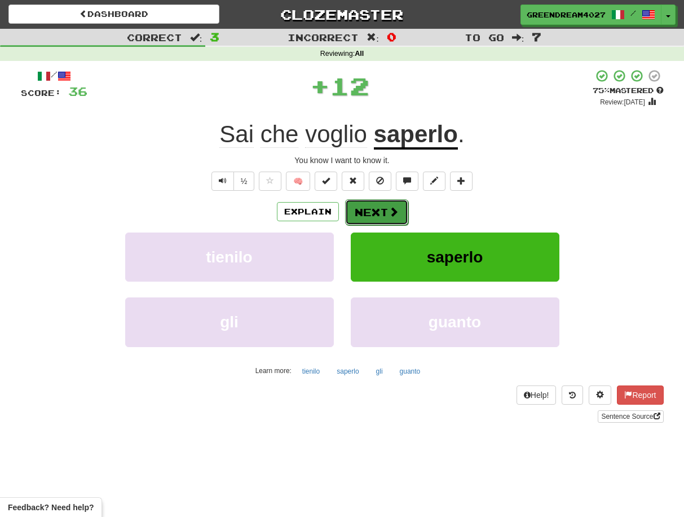
click at [389, 212] on span at bounding box center [394, 211] width 10 height 10
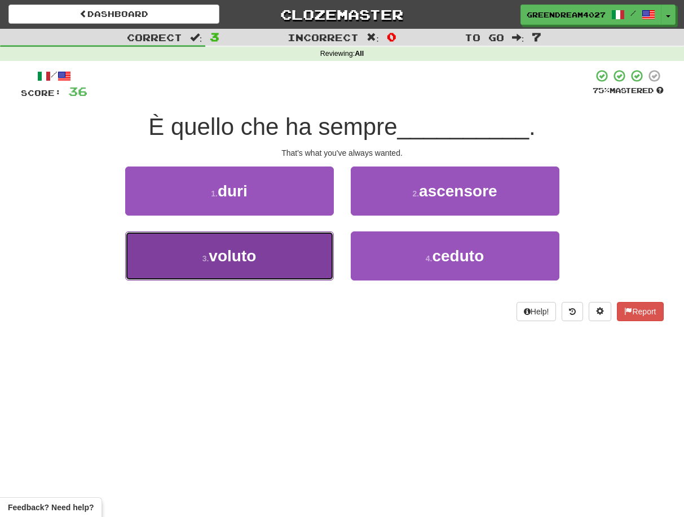
click at [296, 263] on button "3 . voluto" at bounding box center [229, 255] width 209 height 49
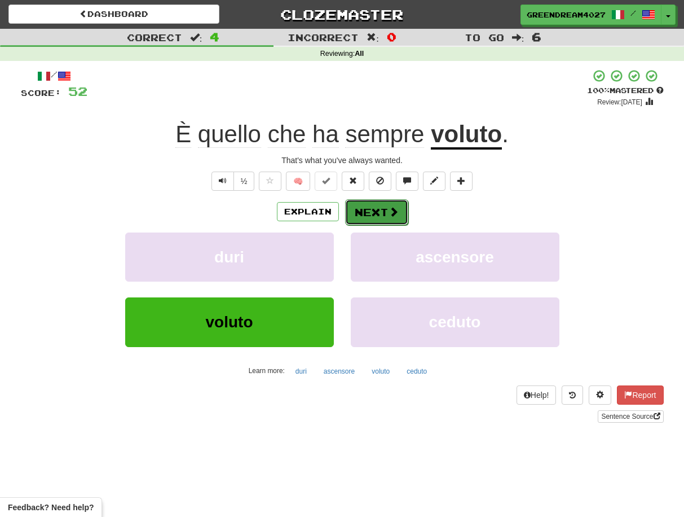
click at [376, 208] on button "Next" at bounding box center [376, 212] width 63 height 26
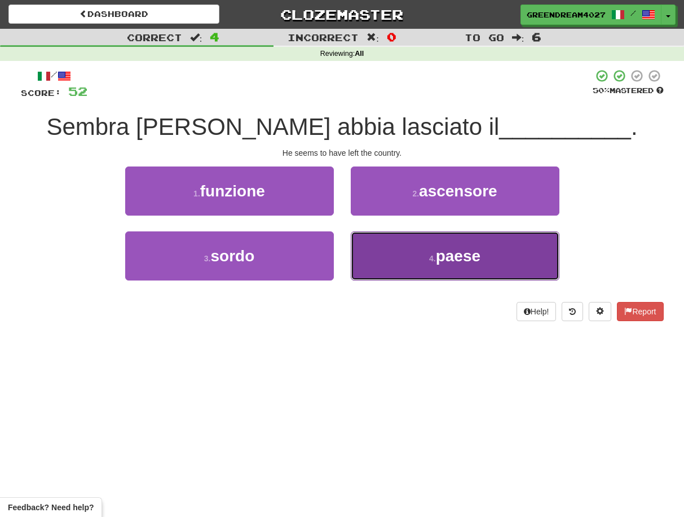
click at [392, 256] on button "4 . paese" at bounding box center [455, 255] width 209 height 49
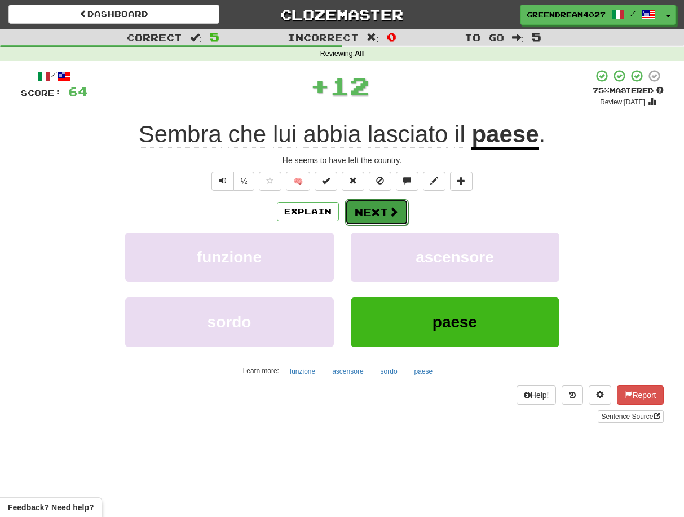
click at [372, 212] on button "Next" at bounding box center [376, 212] width 63 height 26
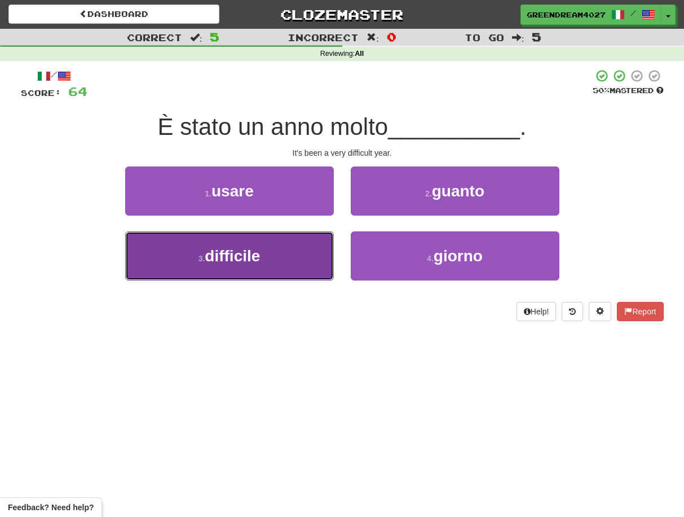
click at [287, 267] on button "3 . difficile" at bounding box center [229, 255] width 209 height 49
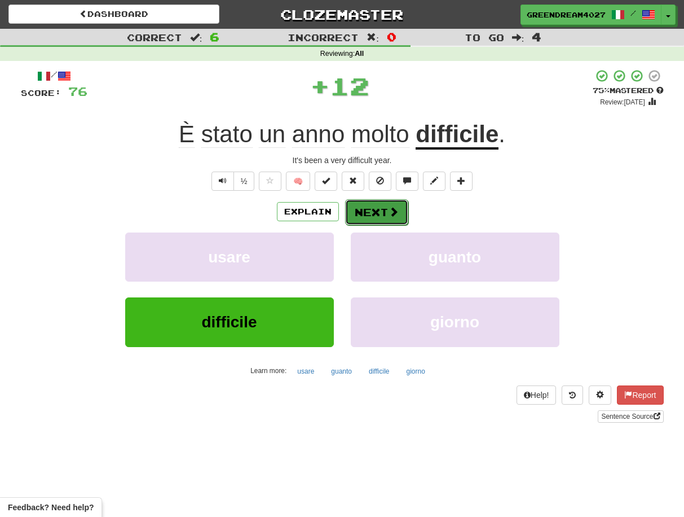
click at [374, 212] on button "Next" at bounding box center [376, 212] width 63 height 26
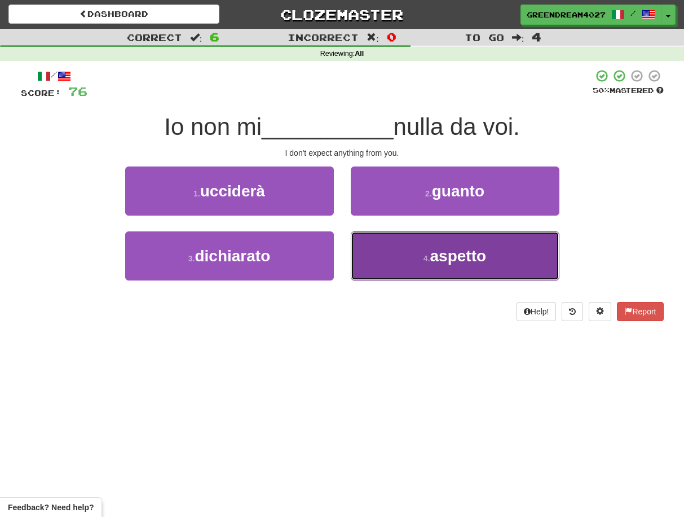
click at [392, 261] on button "4 . aspetto" at bounding box center [455, 255] width 209 height 49
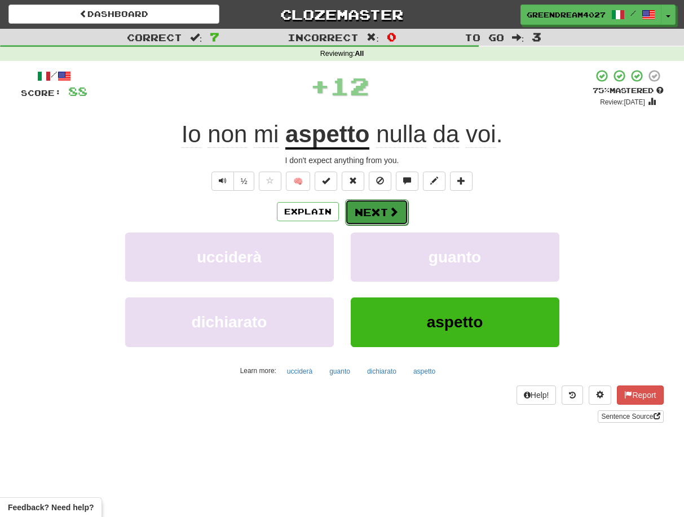
click at [370, 213] on button "Next" at bounding box center [376, 212] width 63 height 26
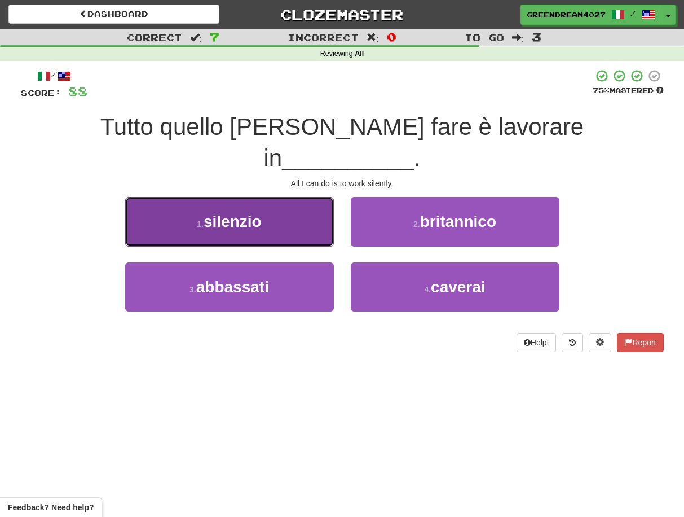
click at [248, 200] on button "1 . silenzio" at bounding box center [229, 221] width 209 height 49
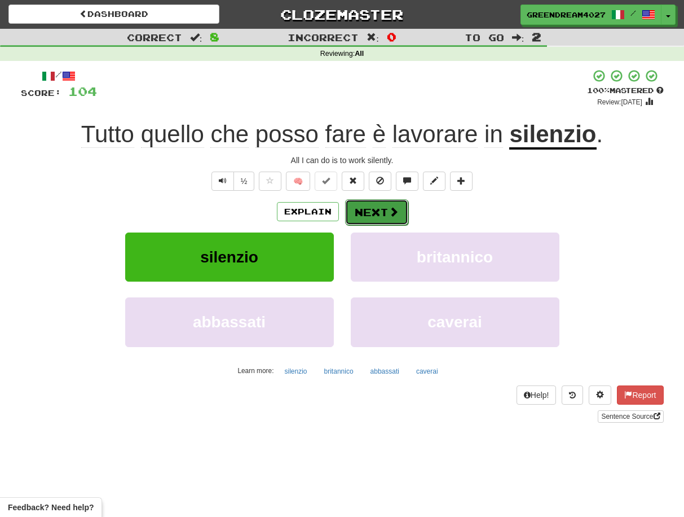
click at [376, 212] on button "Next" at bounding box center [376, 212] width 63 height 26
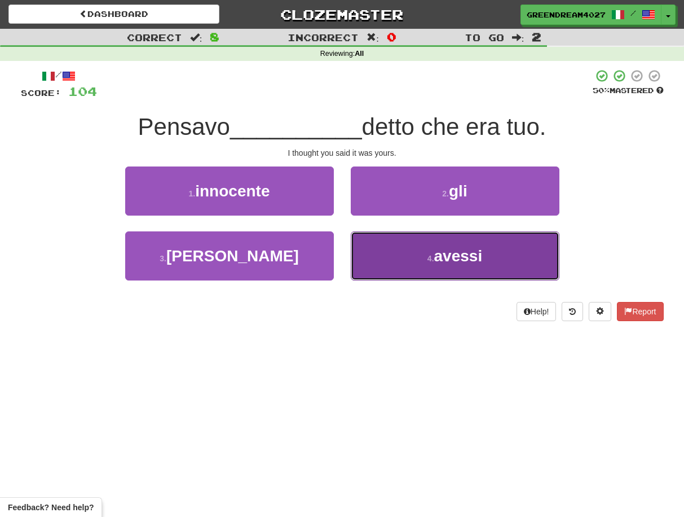
click at [415, 258] on button "4 . avessi" at bounding box center [455, 255] width 209 height 49
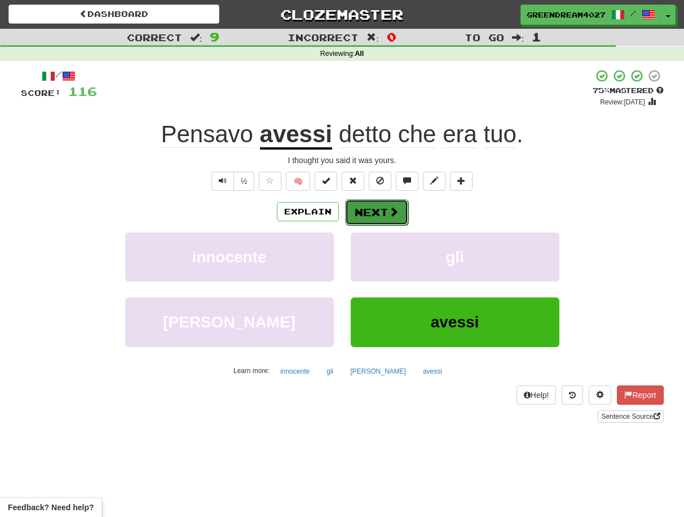
click at [384, 212] on button "Next" at bounding box center [376, 212] width 63 height 26
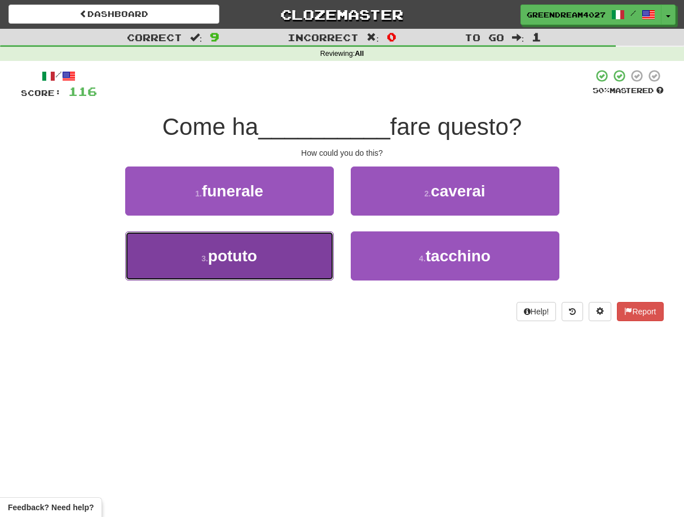
click at [289, 260] on button "3 . potuto" at bounding box center [229, 255] width 209 height 49
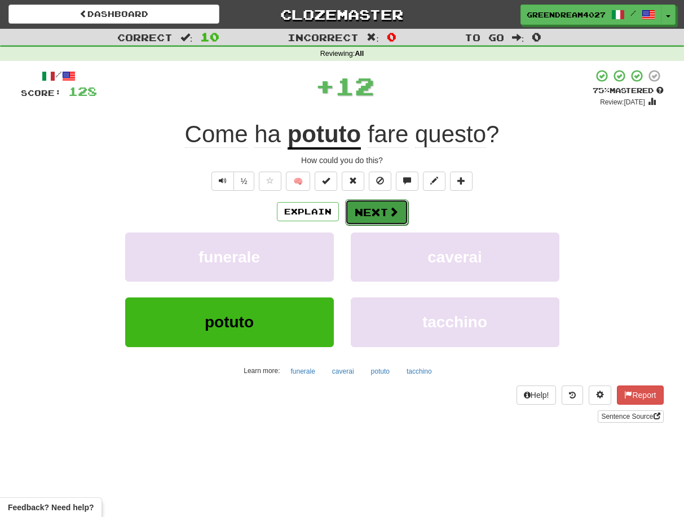
click at [364, 208] on button "Next" at bounding box center [376, 212] width 63 height 26
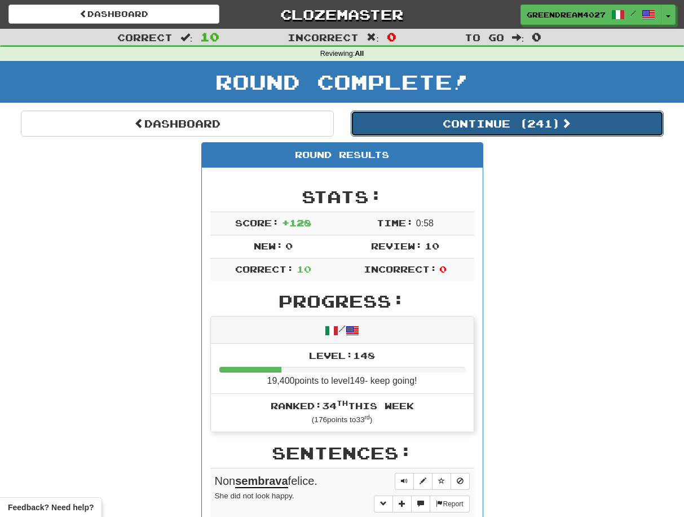
click at [455, 124] on button "Continue ( 241 )" at bounding box center [507, 124] width 313 height 26
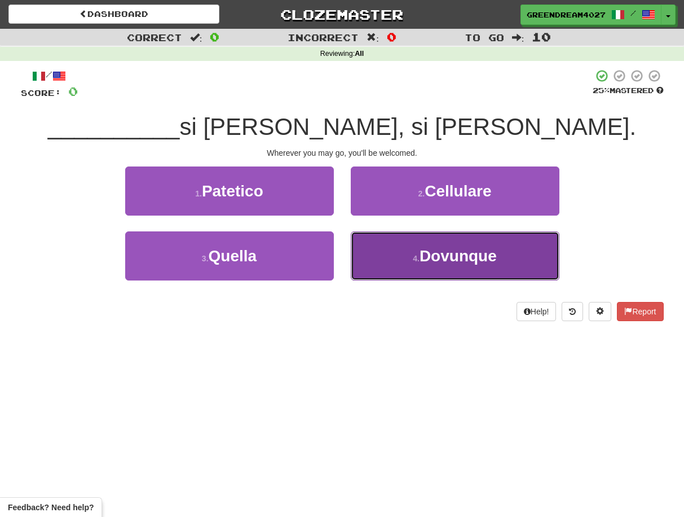
click at [414, 258] on small "4 ." at bounding box center [416, 258] width 7 height 9
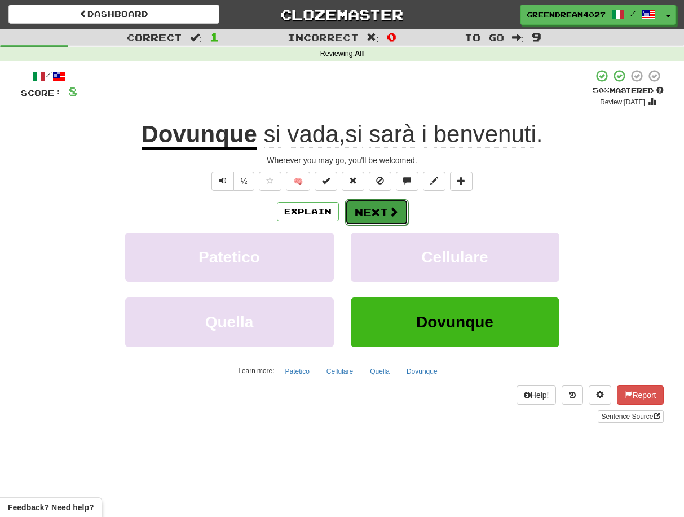
click at [380, 212] on button "Next" at bounding box center [376, 212] width 63 height 26
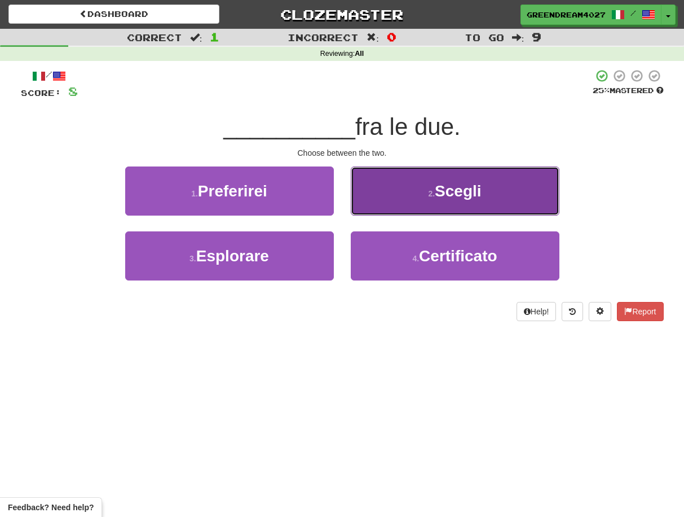
click at [400, 194] on button "2 . Scegli" at bounding box center [455, 190] width 209 height 49
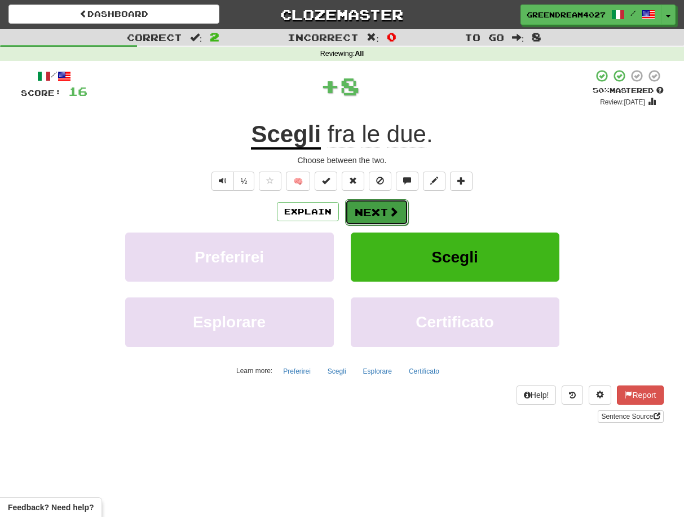
click at [384, 210] on button "Next" at bounding box center [376, 212] width 63 height 26
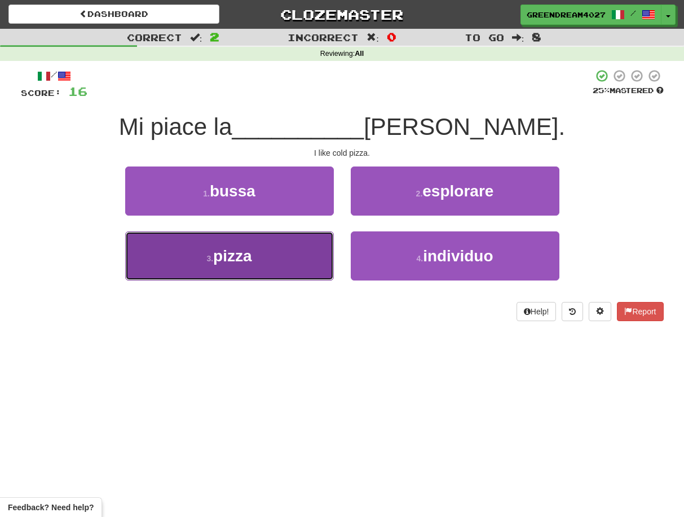
click at [308, 268] on button "3 . pizza" at bounding box center [229, 255] width 209 height 49
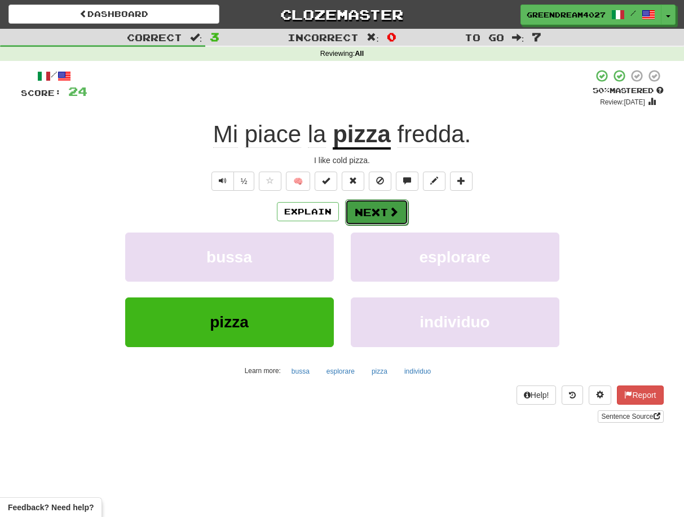
click at [377, 208] on button "Next" at bounding box center [376, 212] width 63 height 26
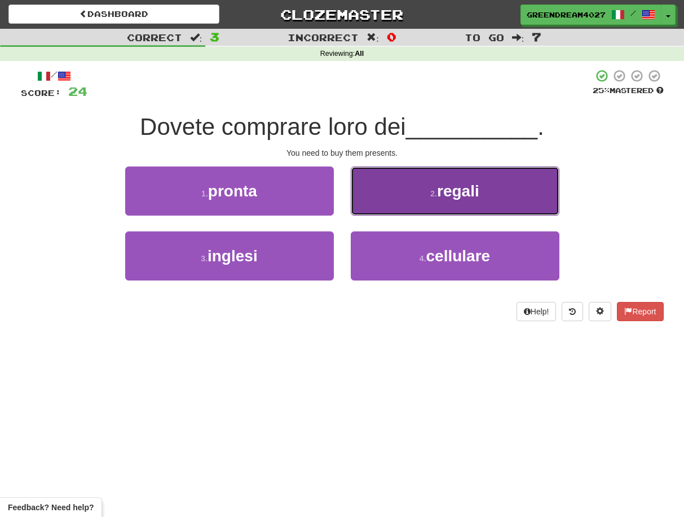
click at [398, 197] on button "2 . regali" at bounding box center [455, 190] width 209 height 49
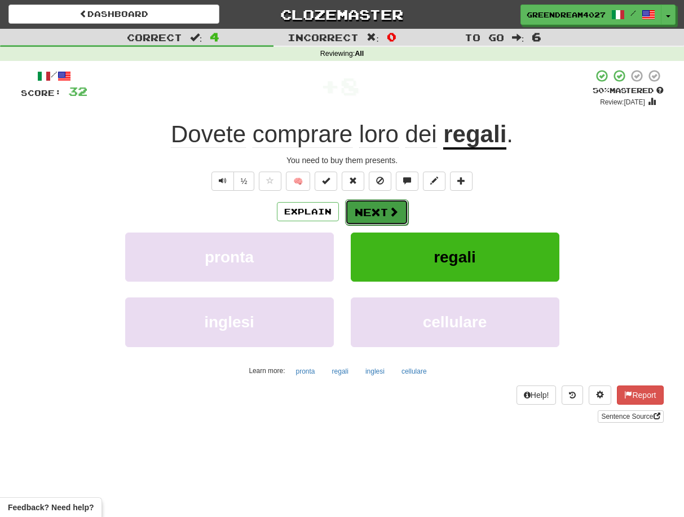
click at [389, 210] on span at bounding box center [394, 211] width 10 height 10
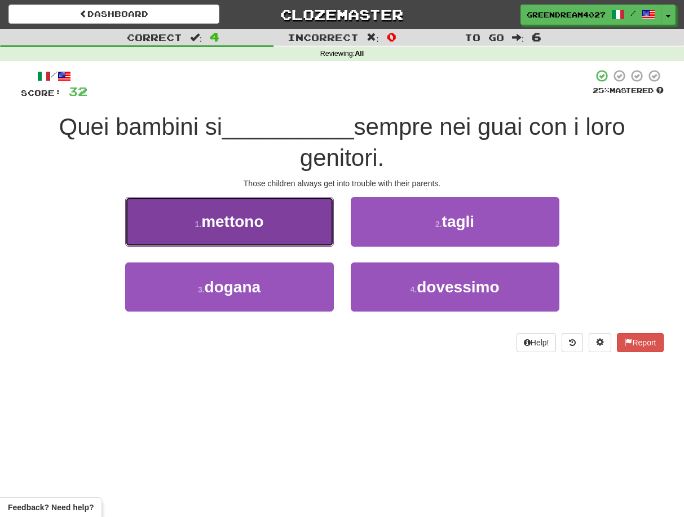
click at [257, 220] on span "mettono" at bounding box center [232, 221] width 62 height 17
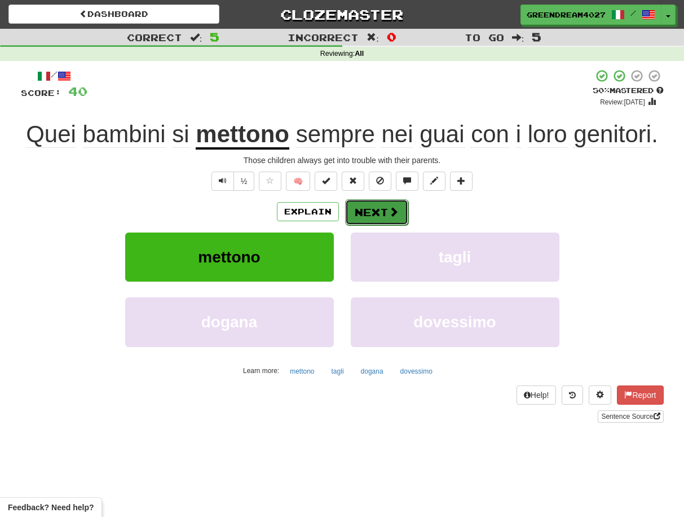
click at [367, 213] on button "Next" at bounding box center [376, 212] width 63 height 26
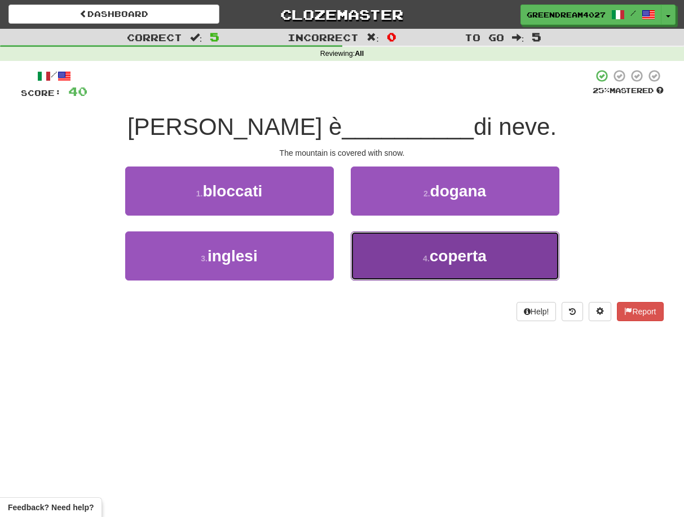
click at [393, 261] on button "4 . coperta" at bounding box center [455, 255] width 209 height 49
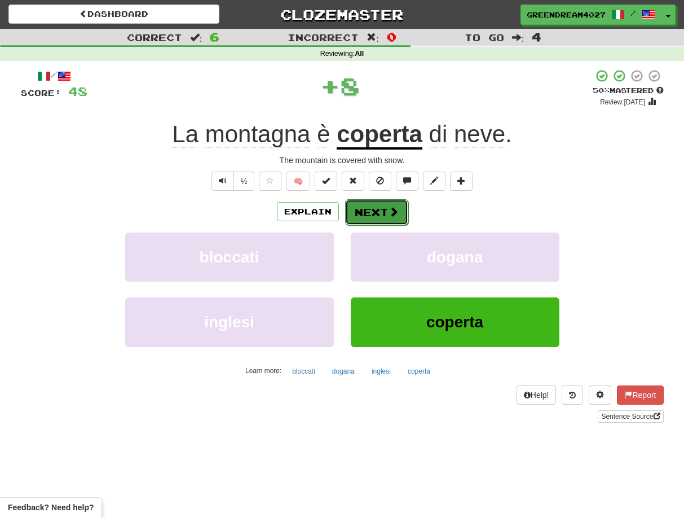
click at [370, 209] on button "Next" at bounding box center [376, 212] width 63 height 26
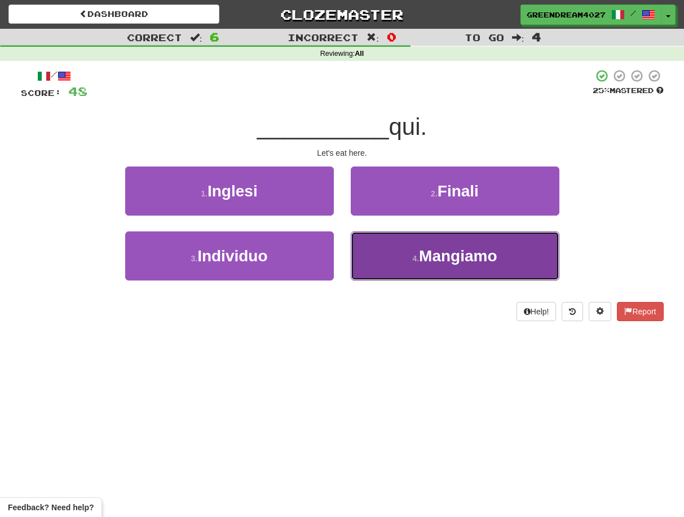
click at [397, 256] on button "4 . Mangiamo" at bounding box center [455, 255] width 209 height 49
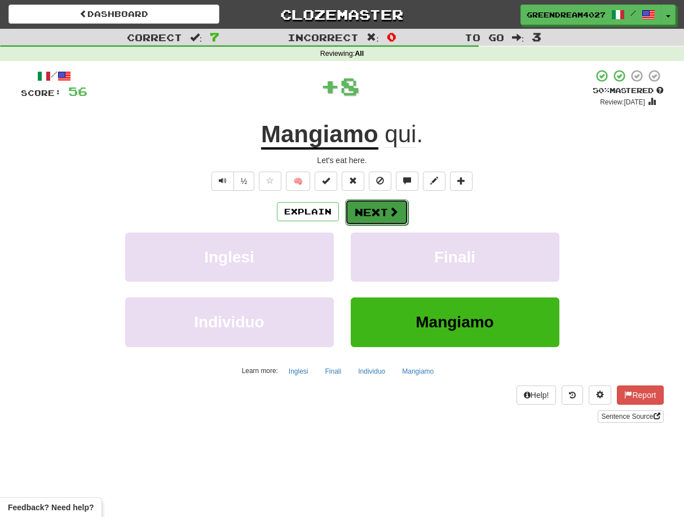
click at [382, 212] on button "Next" at bounding box center [376, 212] width 63 height 26
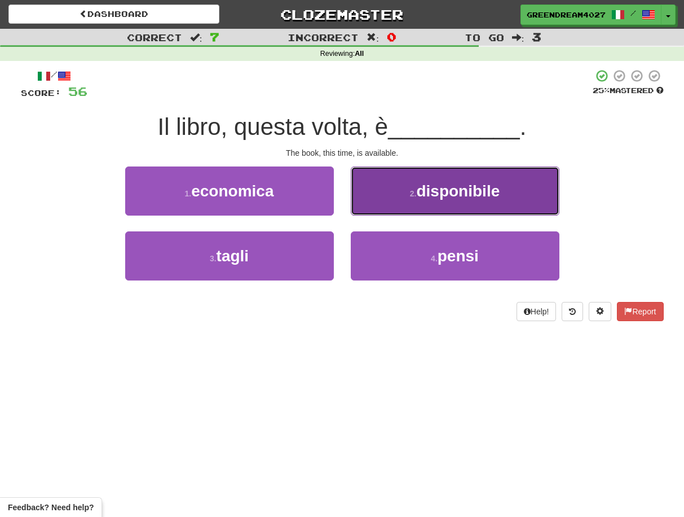
click at [401, 194] on button "2 . disponibile" at bounding box center [455, 190] width 209 height 49
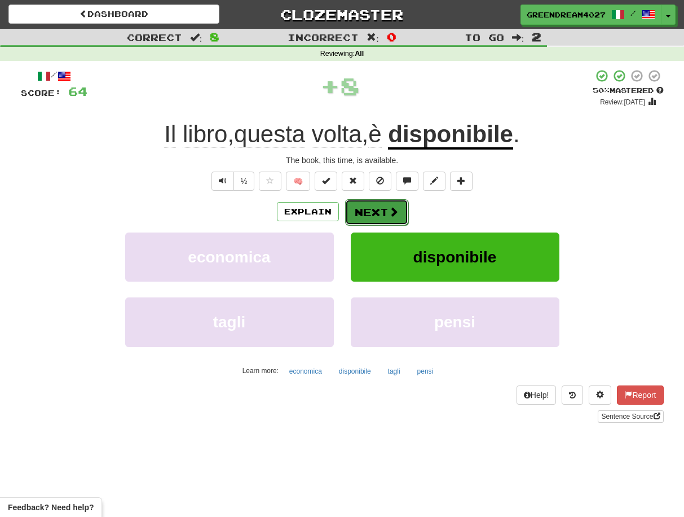
click at [389, 211] on span at bounding box center [394, 211] width 10 height 10
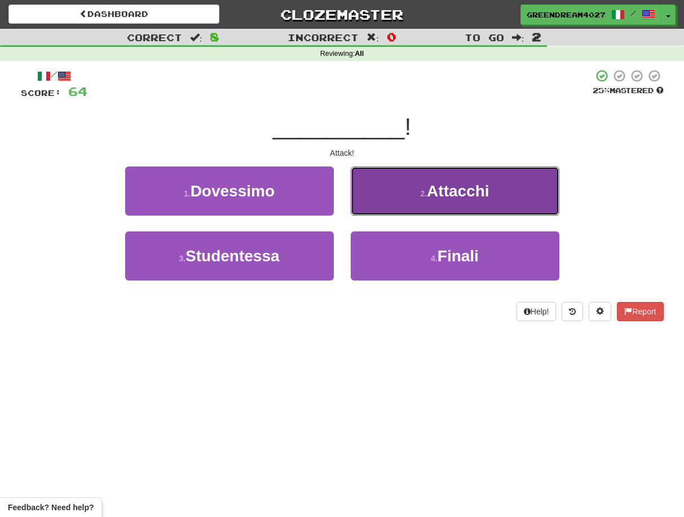
click at [423, 196] on small "2 ." at bounding box center [423, 193] width 7 height 9
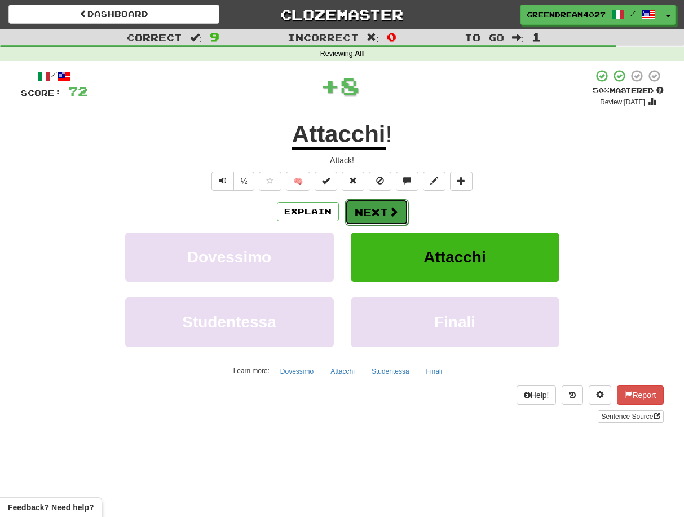
click at [394, 213] on span at bounding box center [394, 211] width 10 height 10
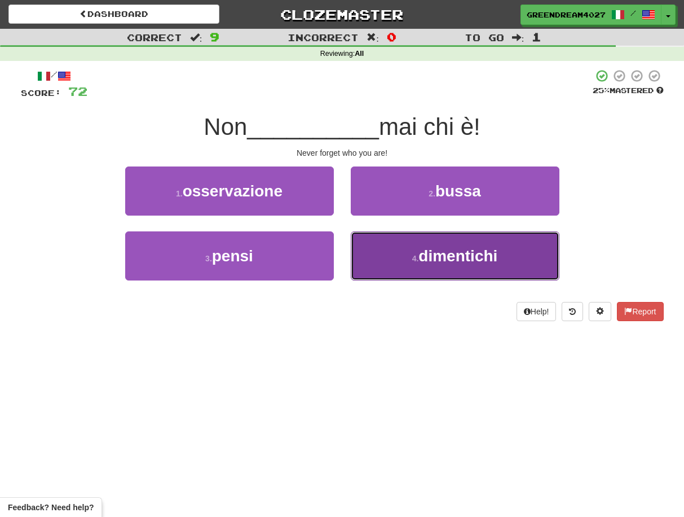
click at [410, 252] on button "4 . dimentichi" at bounding box center [455, 255] width 209 height 49
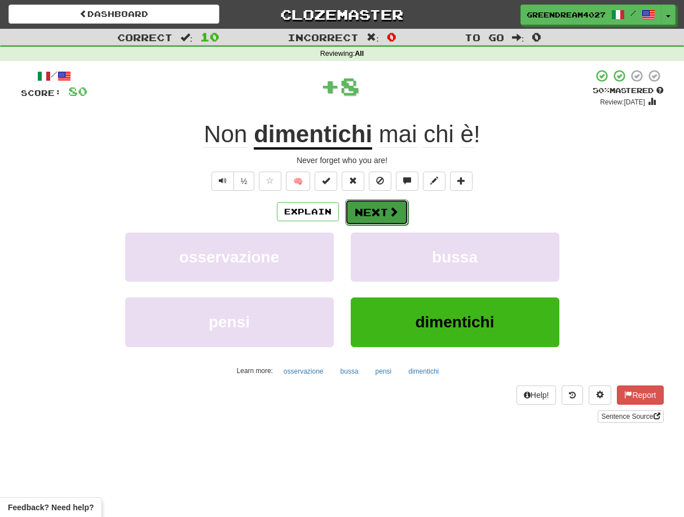
click at [377, 212] on button "Next" at bounding box center [376, 212] width 63 height 26
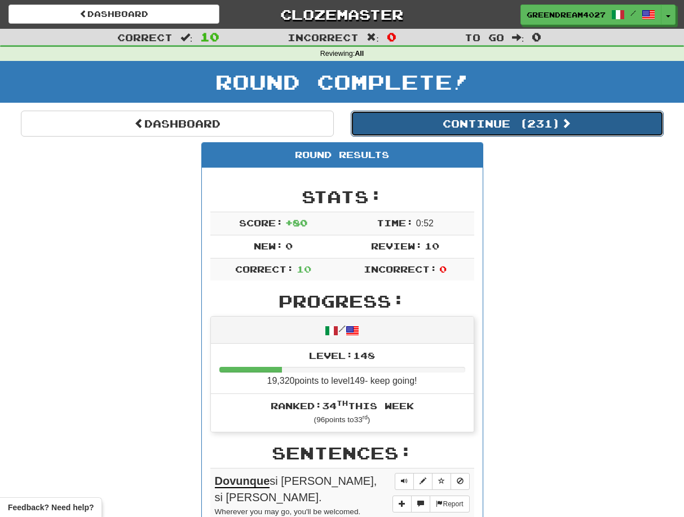
click at [492, 120] on button "Continue ( 231 )" at bounding box center [507, 124] width 313 height 26
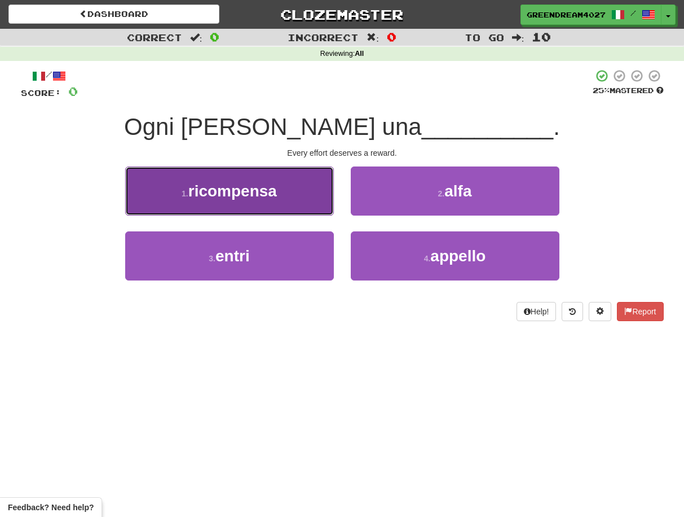
click at [272, 198] on span "ricompensa" at bounding box center [232, 190] width 89 height 17
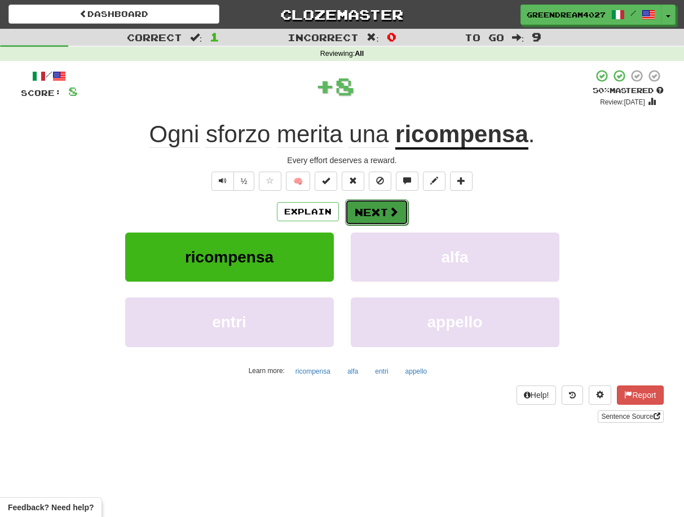
click at [368, 208] on button "Next" at bounding box center [376, 212] width 63 height 26
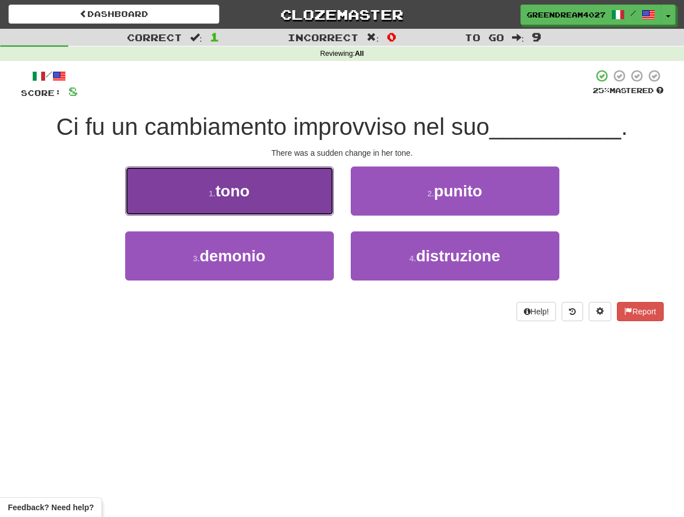
click at [267, 201] on button "1 . tono" at bounding box center [229, 190] width 209 height 49
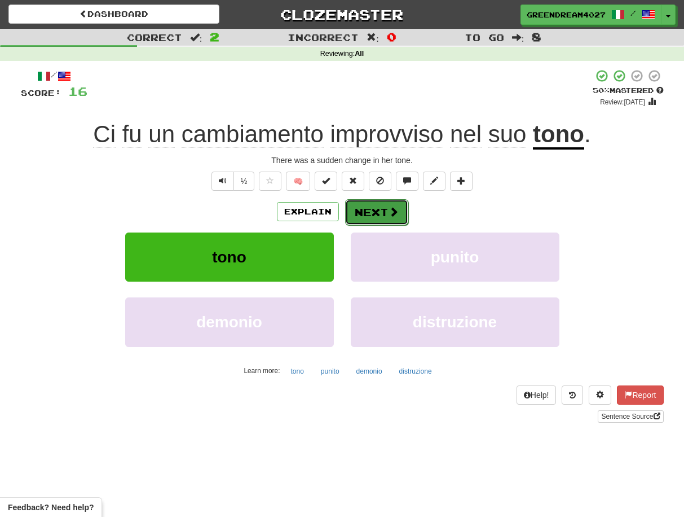
click at [370, 210] on button "Next" at bounding box center [376, 212] width 63 height 26
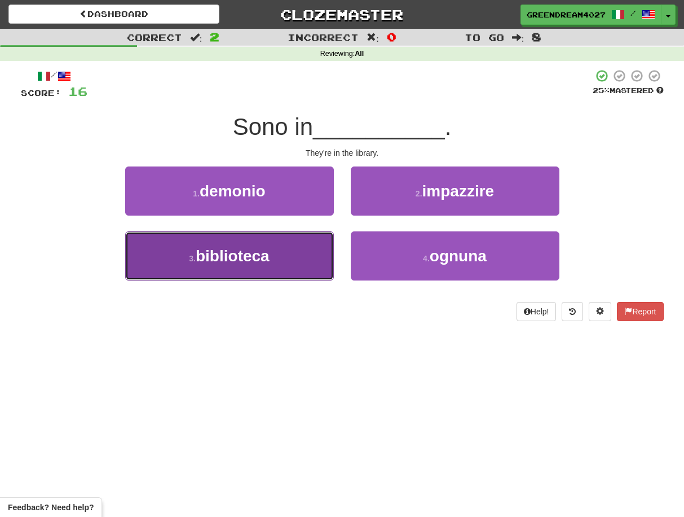
click at [305, 255] on button "3 . biblioteca" at bounding box center [229, 255] width 209 height 49
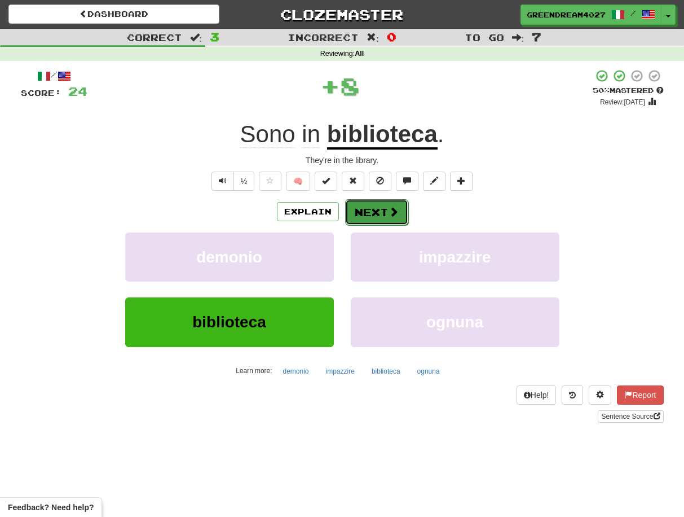
click at [372, 210] on button "Next" at bounding box center [376, 212] width 63 height 26
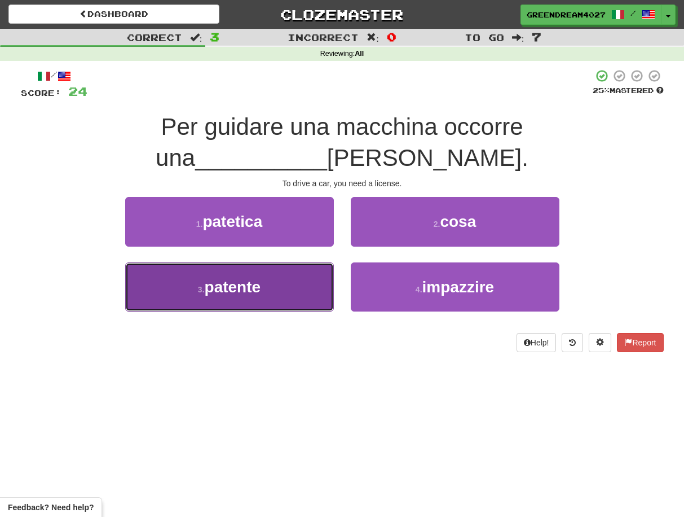
click at [308, 262] on button "3 . patente" at bounding box center [229, 286] width 209 height 49
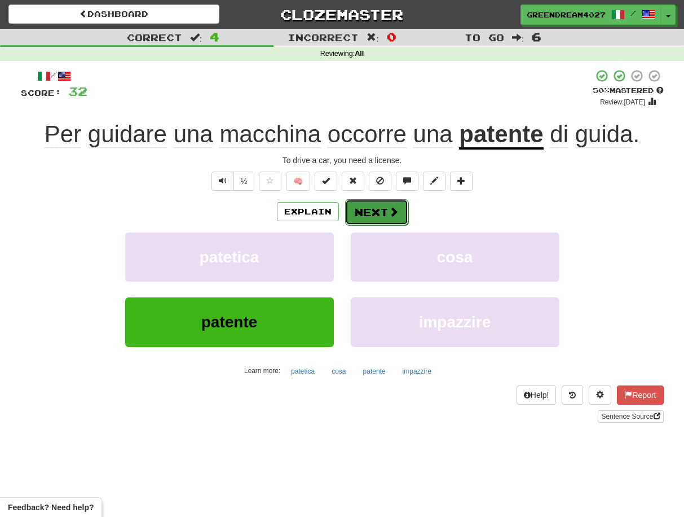
click at [375, 212] on button "Next" at bounding box center [376, 212] width 63 height 26
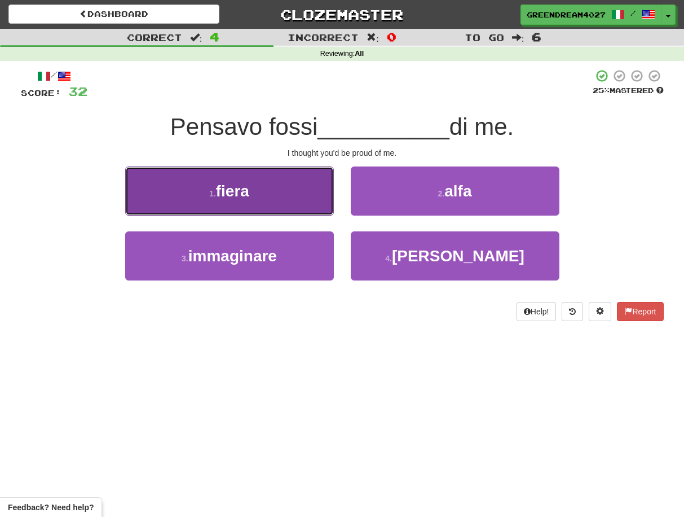
click at [280, 199] on button "1 . fiera" at bounding box center [229, 190] width 209 height 49
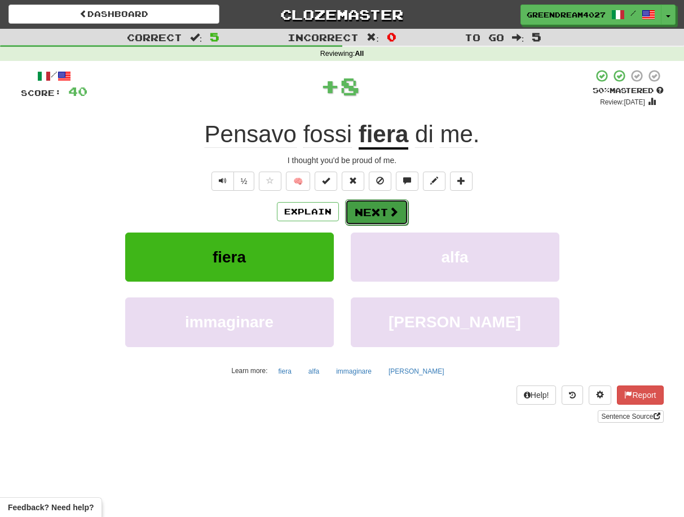
click at [379, 212] on button "Next" at bounding box center [376, 212] width 63 height 26
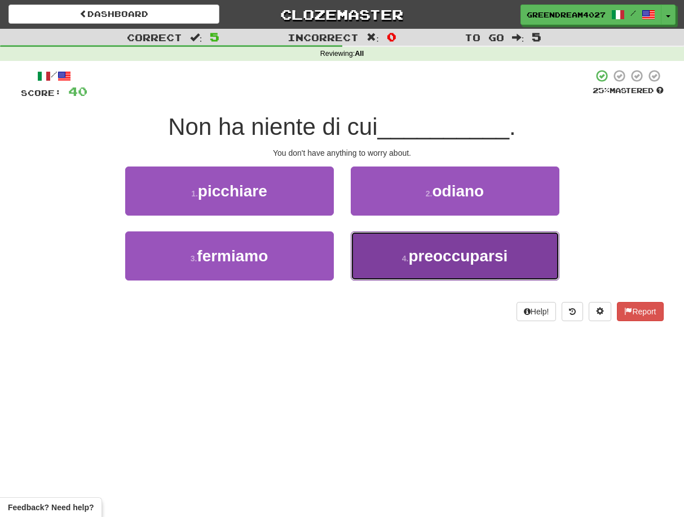
click at [405, 261] on small "4 ." at bounding box center [405, 258] width 7 height 9
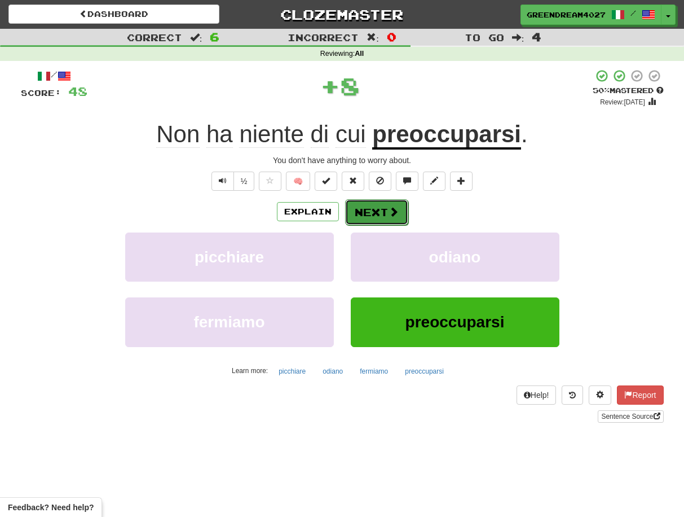
click at [382, 213] on button "Next" at bounding box center [376, 212] width 63 height 26
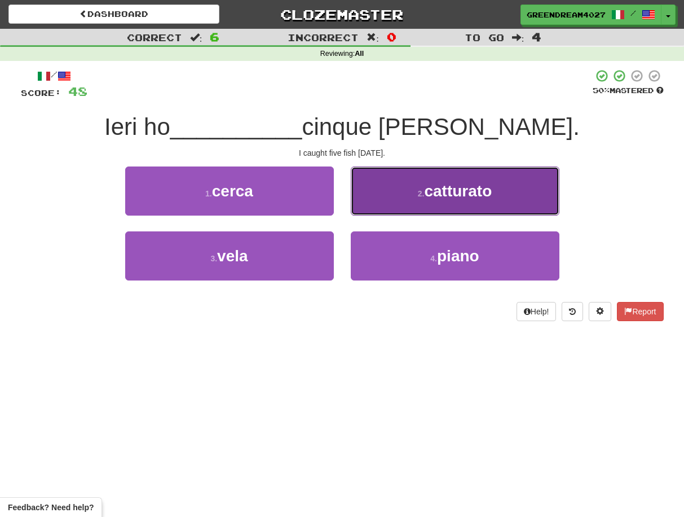
click at [409, 194] on button "2 . catturato" at bounding box center [455, 190] width 209 height 49
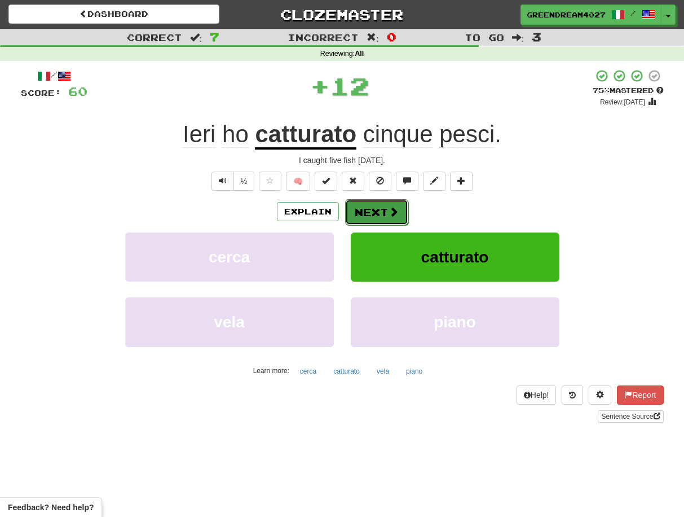
click at [389, 212] on span at bounding box center [394, 211] width 10 height 10
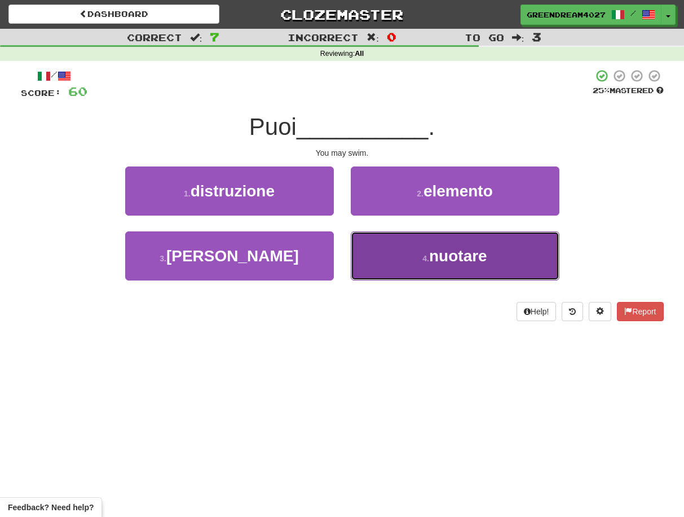
click at [391, 255] on button "4 . nuotare" at bounding box center [455, 255] width 209 height 49
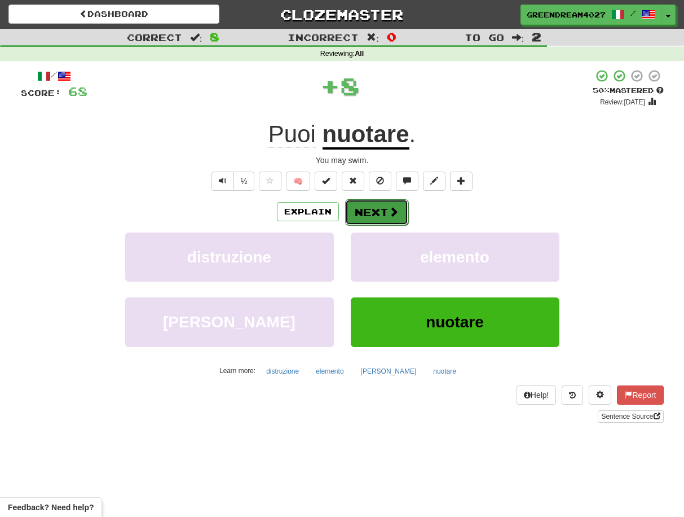
click at [372, 212] on button "Next" at bounding box center [376, 212] width 63 height 26
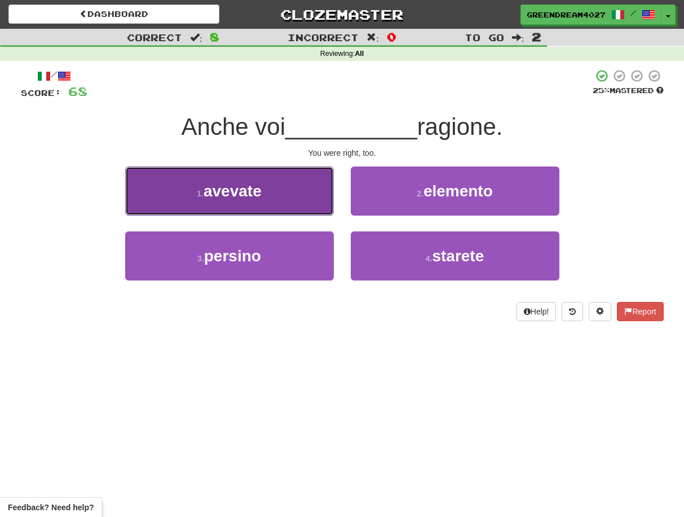
click at [284, 201] on button "1 . avevate" at bounding box center [229, 190] width 209 height 49
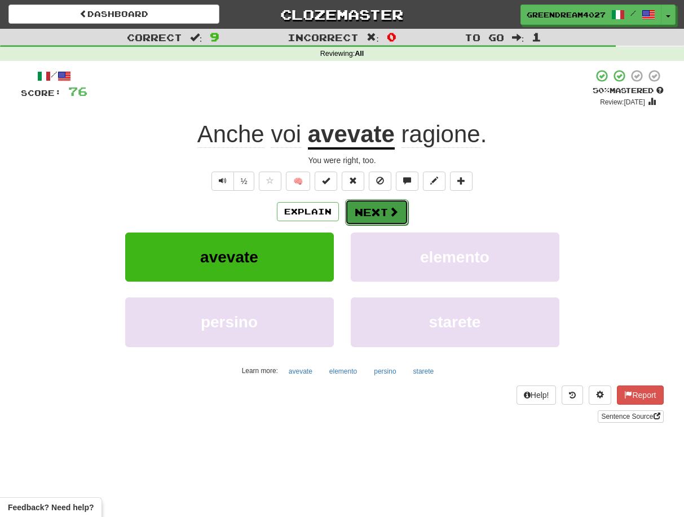
click at [374, 212] on button "Next" at bounding box center [376, 212] width 63 height 26
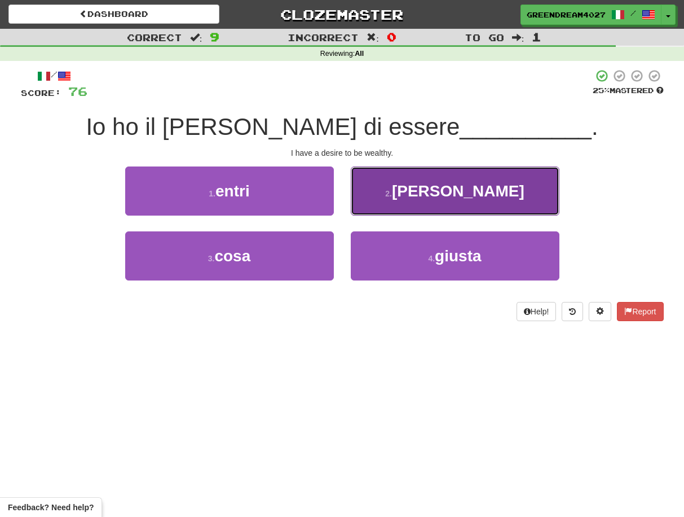
click at [472, 199] on span "ricca" at bounding box center [458, 190] width 133 height 17
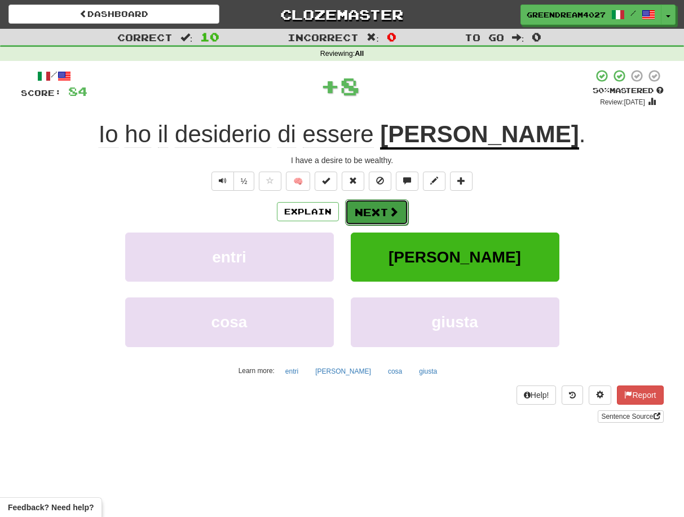
click at [390, 212] on span at bounding box center [394, 211] width 10 height 10
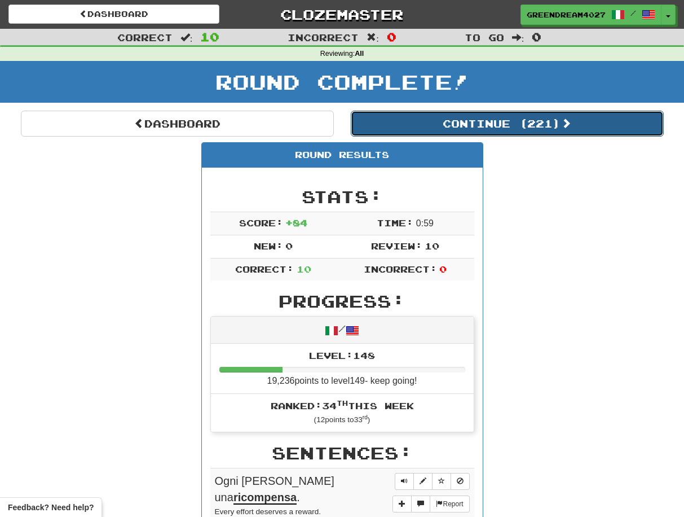
click at [463, 123] on button "Continue ( 221 )" at bounding box center [507, 124] width 313 height 26
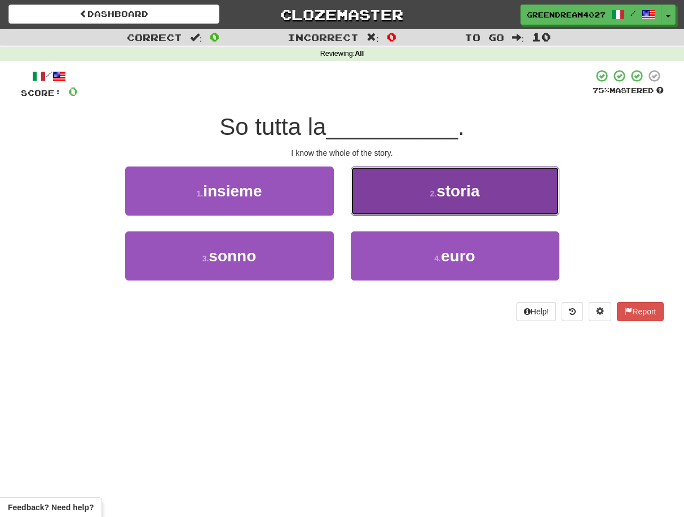
click at [408, 196] on button "2 . storia" at bounding box center [455, 190] width 209 height 49
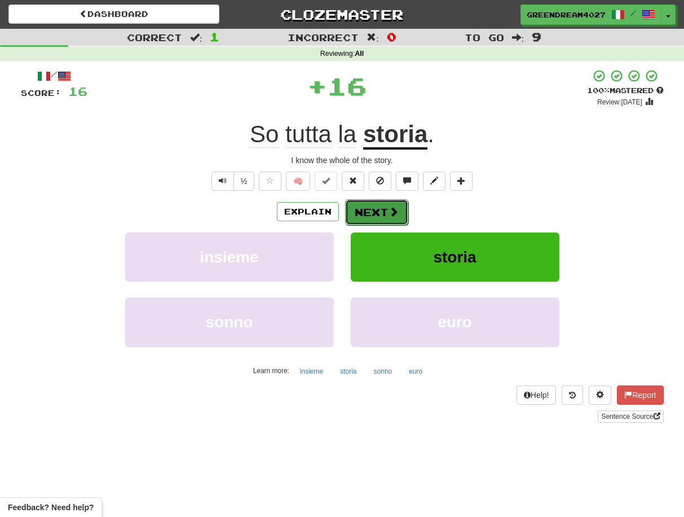
click at [379, 214] on button "Next" at bounding box center [376, 212] width 63 height 26
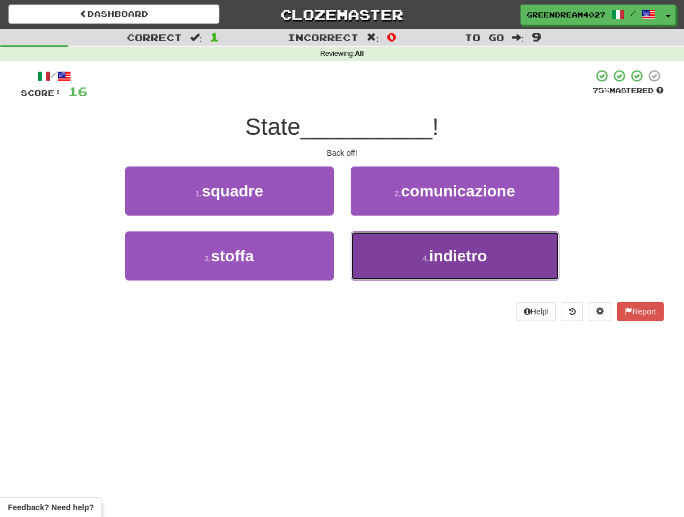
click at [408, 252] on button "4 . indietro" at bounding box center [455, 255] width 209 height 49
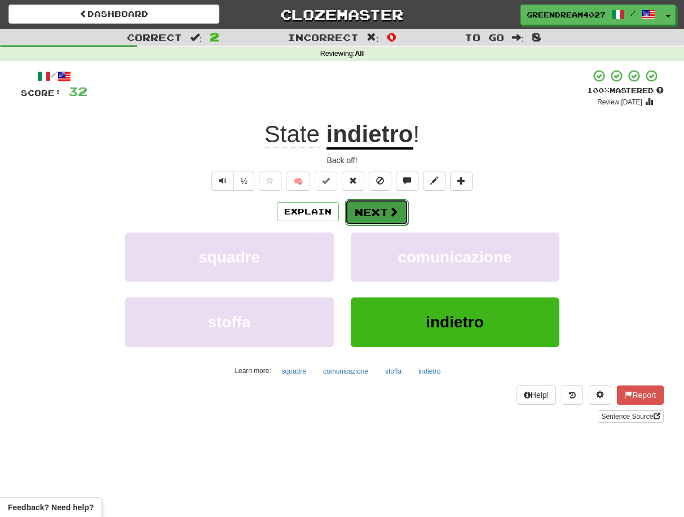
click at [371, 210] on button "Next" at bounding box center [376, 212] width 63 height 26
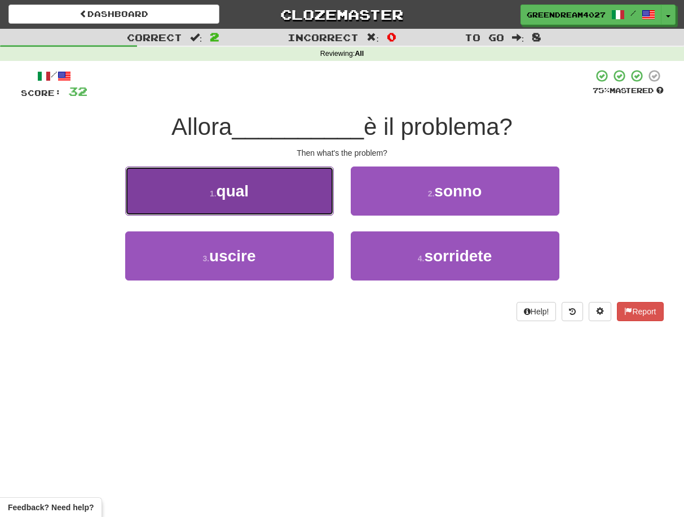
click at [258, 199] on button "1 . qual" at bounding box center [229, 190] width 209 height 49
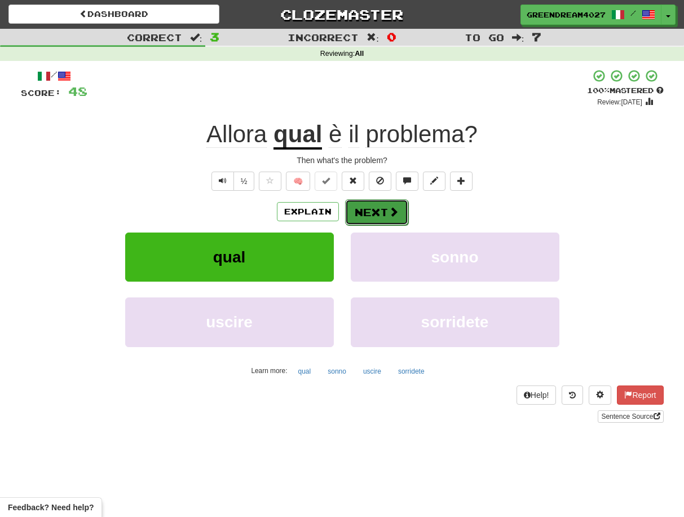
click at [371, 210] on button "Next" at bounding box center [376, 212] width 63 height 26
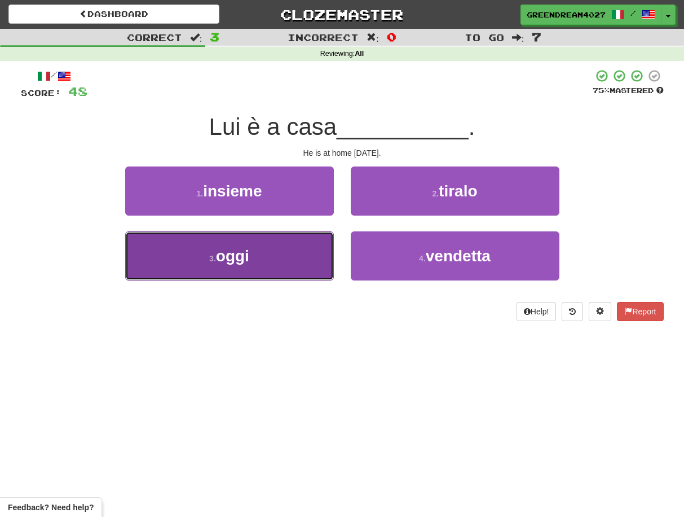
click at [307, 256] on button "3 . oggi" at bounding box center [229, 255] width 209 height 49
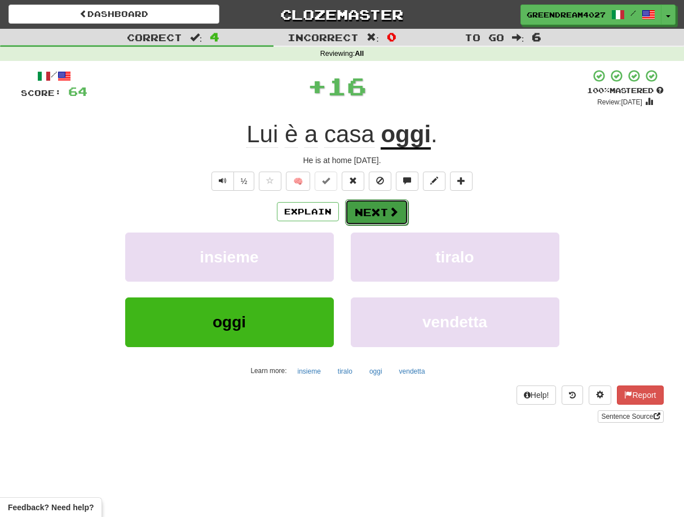
click at [373, 214] on button "Next" at bounding box center [376, 212] width 63 height 26
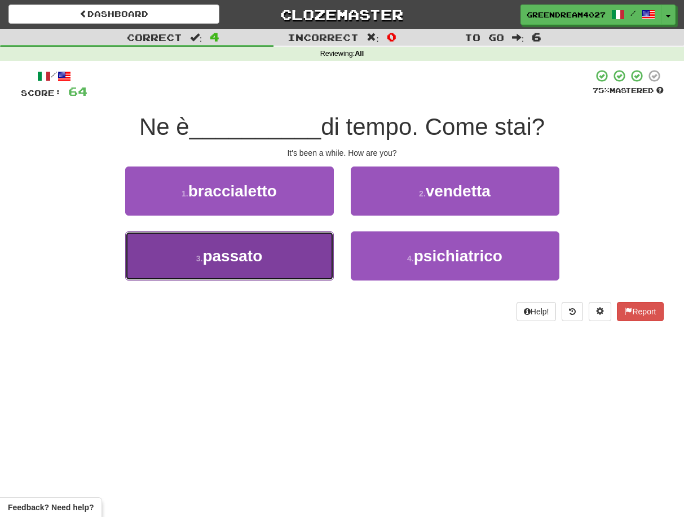
click at [278, 262] on button "3 . passato" at bounding box center [229, 255] width 209 height 49
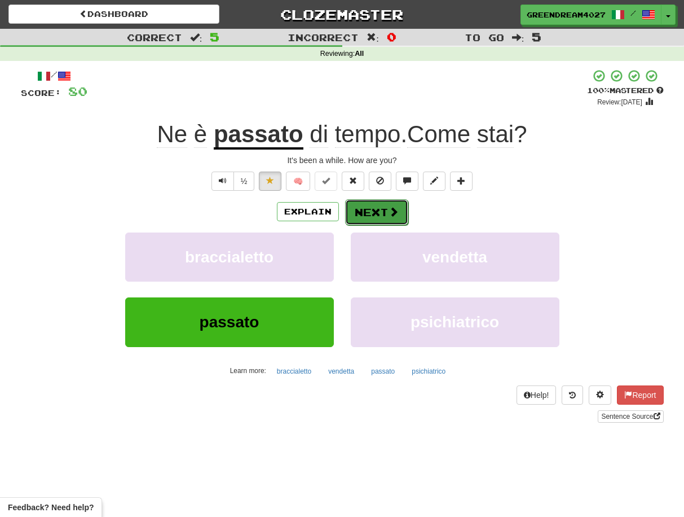
click at [375, 213] on button "Next" at bounding box center [376, 212] width 63 height 26
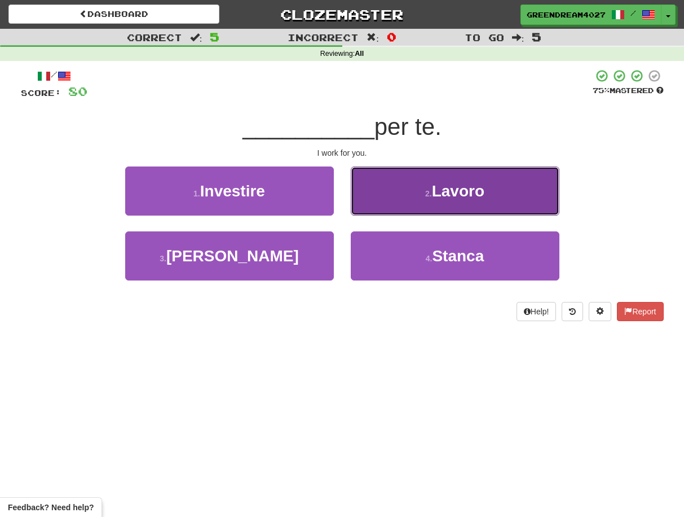
click at [406, 199] on button "2 . Lavoro" at bounding box center [455, 190] width 209 height 49
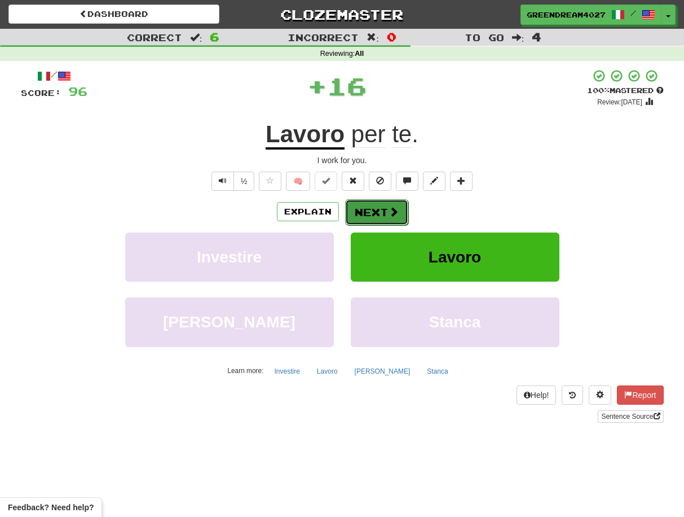
click at [375, 213] on button "Next" at bounding box center [376, 212] width 63 height 26
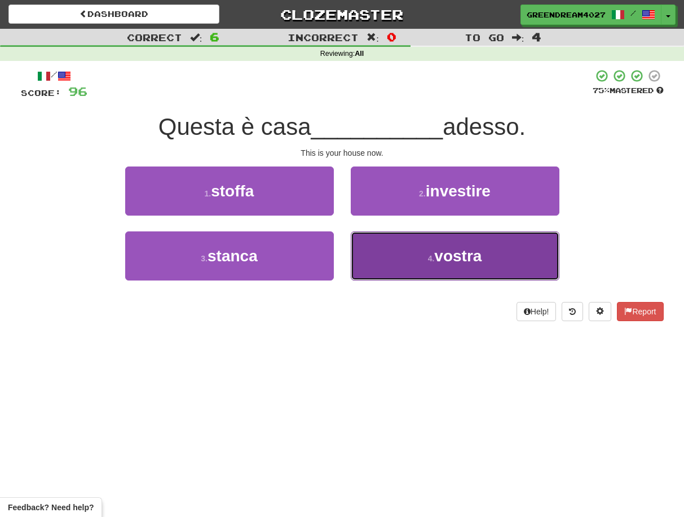
click at [402, 269] on button "4 . vostra" at bounding box center [455, 255] width 209 height 49
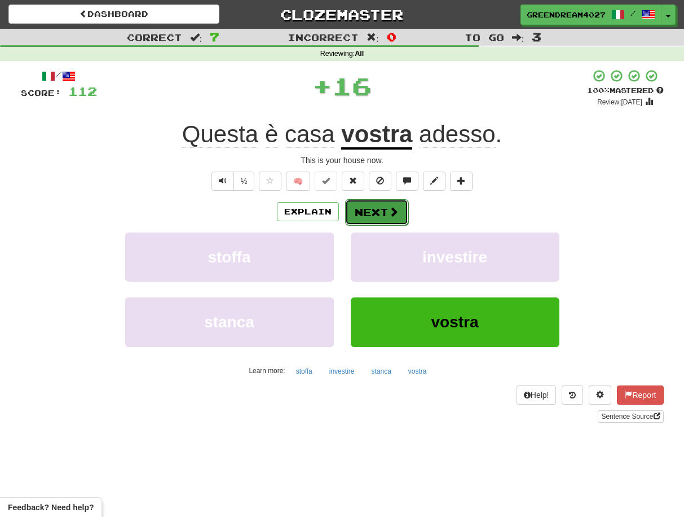
click at [368, 212] on button "Next" at bounding box center [376, 212] width 63 height 26
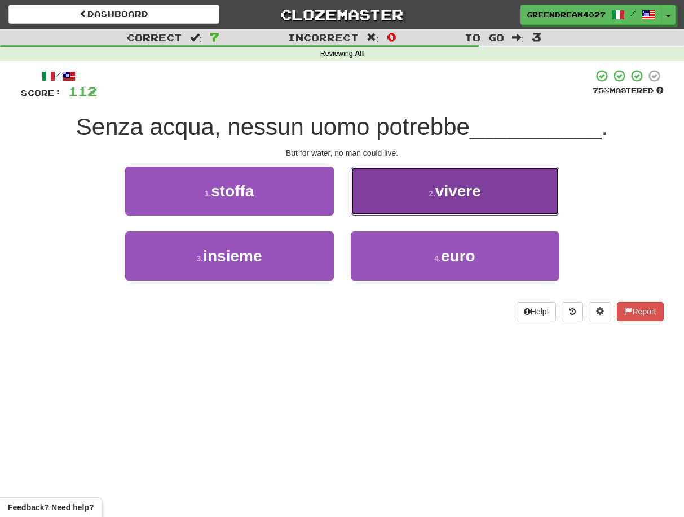
click at [404, 199] on button "2 . vivere" at bounding box center [455, 190] width 209 height 49
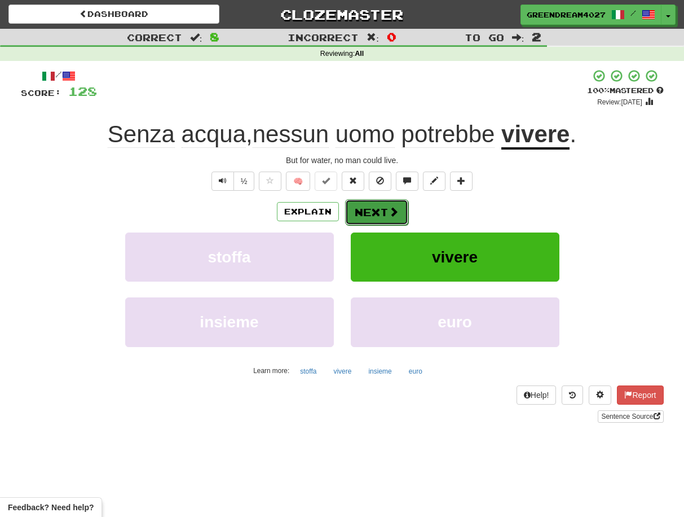
click at [381, 214] on button "Next" at bounding box center [376, 212] width 63 height 26
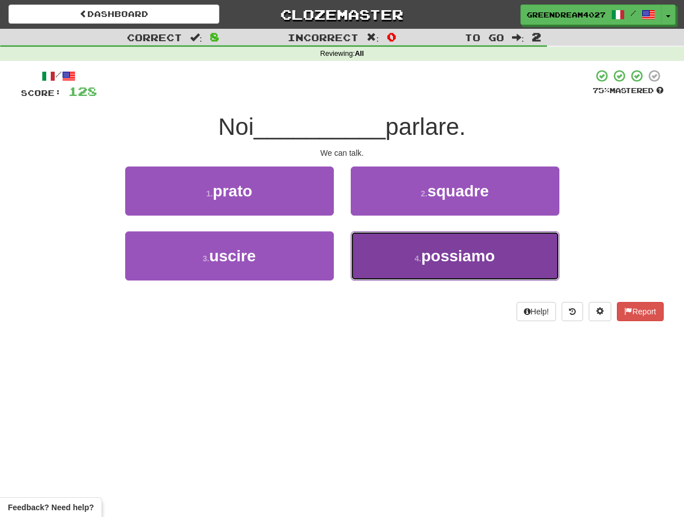
click at [407, 258] on button "4 . possiamo" at bounding box center [455, 255] width 209 height 49
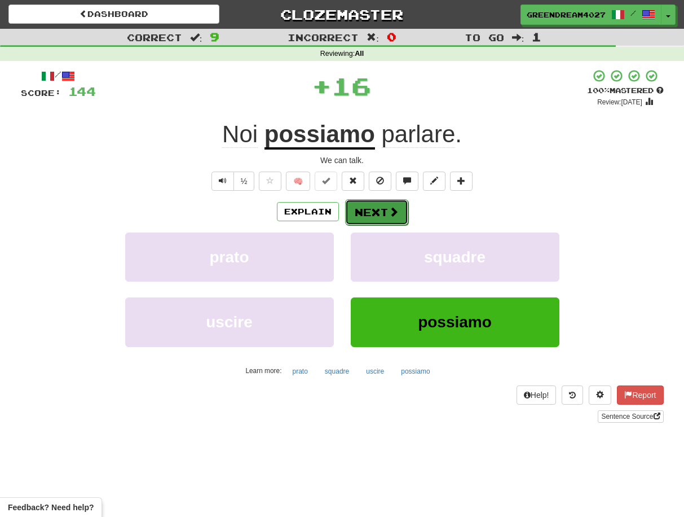
click at [377, 213] on button "Next" at bounding box center [376, 212] width 63 height 26
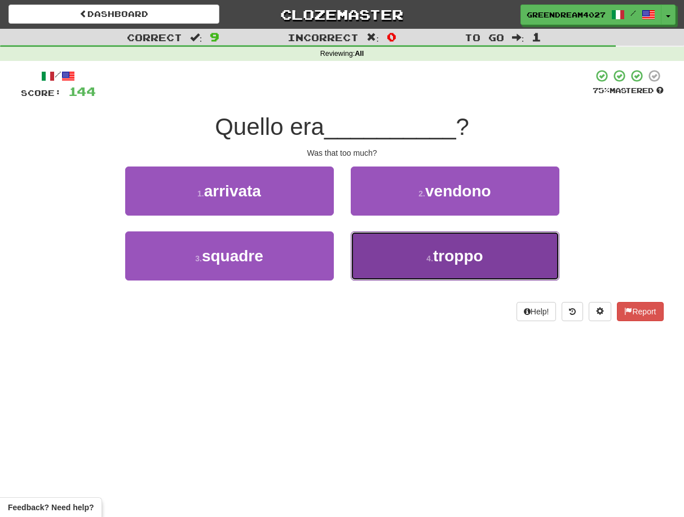
click at [399, 265] on button "4 . troppo" at bounding box center [455, 255] width 209 height 49
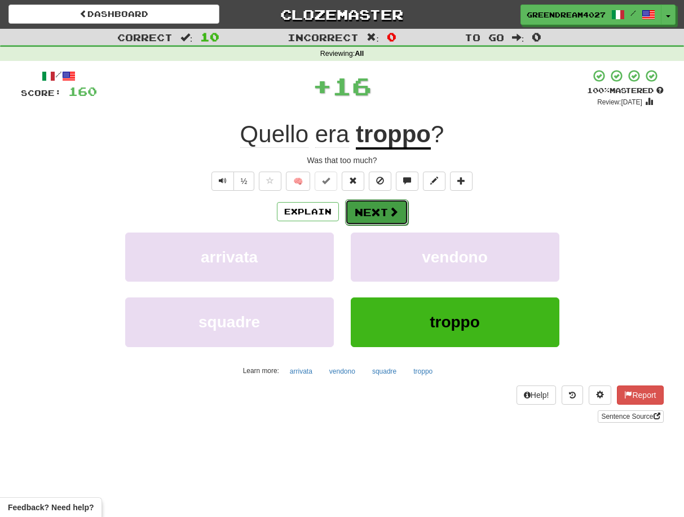
click at [373, 213] on button "Next" at bounding box center [376, 212] width 63 height 26
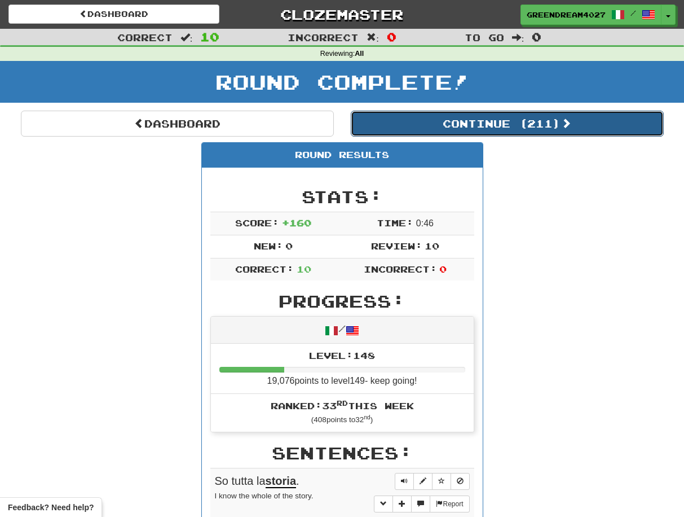
click at [468, 124] on button "Continue ( 211 )" at bounding box center [507, 124] width 313 height 26
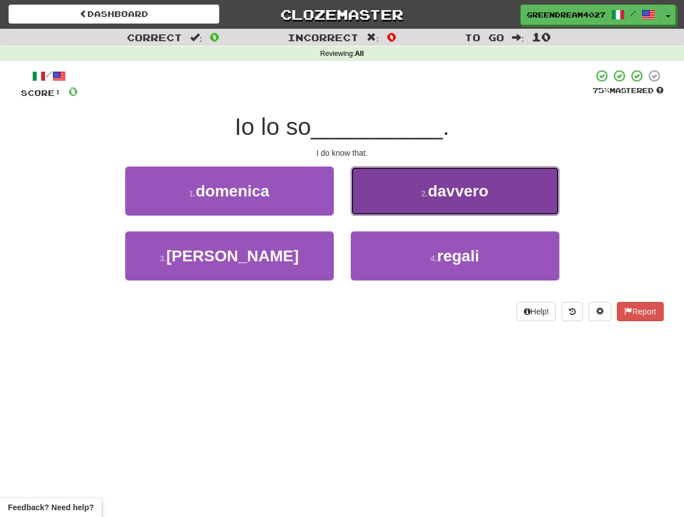
click at [413, 198] on button "2 . davvero" at bounding box center [455, 190] width 209 height 49
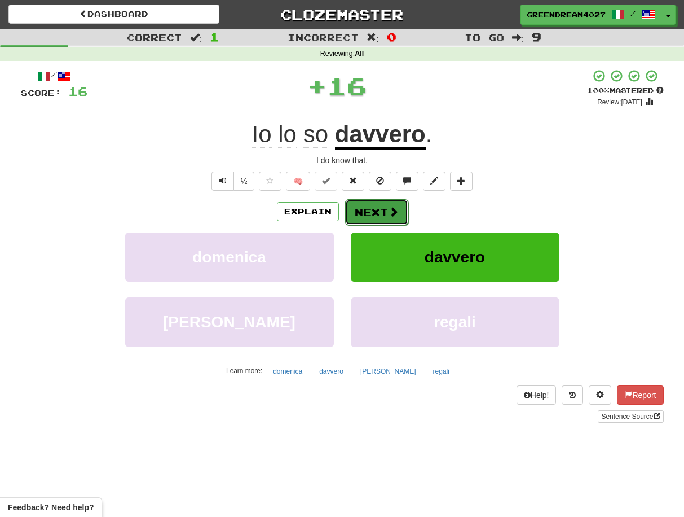
click at [383, 213] on button "Next" at bounding box center [376, 212] width 63 height 26
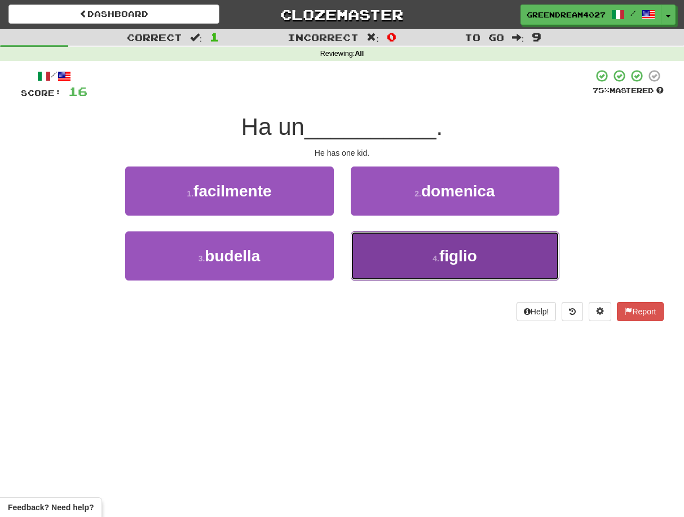
click at [400, 265] on button "4 . figlio" at bounding box center [455, 255] width 209 height 49
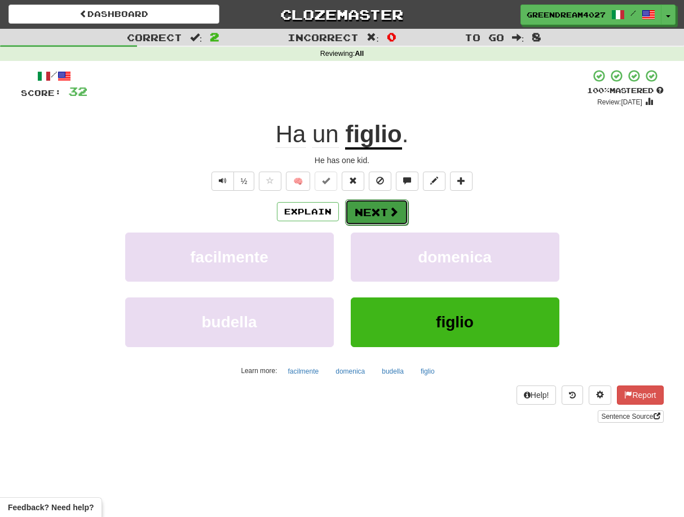
click at [380, 212] on button "Next" at bounding box center [376, 212] width 63 height 26
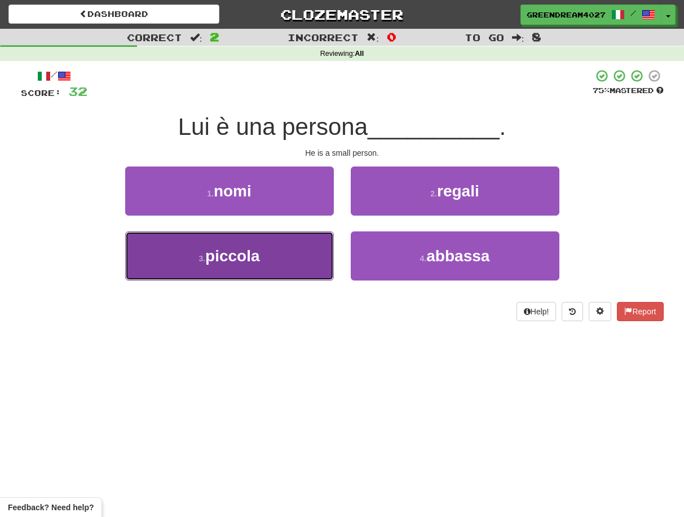
click at [318, 265] on button "3 . piccola" at bounding box center [229, 255] width 209 height 49
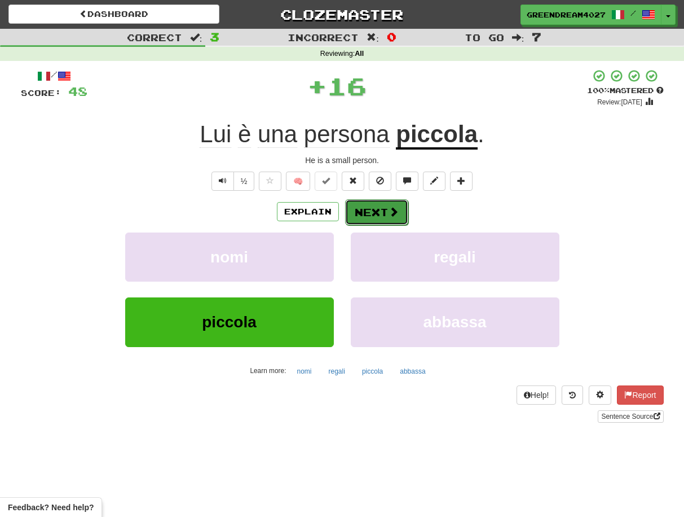
click at [377, 210] on button "Next" at bounding box center [376, 212] width 63 height 26
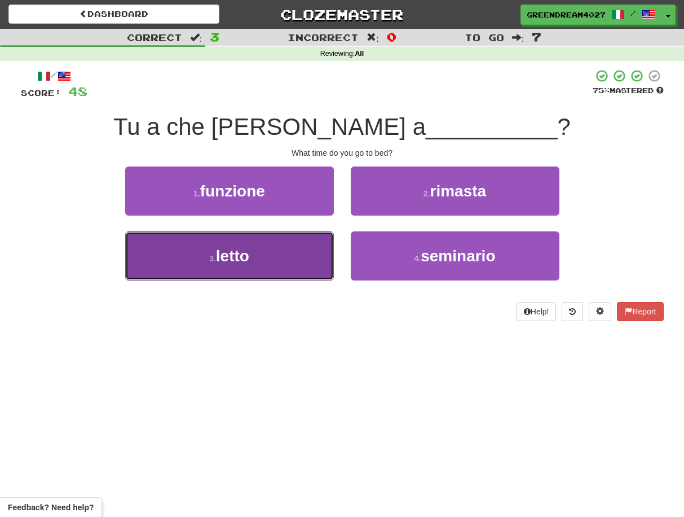
click at [303, 272] on button "3 . letto" at bounding box center [229, 255] width 209 height 49
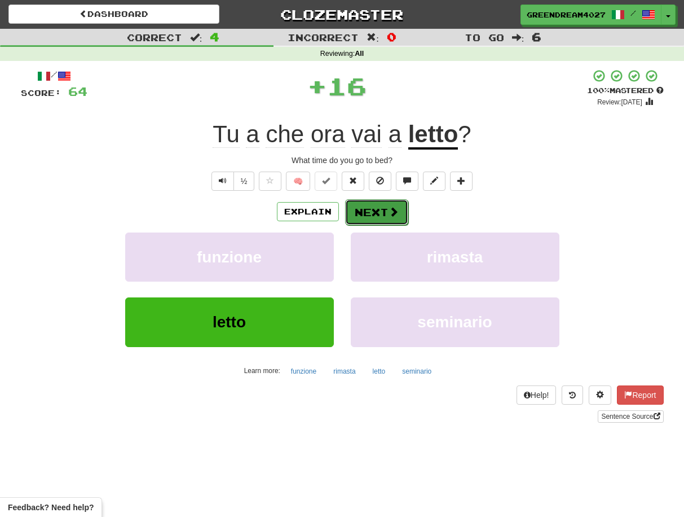
click at [369, 211] on button "Next" at bounding box center [376, 212] width 63 height 26
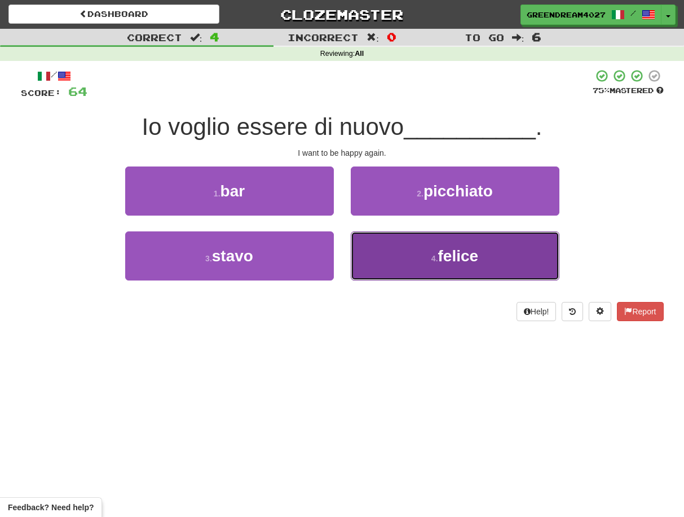
click at [397, 257] on button "4 . felice" at bounding box center [455, 255] width 209 height 49
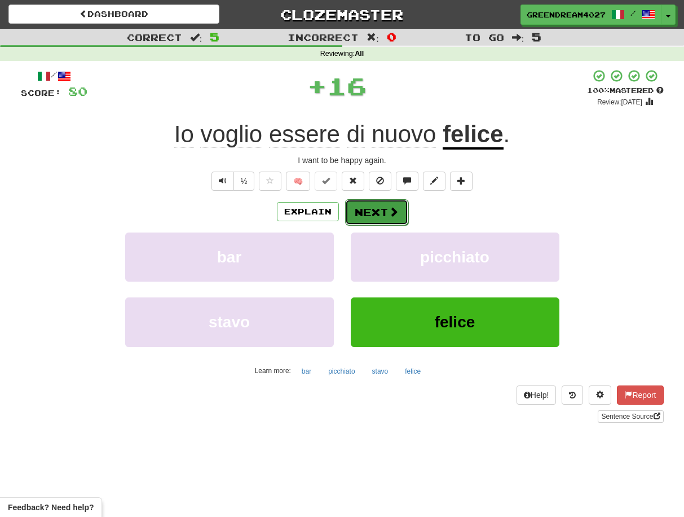
click at [370, 210] on button "Next" at bounding box center [376, 212] width 63 height 26
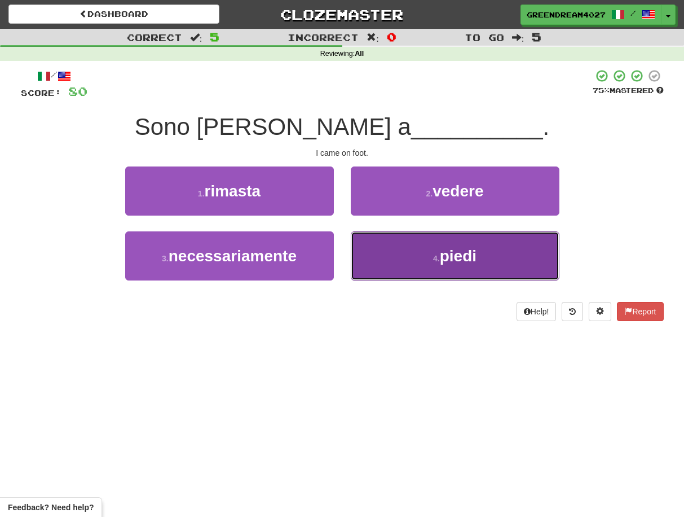
click at [384, 260] on button "4 . piedi" at bounding box center [455, 255] width 209 height 49
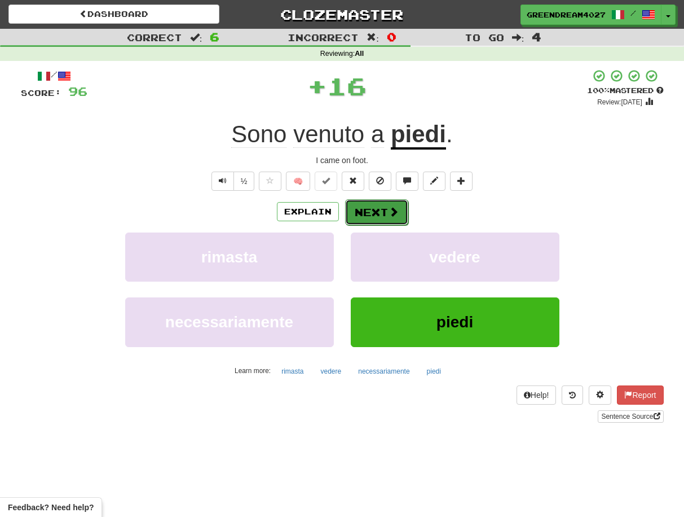
click at [374, 212] on button "Next" at bounding box center [376, 212] width 63 height 26
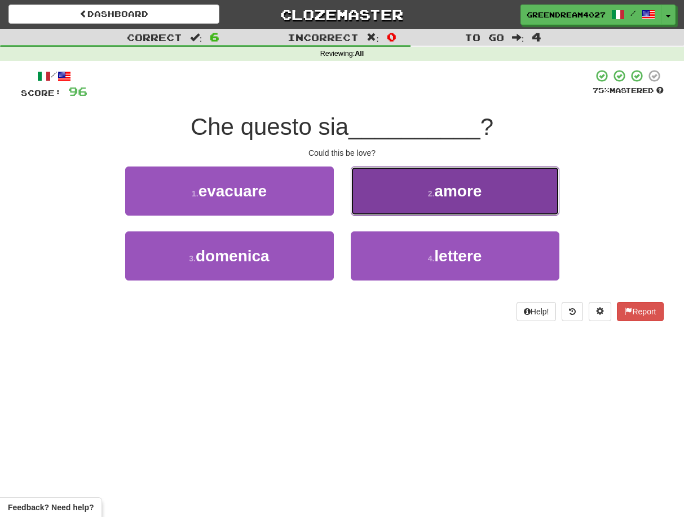
click at [400, 199] on button "2 . amore" at bounding box center [455, 190] width 209 height 49
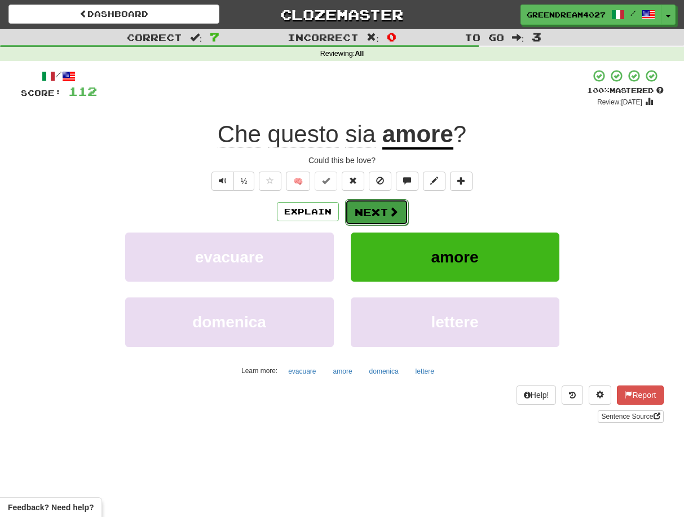
click at [382, 210] on button "Next" at bounding box center [376, 212] width 63 height 26
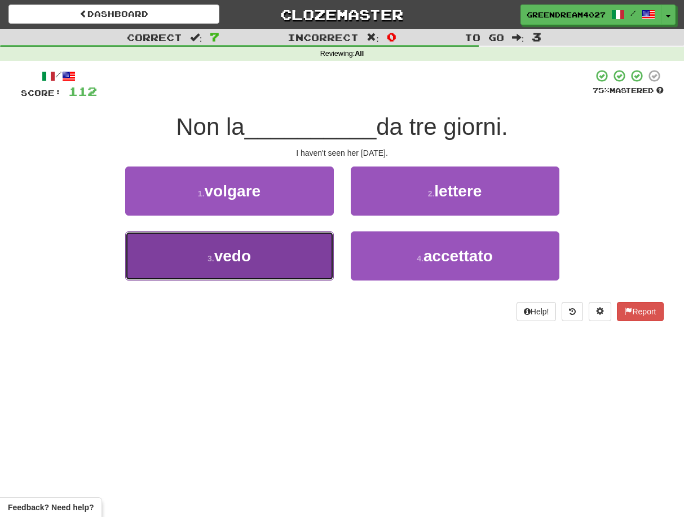
click at [290, 262] on button "3 . vedo" at bounding box center [229, 255] width 209 height 49
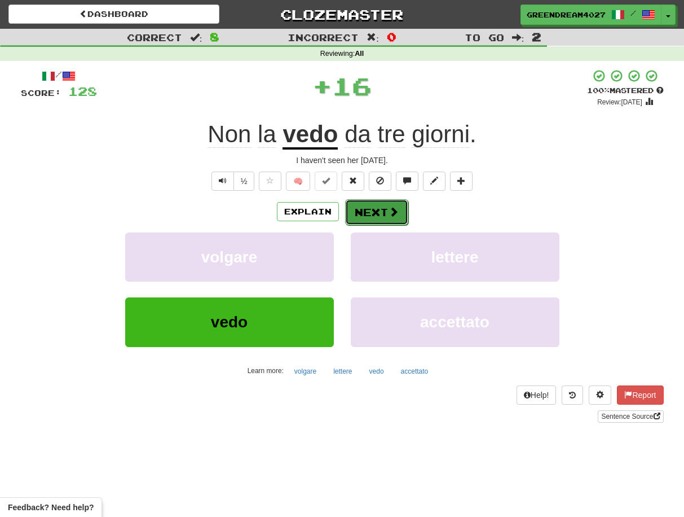
click at [380, 212] on button "Next" at bounding box center [376, 212] width 63 height 26
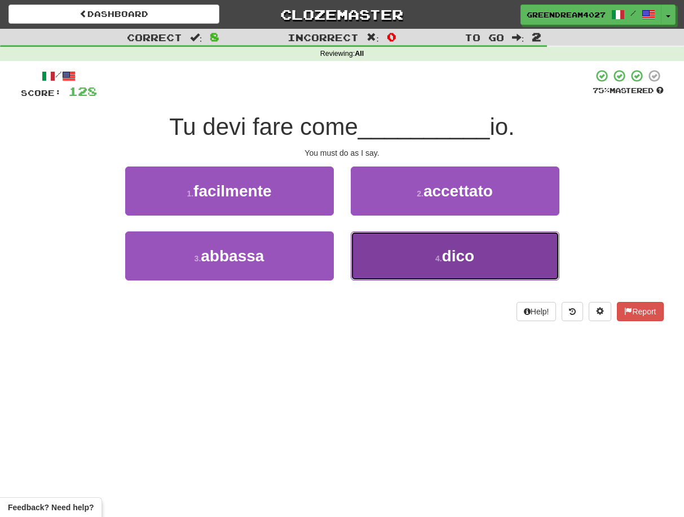
click at [395, 256] on button "4 . dico" at bounding box center [455, 255] width 209 height 49
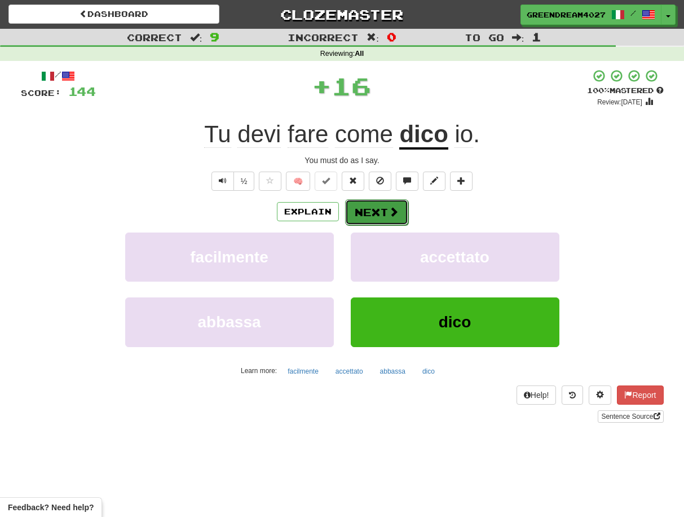
click at [371, 209] on button "Next" at bounding box center [376, 212] width 63 height 26
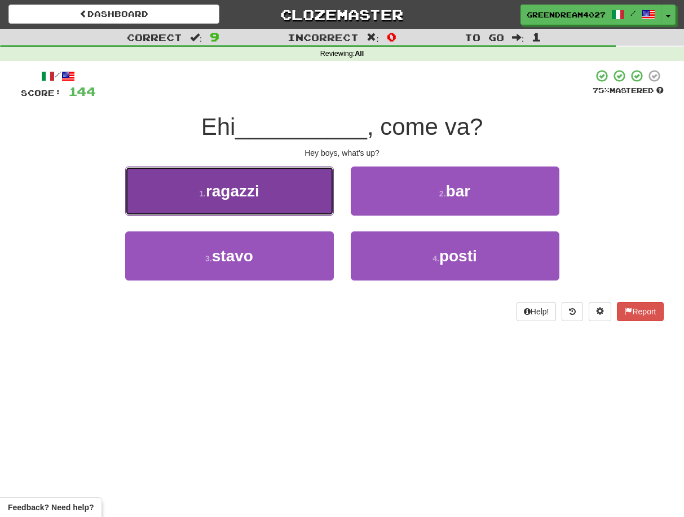
click at [288, 199] on button "1 . ragazzi" at bounding box center [229, 190] width 209 height 49
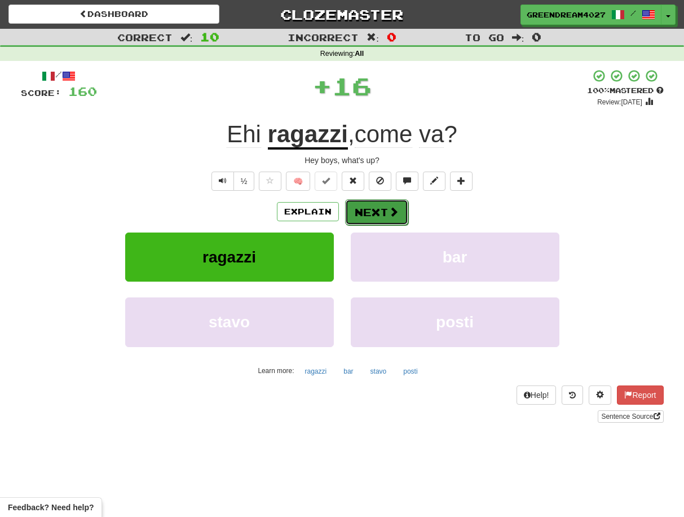
click at [376, 212] on button "Next" at bounding box center [376, 212] width 63 height 26
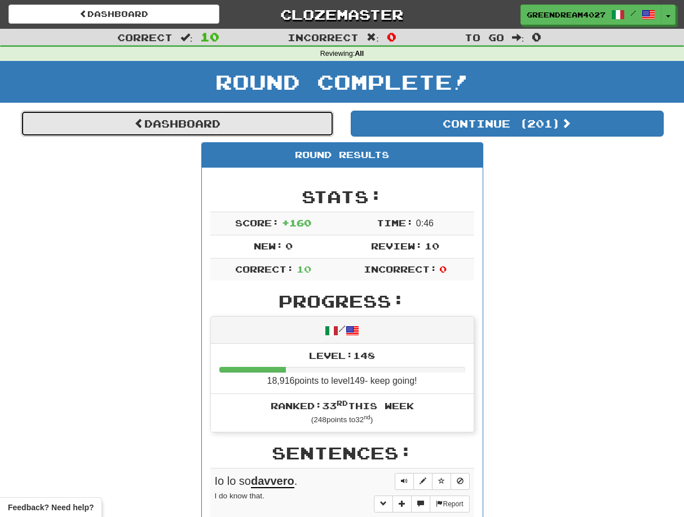
click at [228, 124] on link "Dashboard" at bounding box center [177, 124] width 313 height 26
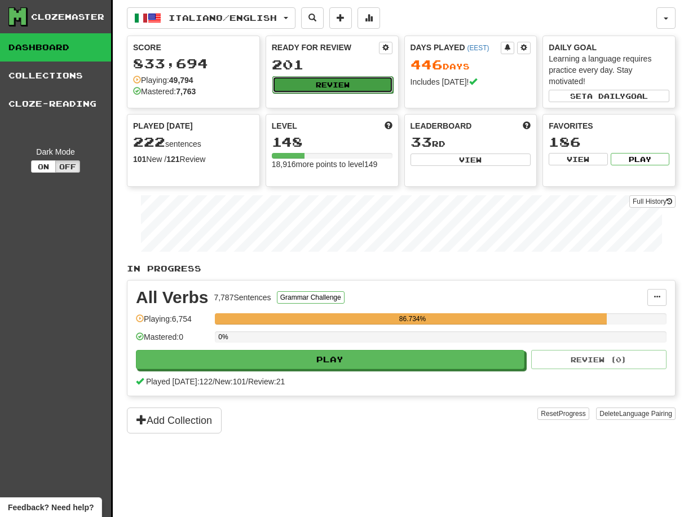
click at [325, 80] on button "Review" at bounding box center [332, 84] width 121 height 17
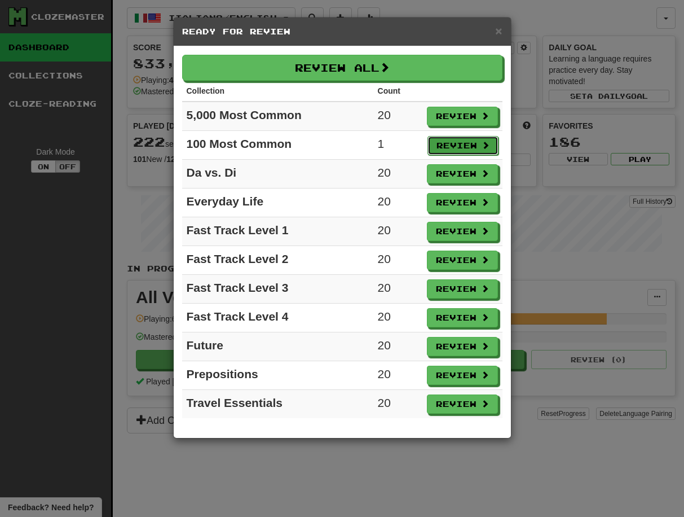
click at [453, 145] on button "Review" at bounding box center [463, 145] width 71 height 19
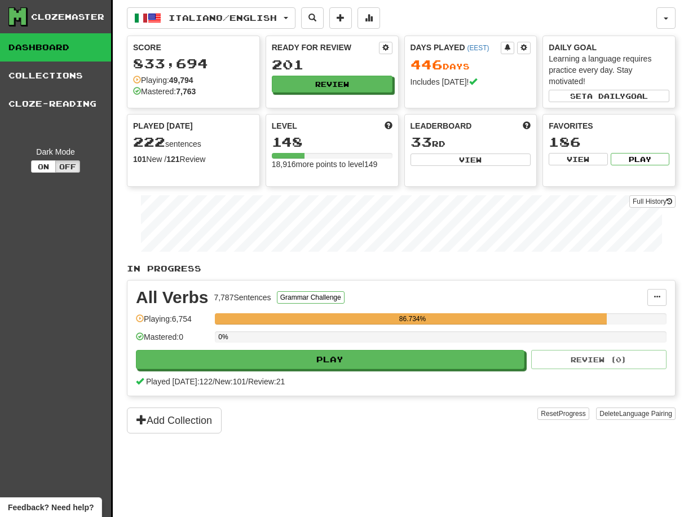
select select "**"
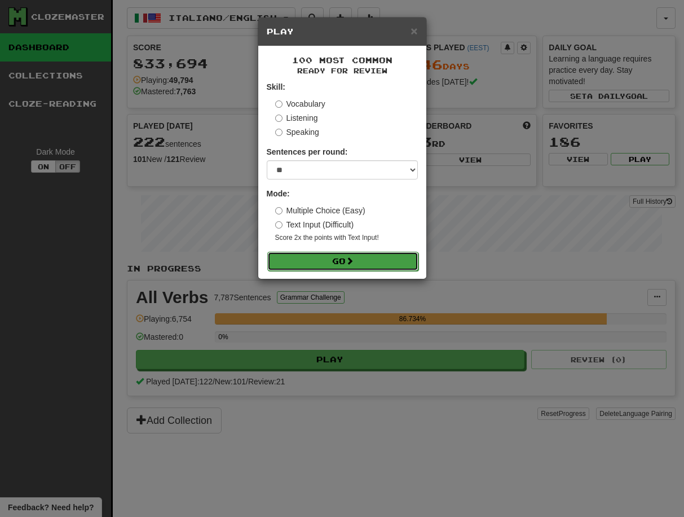
click at [382, 261] on button "Go" at bounding box center [342, 261] width 151 height 19
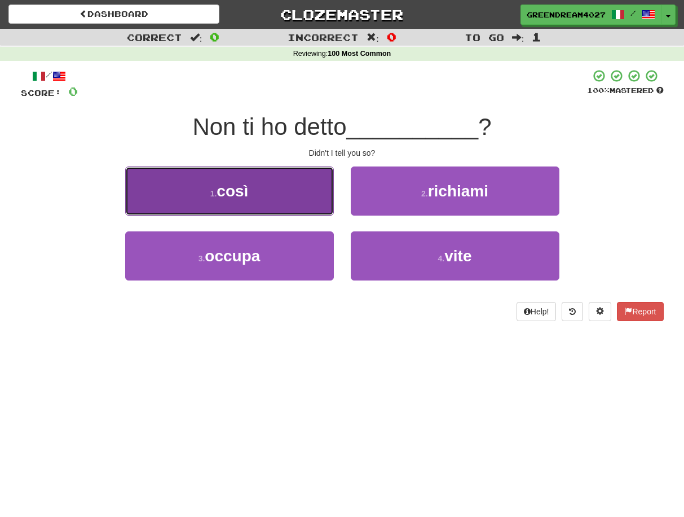
click at [284, 197] on button "1 . così" at bounding box center [229, 190] width 209 height 49
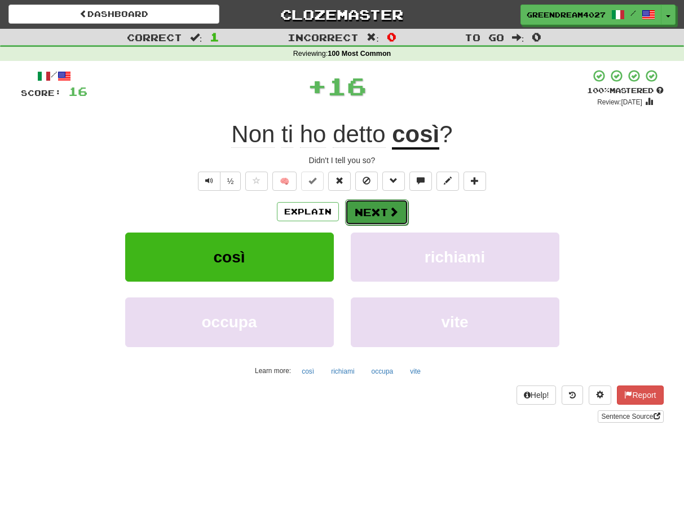
click at [372, 209] on button "Next" at bounding box center [376, 212] width 63 height 26
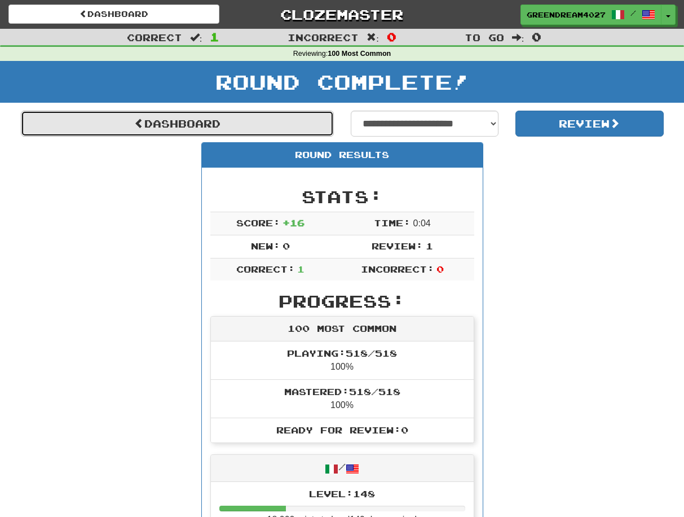
click at [165, 120] on link "Dashboard" at bounding box center [177, 124] width 313 height 26
